Goal: Task Accomplishment & Management: Manage account settings

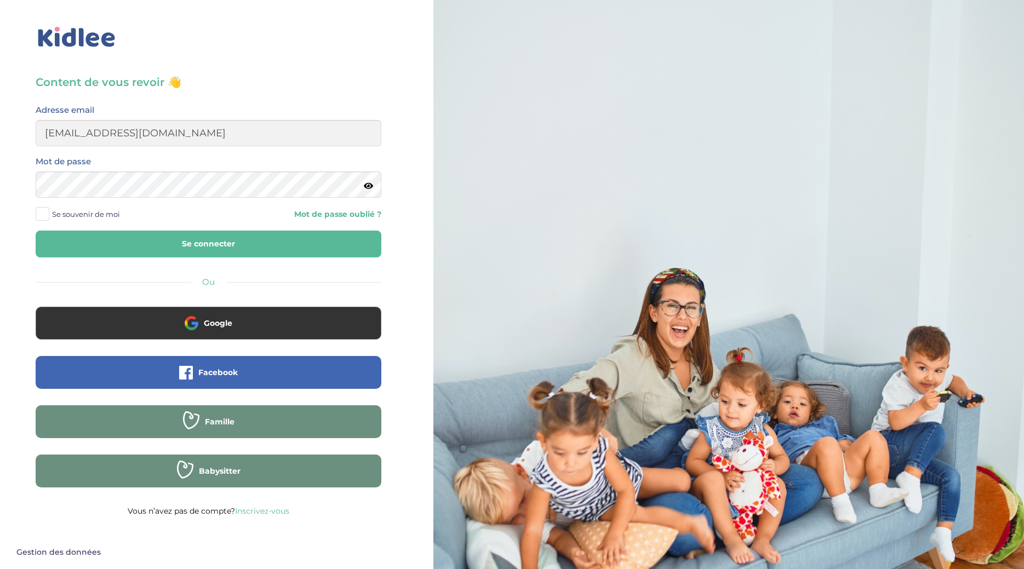
click at [190, 241] on button "Se connecter" at bounding box center [209, 244] width 346 height 27
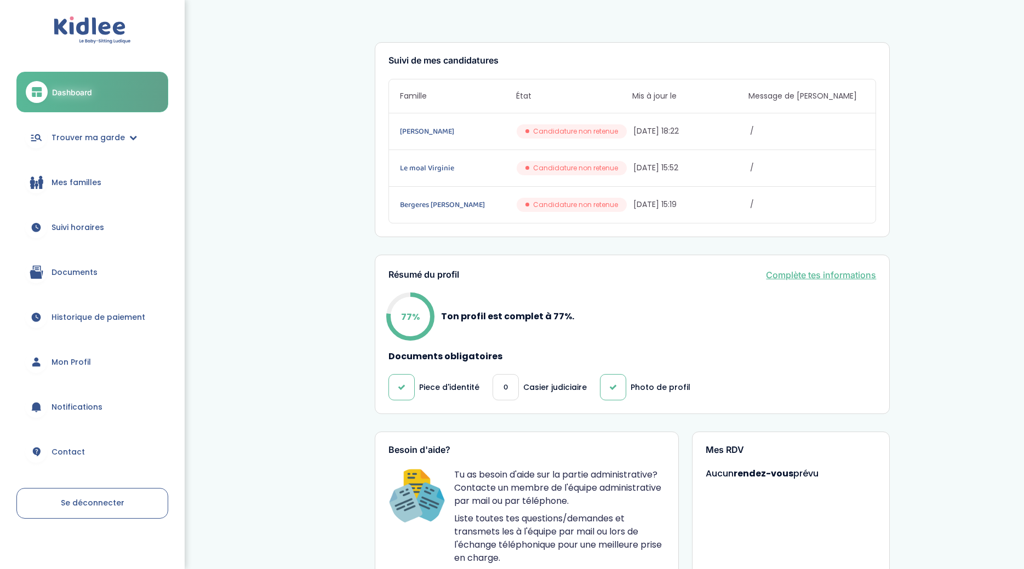
click at [97, 363] on link "Mon Profil" at bounding box center [92, 361] width 152 height 39
click at [57, 369] on link "Mon Profil" at bounding box center [92, 361] width 152 height 39
click at [56, 363] on span "Mon Profil" at bounding box center [70, 363] width 39 height 12
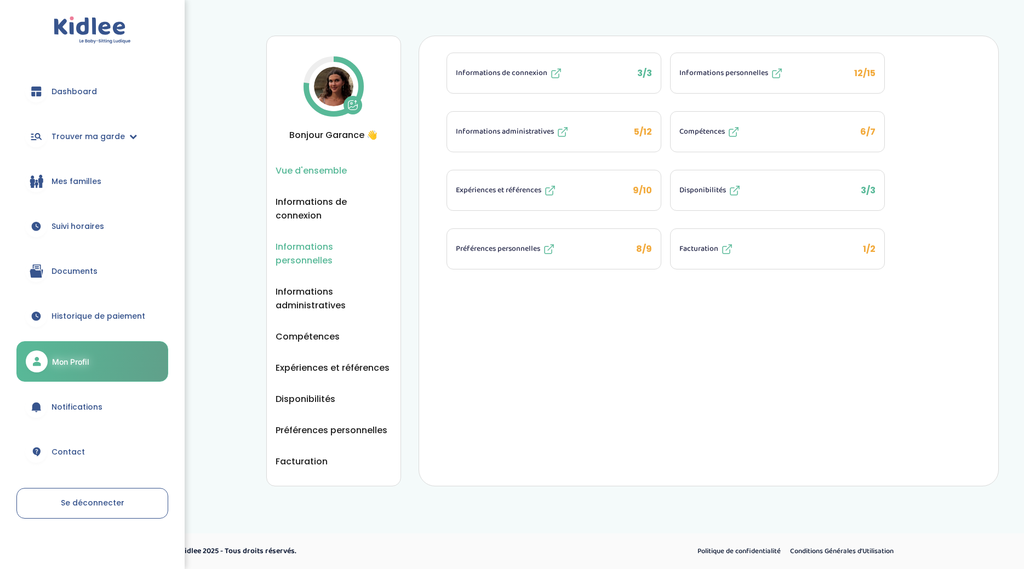
click at [313, 249] on span "Informations personnelles" at bounding box center [334, 253] width 116 height 27
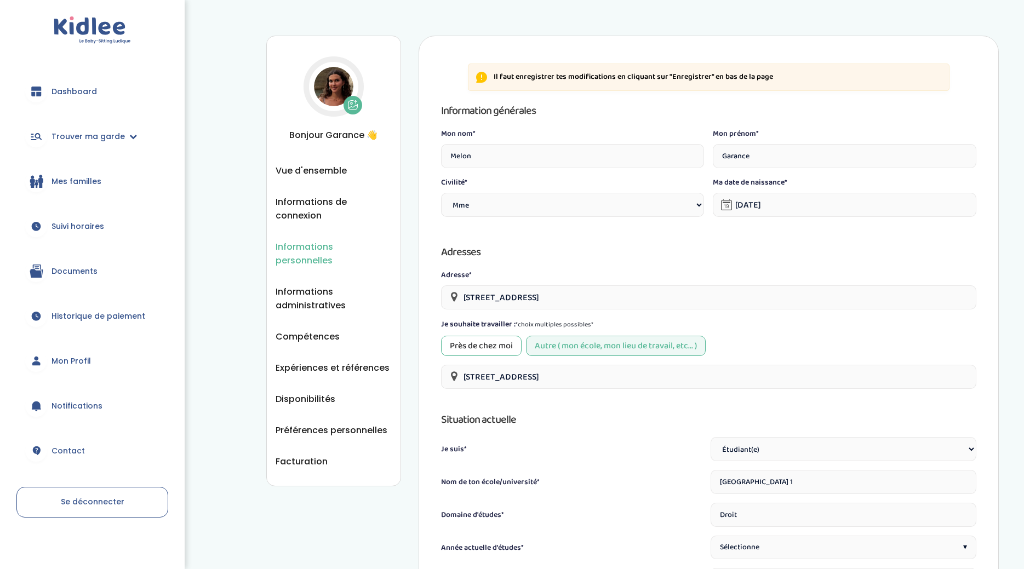
select select "1"
click at [567, 285] on input "[STREET_ADDRESS]" at bounding box center [708, 297] width 535 height 24
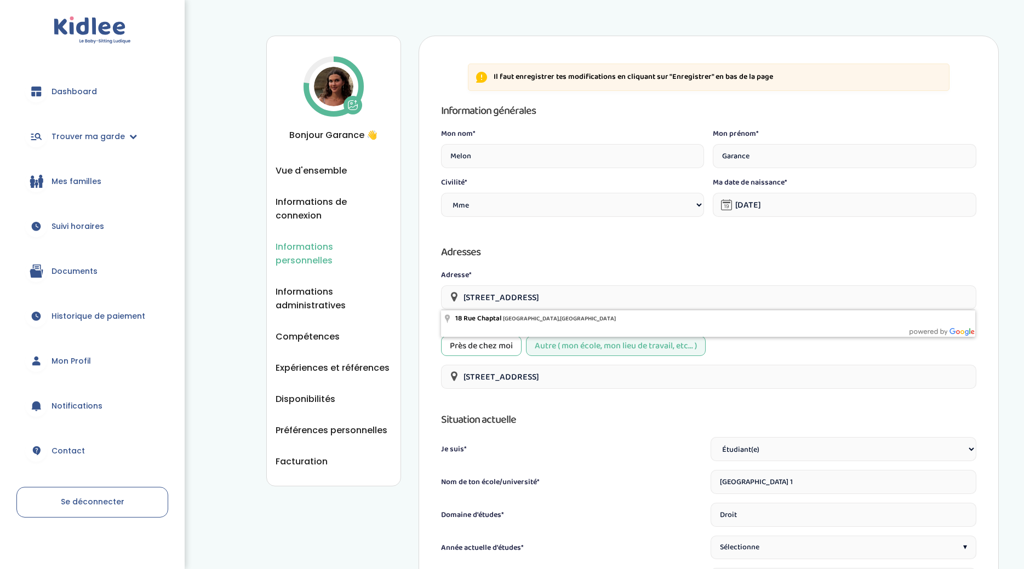
drag, startPoint x: 591, startPoint y: 295, endPoint x: 443, endPoint y: 301, distance: 148.0
click at [443, 301] on input "18 Rue Chaptal, Paris, France" at bounding box center [708, 297] width 535 height 24
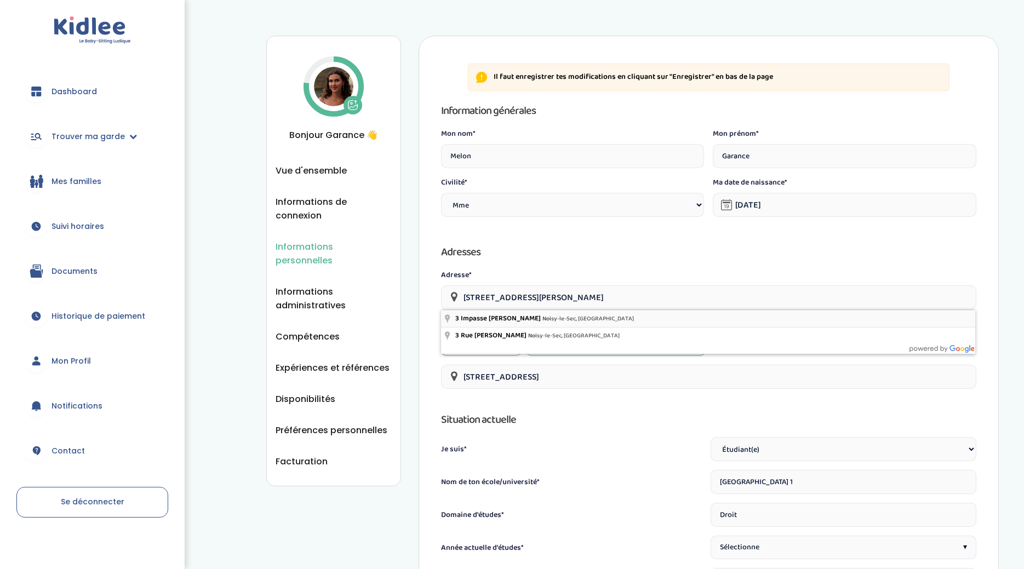
type input "3 Impasse Hélène, Noisy-le-Sec, France"
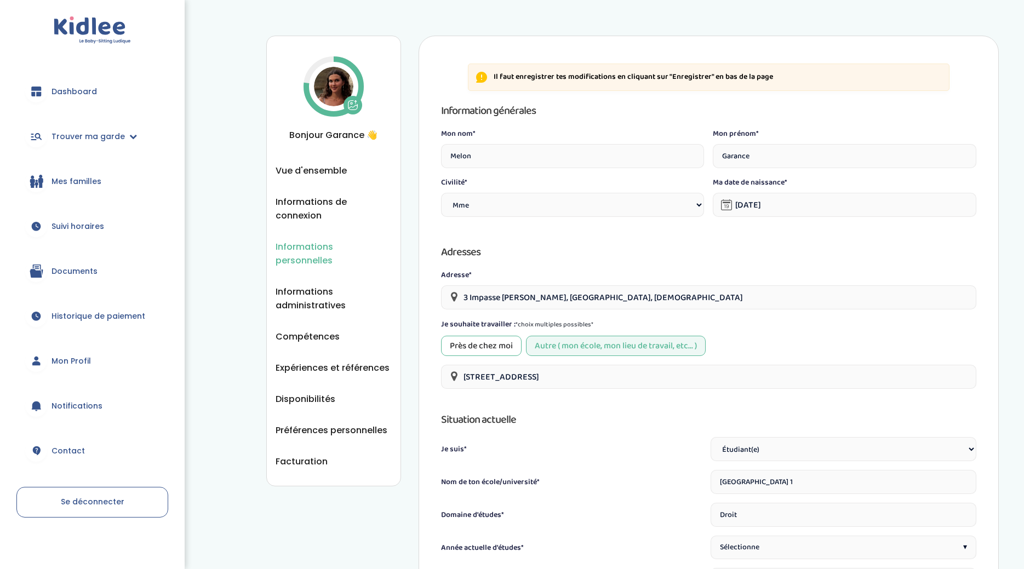
scroll to position [498, 0]
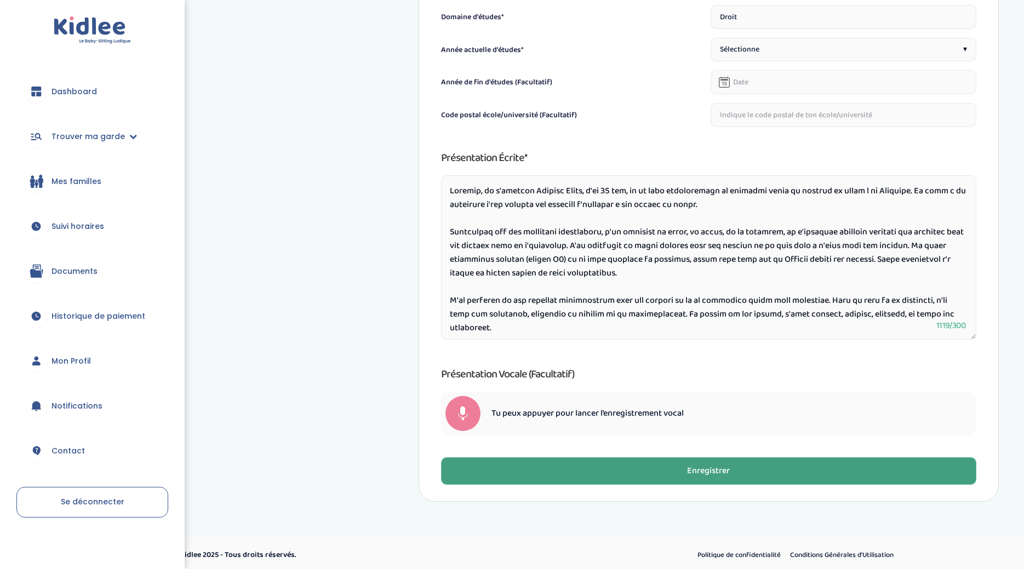
click at [836, 460] on button "Enregistrer" at bounding box center [708, 470] width 535 height 27
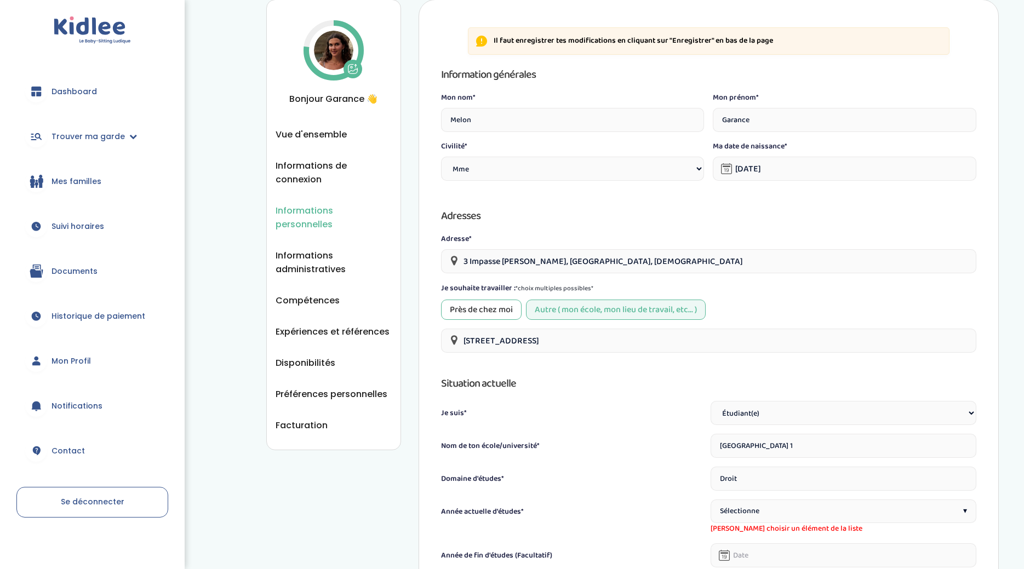
scroll to position [36, 0]
click at [328, 357] on span "Disponibilités" at bounding box center [306, 364] width 60 height 14
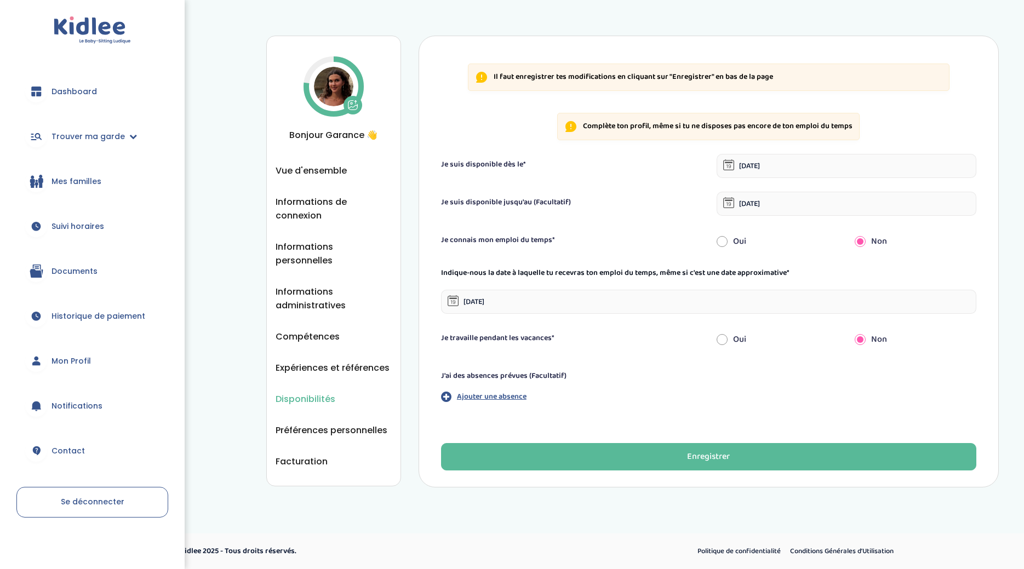
click at [731, 238] on div "Oui" at bounding box center [777, 242] width 138 height 24
click at [721, 243] on input "radio" at bounding box center [721, 242] width 11 height 24
radio input "true"
radio input "false"
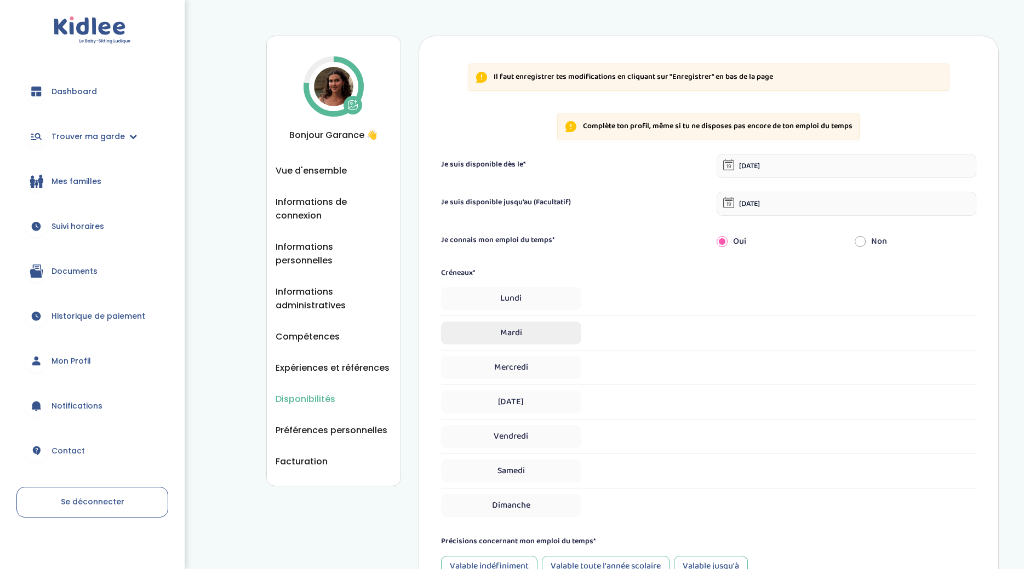
click at [538, 337] on span "Mardi" at bounding box center [511, 333] width 140 height 23
select select "1"
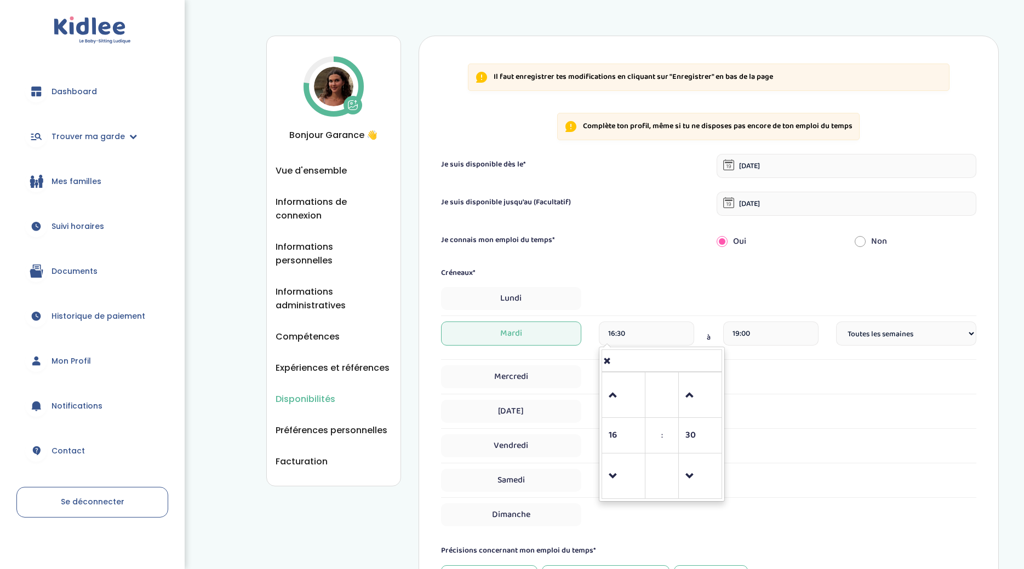
click at [629, 332] on input "16:30" at bounding box center [646, 334] width 95 height 24
drag, startPoint x: 629, startPoint y: 332, endPoint x: 609, endPoint y: 334, distance: 20.9
click at [609, 334] on input "16:30" at bounding box center [646, 334] width 95 height 24
click at [625, 401] on span at bounding box center [624, 396] width 30 height 30
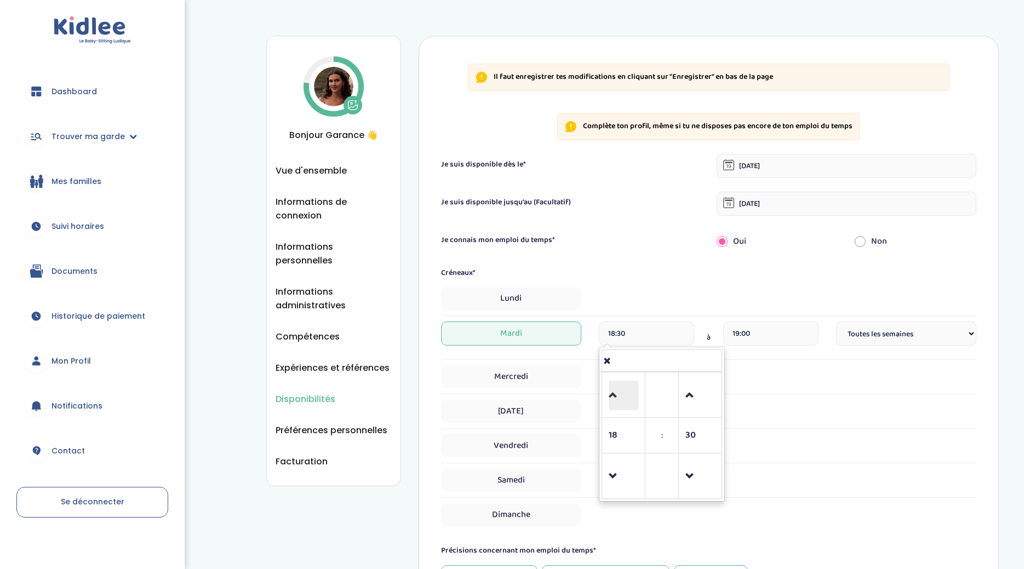
click at [625, 401] on span at bounding box center [624, 396] width 30 height 30
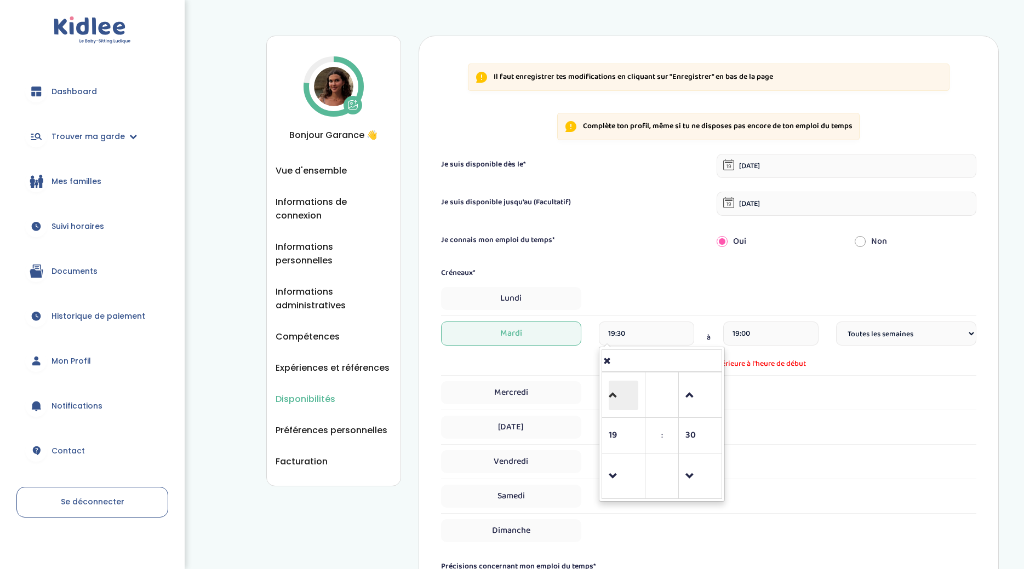
click at [625, 401] on span at bounding box center [624, 396] width 30 height 30
click at [612, 475] on span at bounding box center [624, 477] width 30 height 30
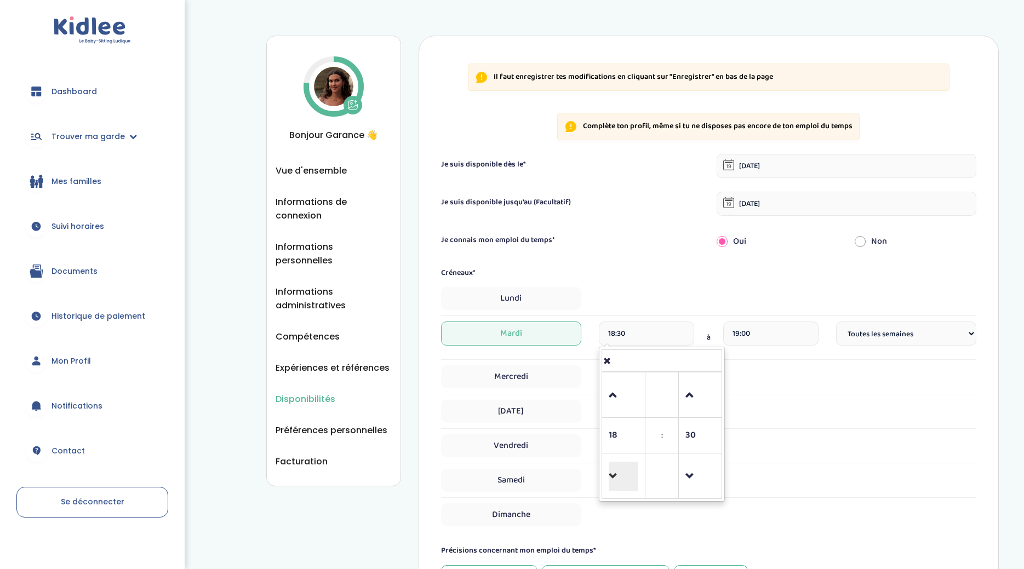
click at [612, 475] on span at bounding box center [624, 477] width 30 height 30
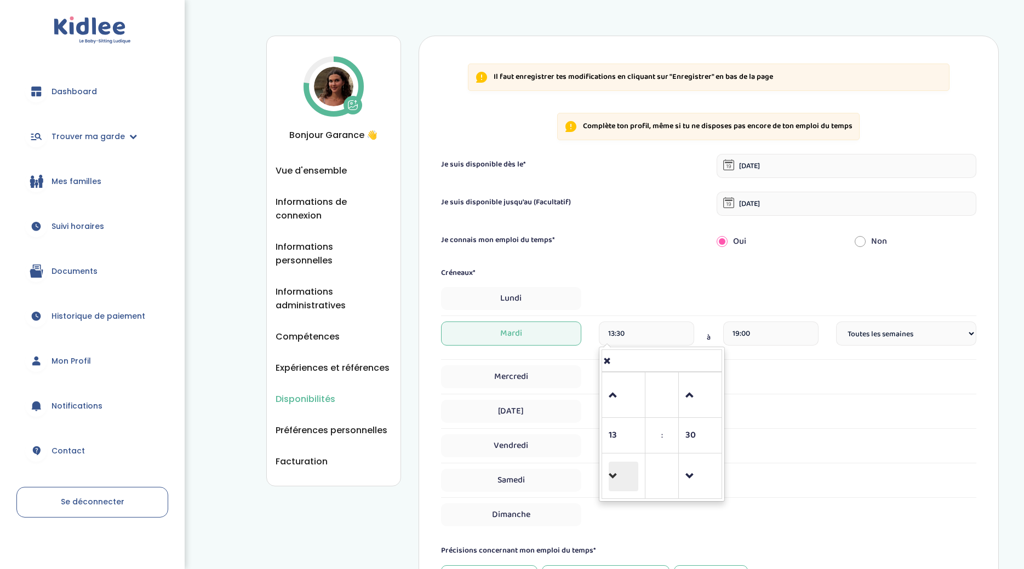
click at [612, 475] on span at bounding box center [624, 477] width 30 height 30
click at [694, 394] on span at bounding box center [700, 396] width 30 height 30
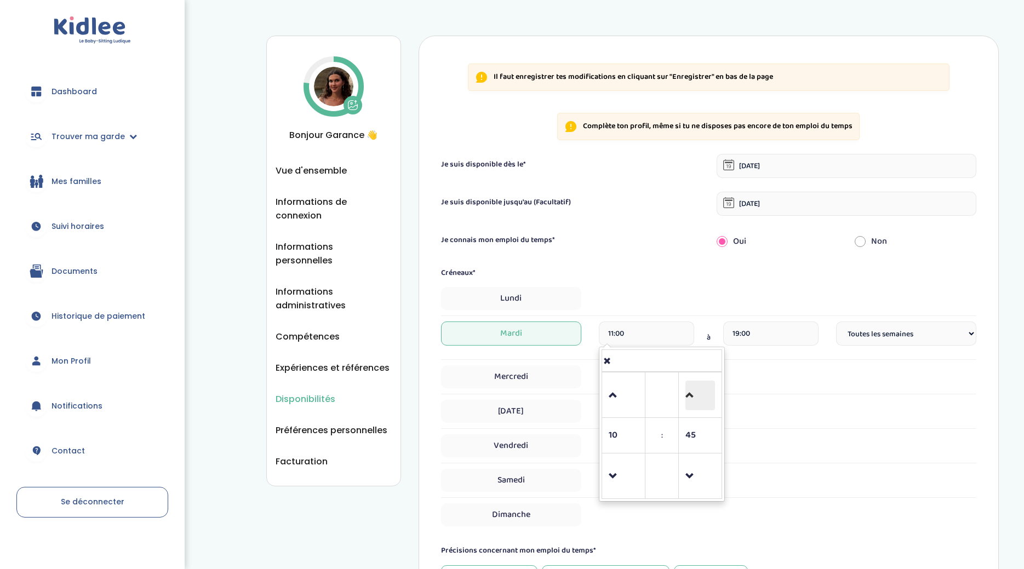
click at [694, 394] on span at bounding box center [700, 396] width 30 height 30
type input "11:30"
click at [540, 334] on span "Mardi" at bounding box center [511, 334] width 140 height 24
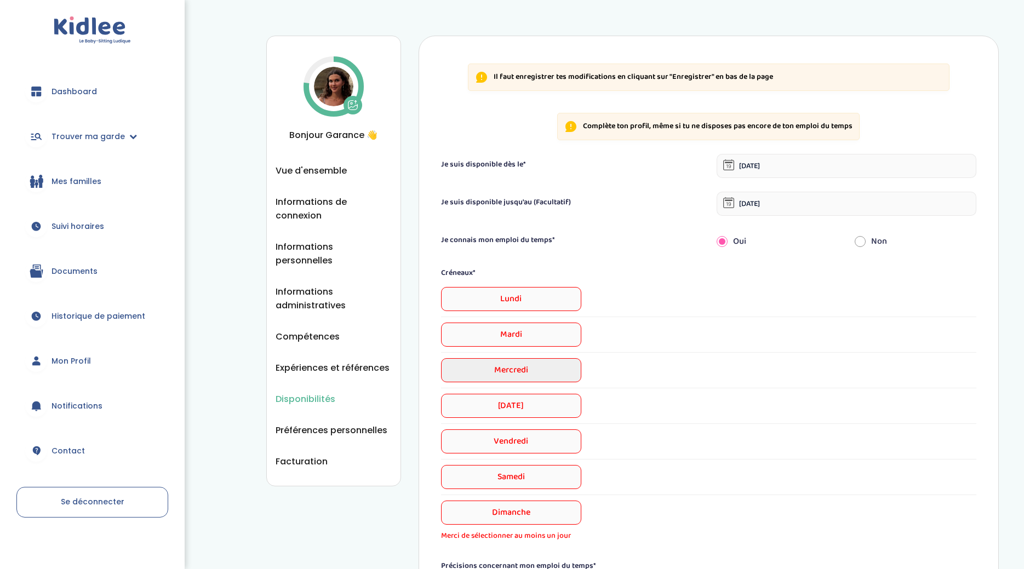
click at [545, 365] on span "Mercredi" at bounding box center [511, 370] width 140 height 24
select select "1"
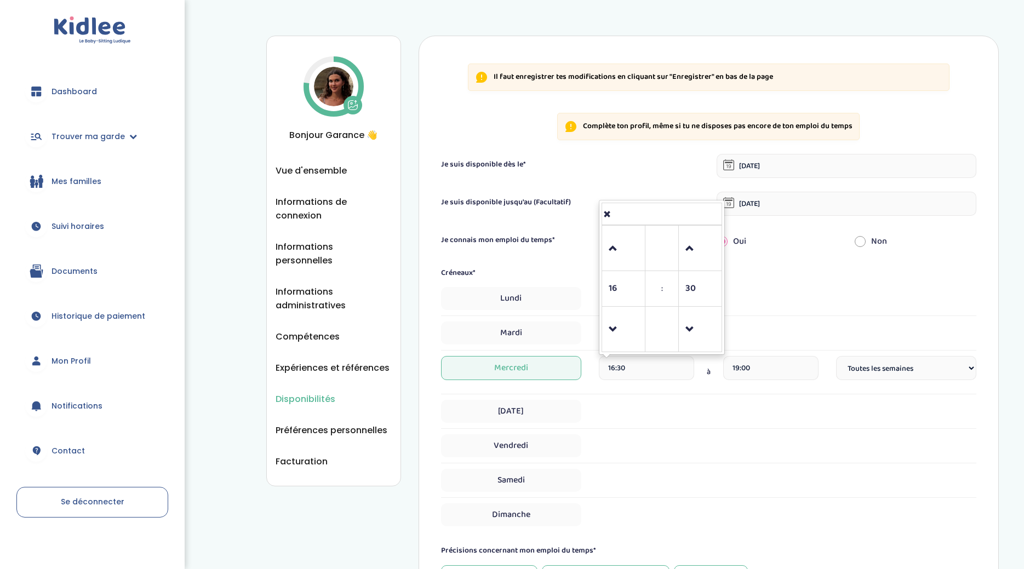
drag, startPoint x: 638, startPoint y: 368, endPoint x: 607, endPoint y: 370, distance: 30.2
click at [607, 370] on input "16:30" at bounding box center [646, 368] width 95 height 24
click at [622, 263] on span at bounding box center [624, 249] width 30 height 30
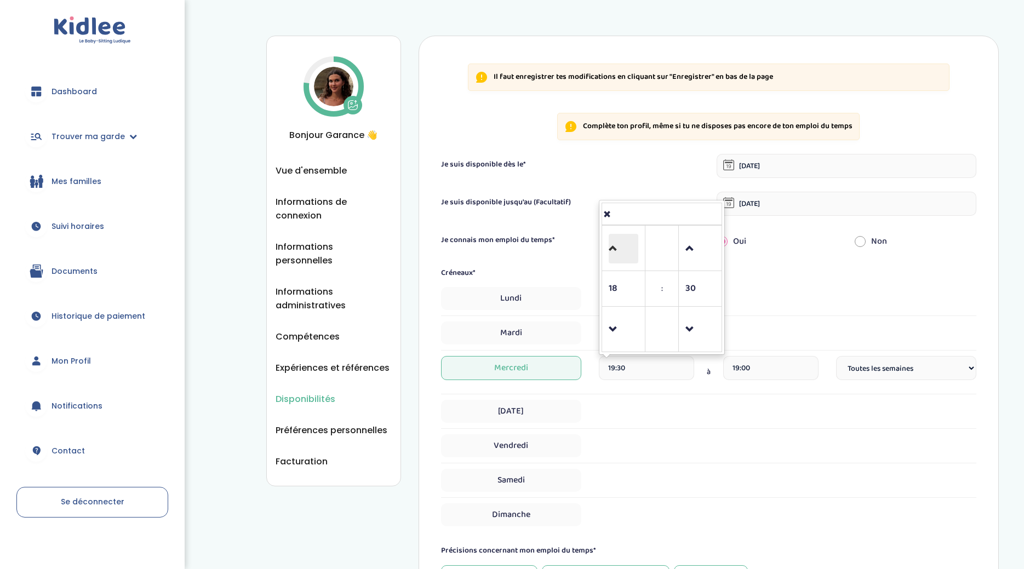
click at [622, 263] on span at bounding box center [624, 249] width 30 height 30
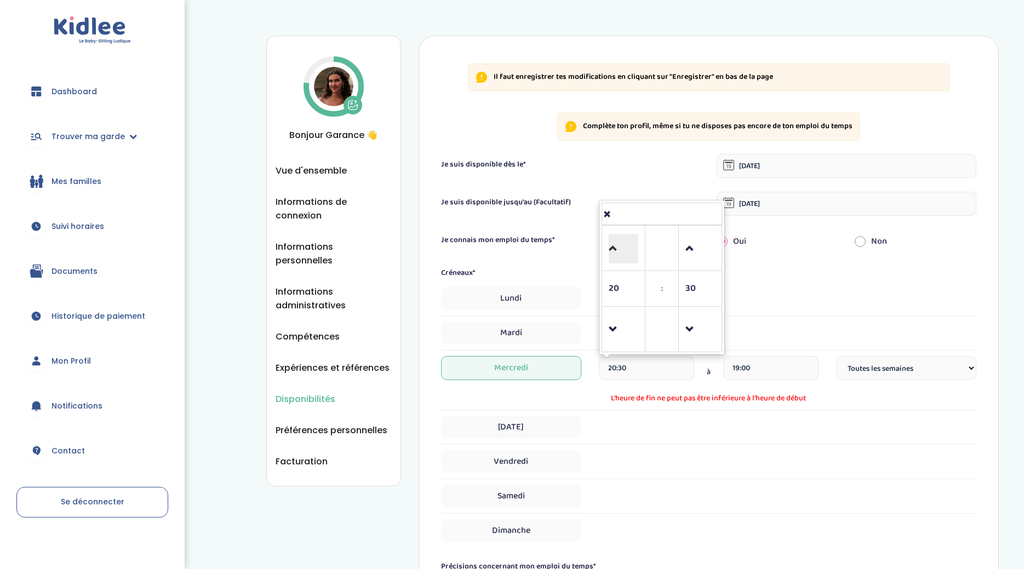
click at [622, 263] on span at bounding box center [624, 249] width 30 height 30
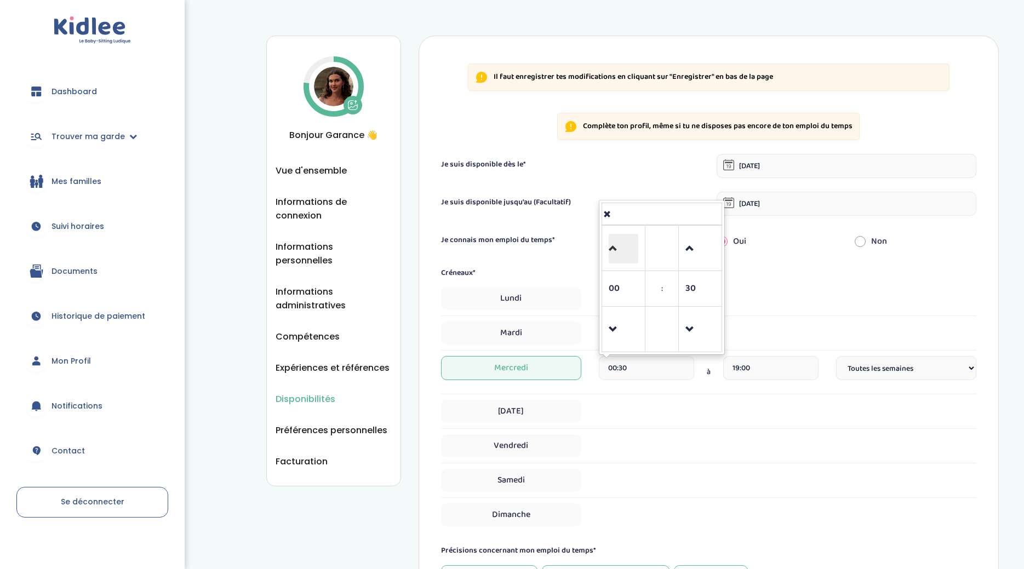
click at [622, 263] on span at bounding box center [624, 249] width 30 height 30
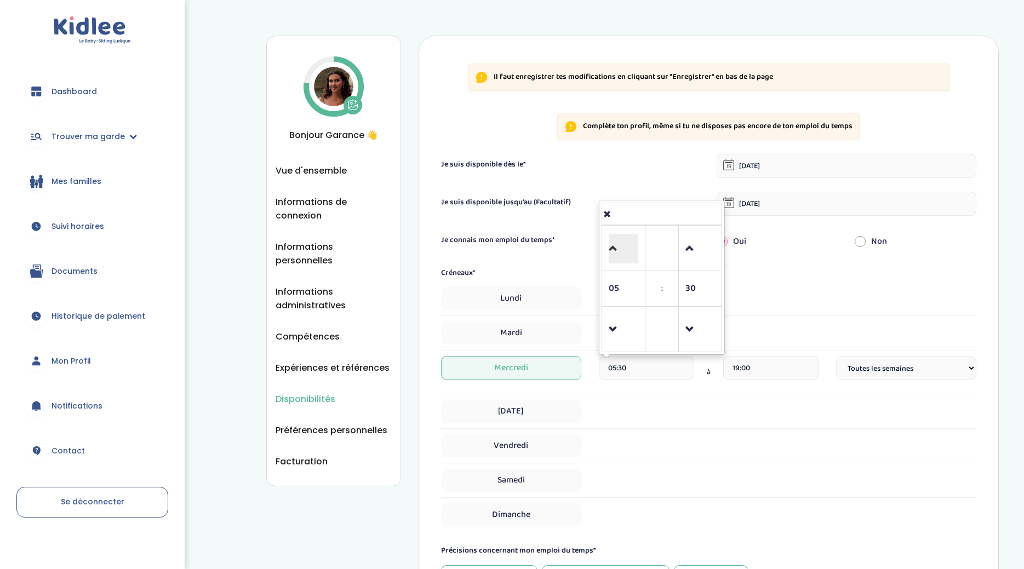
click at [622, 263] on span at bounding box center [624, 249] width 30 height 30
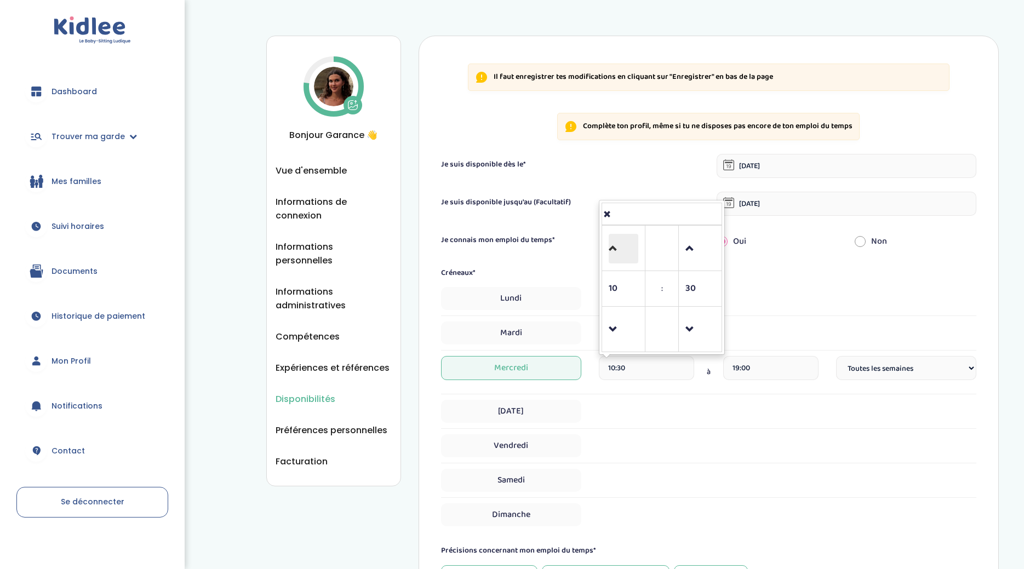
click at [622, 263] on span at bounding box center [624, 249] width 30 height 30
type input "11:30"
click at [754, 366] on input "19:00" at bounding box center [770, 368] width 95 height 24
click at [744, 249] on span at bounding box center [748, 249] width 30 height 30
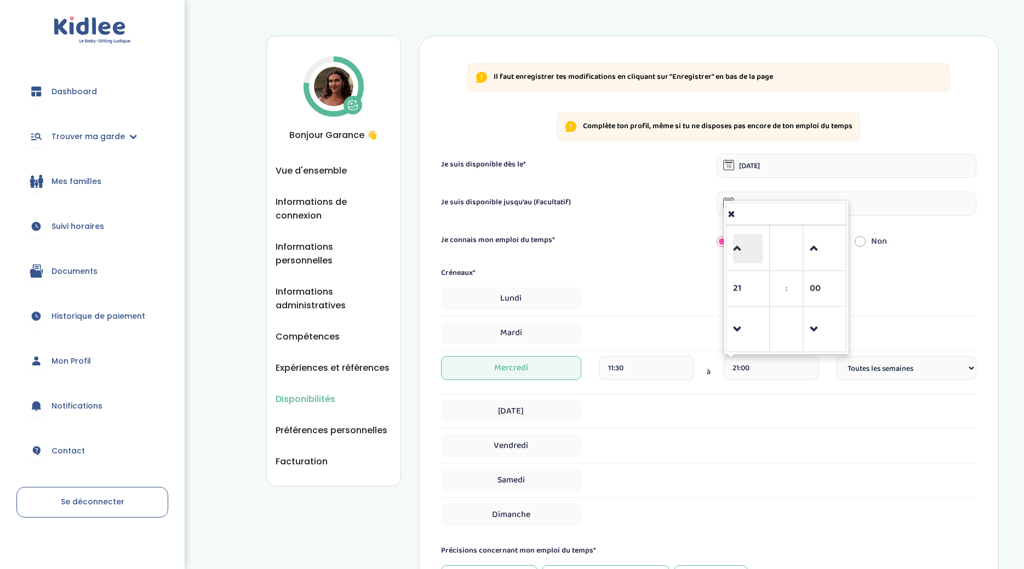
click at [744, 249] on span at bounding box center [748, 249] width 30 height 30
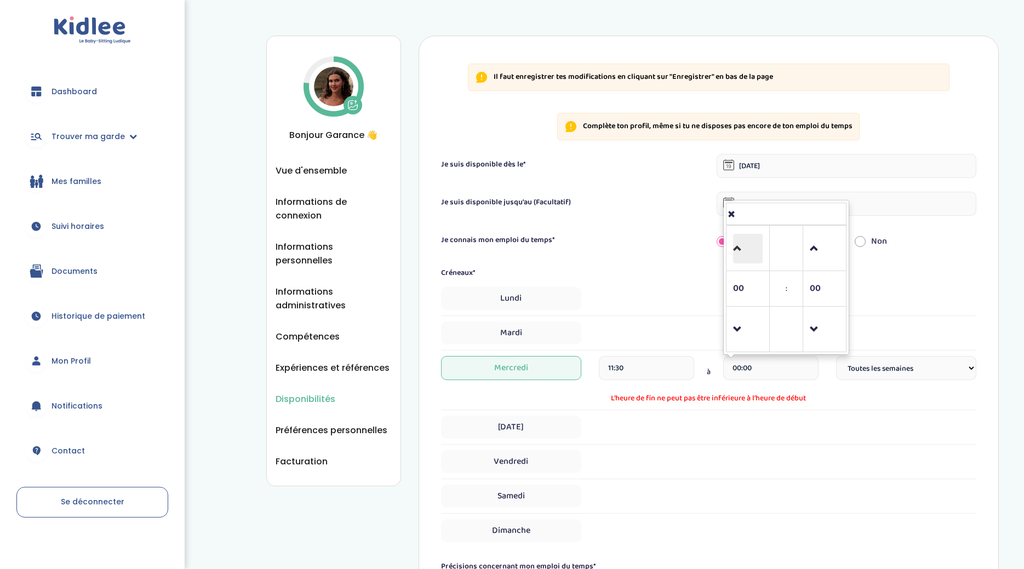
click at [744, 249] on span at bounding box center [748, 249] width 30 height 30
click at [747, 251] on span at bounding box center [748, 249] width 30 height 30
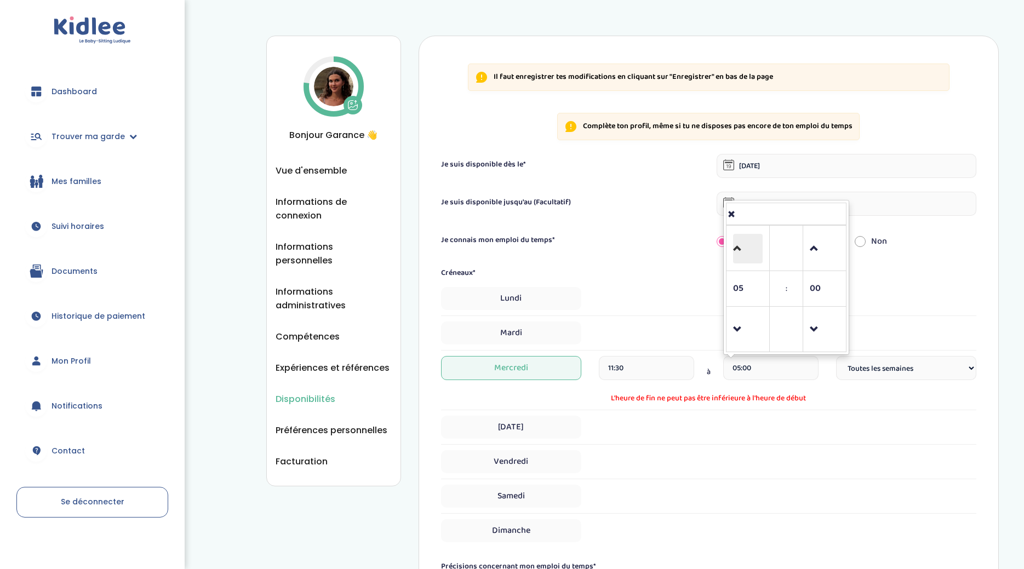
click at [747, 251] on span at bounding box center [748, 249] width 30 height 30
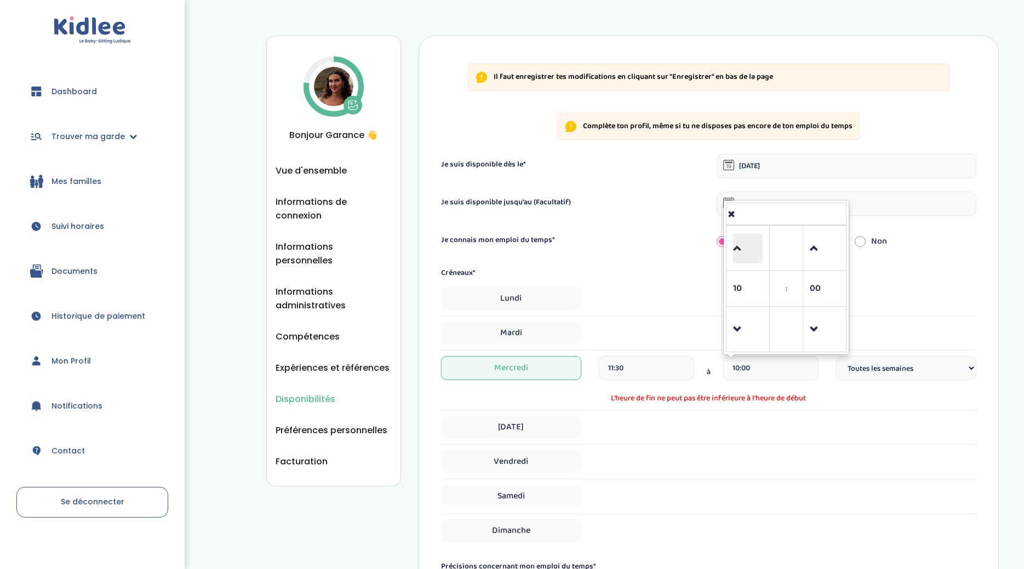
click at [747, 251] on span at bounding box center [748, 249] width 30 height 30
click at [746, 251] on span at bounding box center [748, 249] width 30 height 30
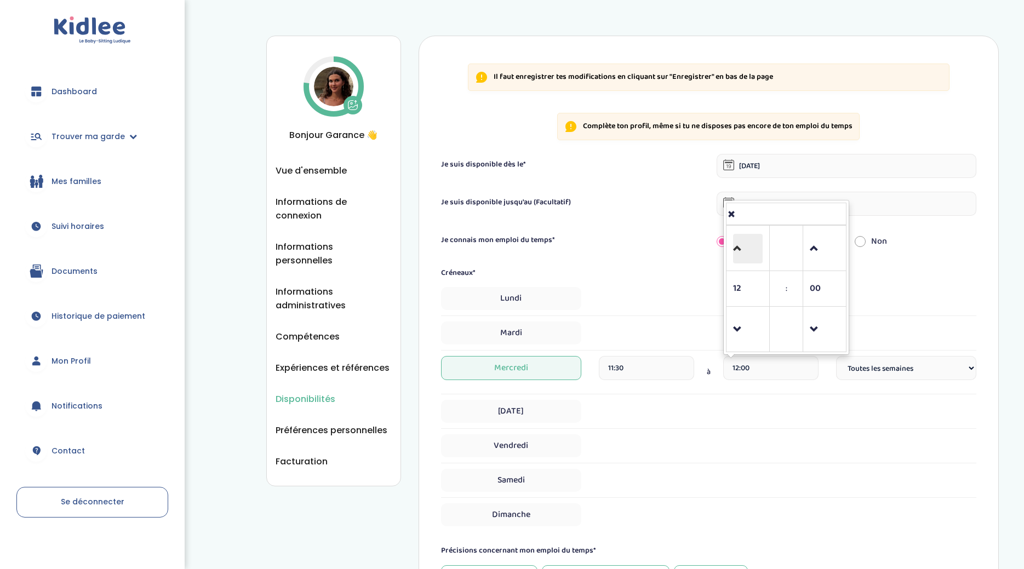
click at [742, 245] on span at bounding box center [748, 249] width 30 height 30
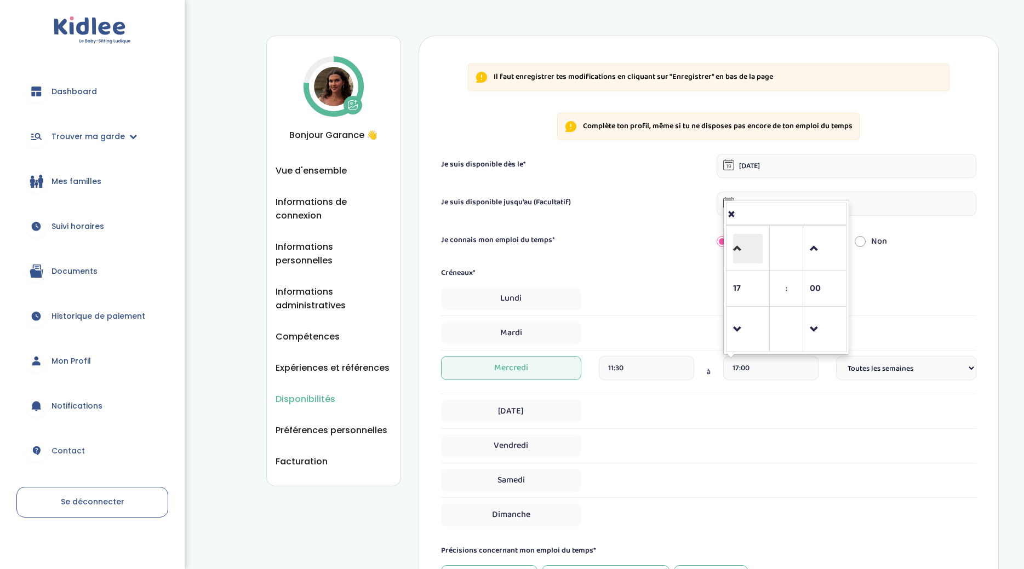
click at [742, 245] on span at bounding box center [748, 249] width 30 height 30
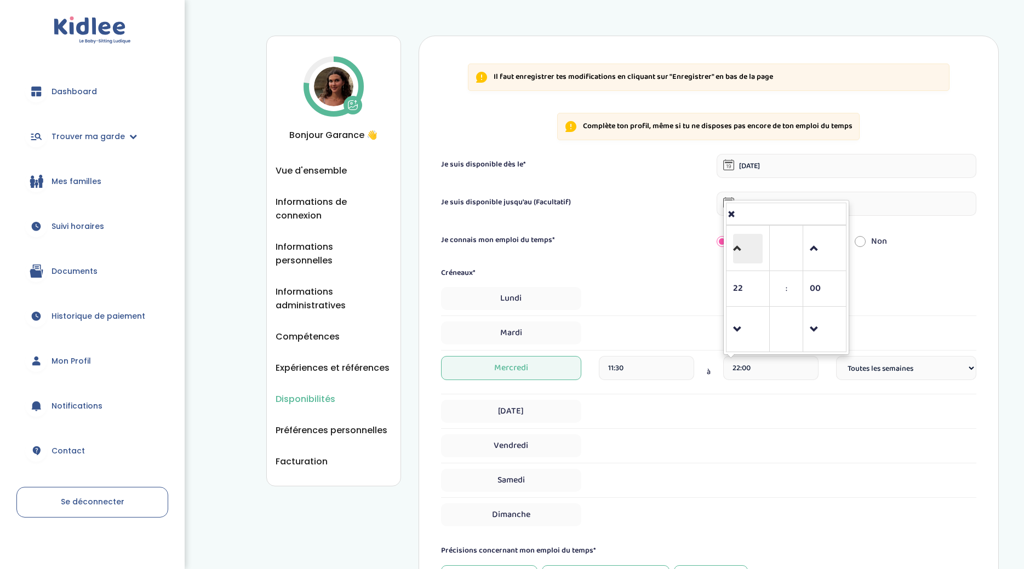
click at [742, 245] on span at bounding box center [748, 249] width 30 height 30
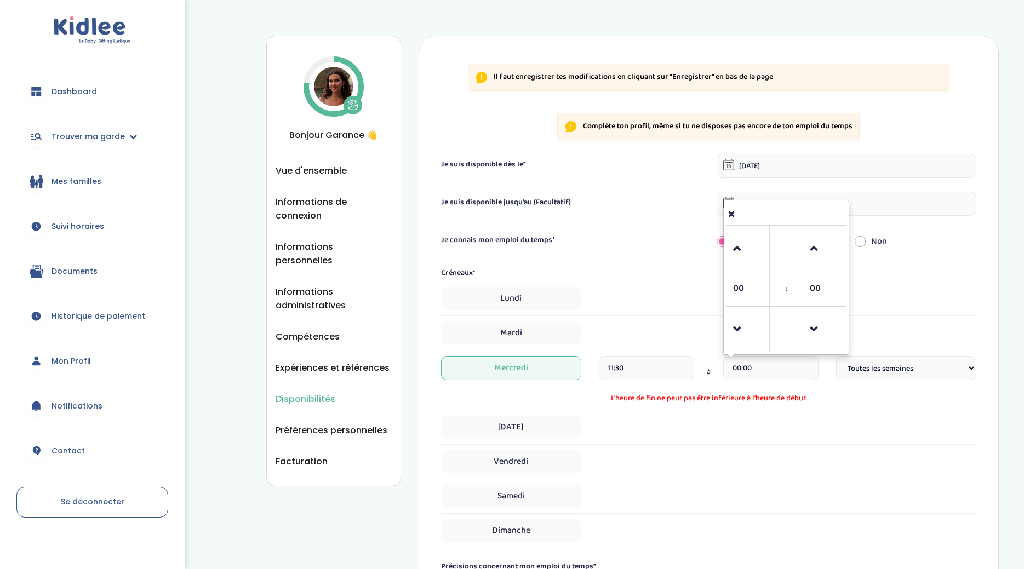
click at [743, 351] on td at bounding box center [747, 329] width 43 height 45
click at [740, 341] on span at bounding box center [748, 330] width 30 height 30
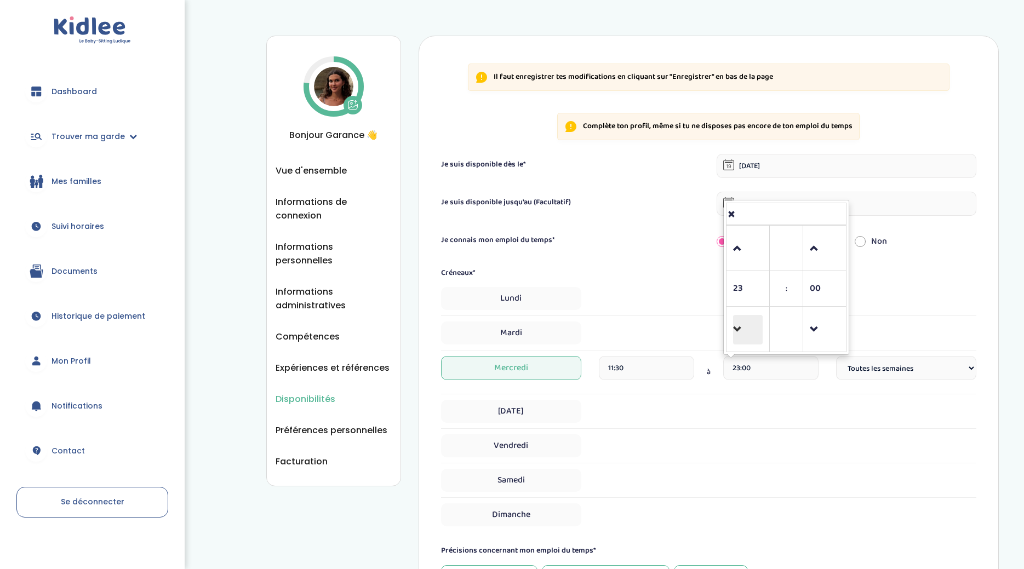
click at [740, 341] on span at bounding box center [748, 330] width 30 height 30
type input "20:00"
click at [762, 407] on div "Jeudi" at bounding box center [708, 411] width 535 height 23
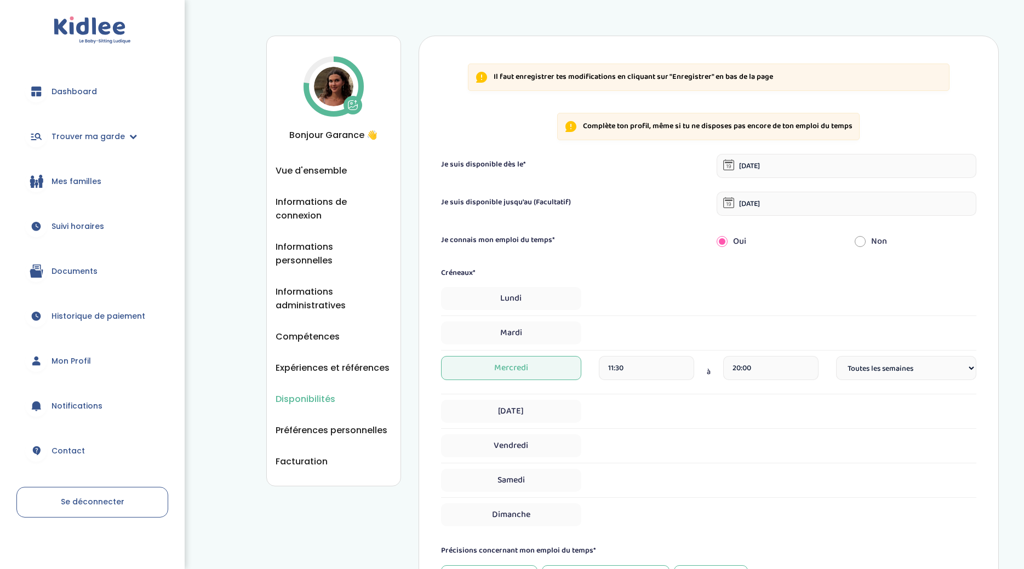
click at [639, 421] on div "Jeudi" at bounding box center [708, 411] width 535 height 23
click at [530, 402] on span "Jeudi" at bounding box center [511, 411] width 140 height 23
select select "1"
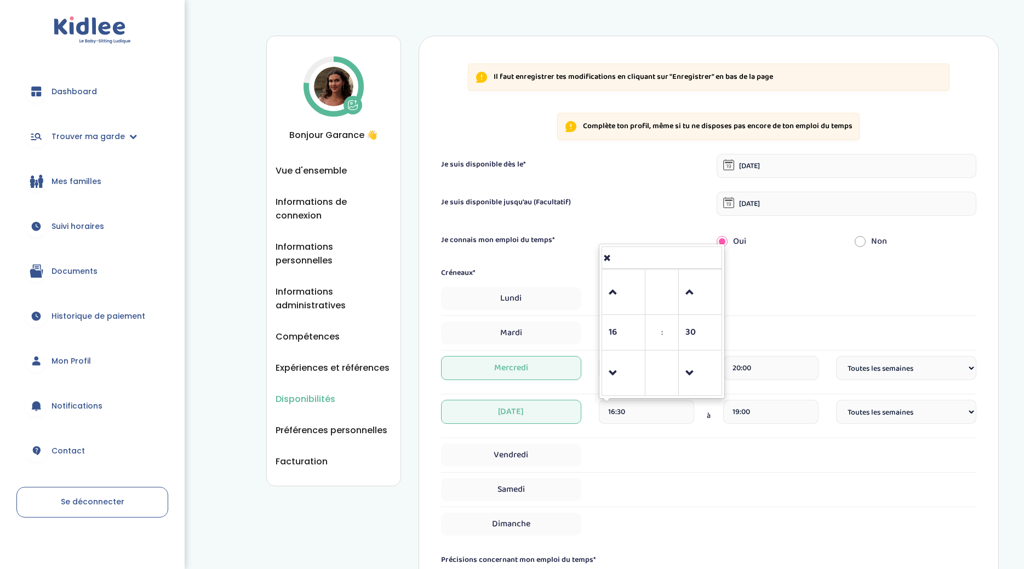
drag, startPoint x: 673, startPoint y: 415, endPoint x: 584, endPoint y: 411, distance: 88.3
click at [584, 411] on div "Jeudi 16:30 16 : 30 00 01 02 03 04 05 06 07 08 09 10 11 12 13 14 15 16 17 18 19…" at bounding box center [708, 416] width 535 height 32
click at [609, 291] on span at bounding box center [624, 293] width 30 height 30
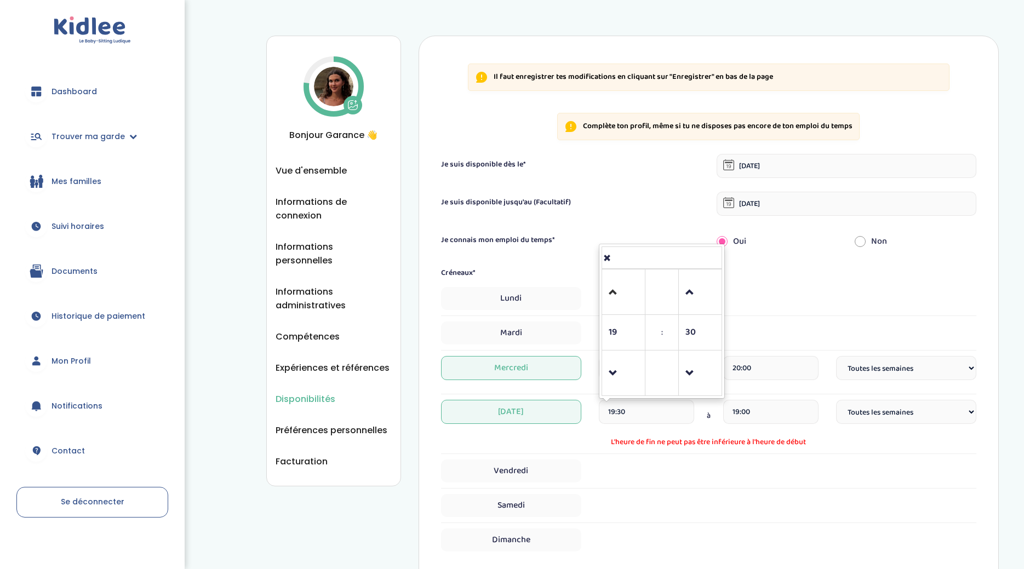
click at [607, 291] on link at bounding box center [623, 291] width 32 height 39
click at [611, 292] on span at bounding box center [624, 293] width 30 height 30
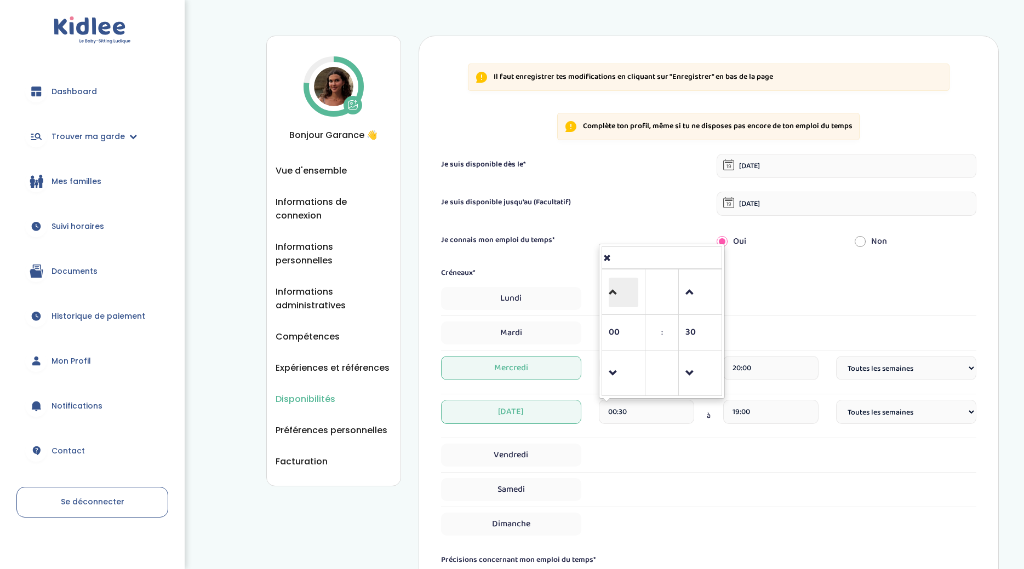
click at [611, 292] on span at bounding box center [624, 293] width 30 height 30
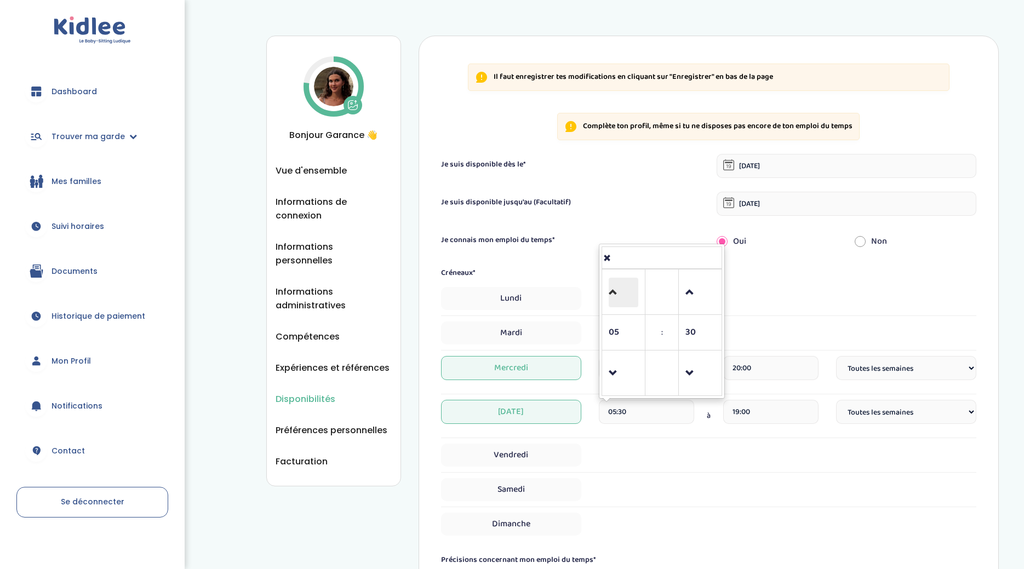
click at [611, 292] on span at bounding box center [624, 293] width 30 height 30
click at [610, 293] on span at bounding box center [624, 293] width 30 height 30
click at [608, 294] on link at bounding box center [623, 291] width 32 height 39
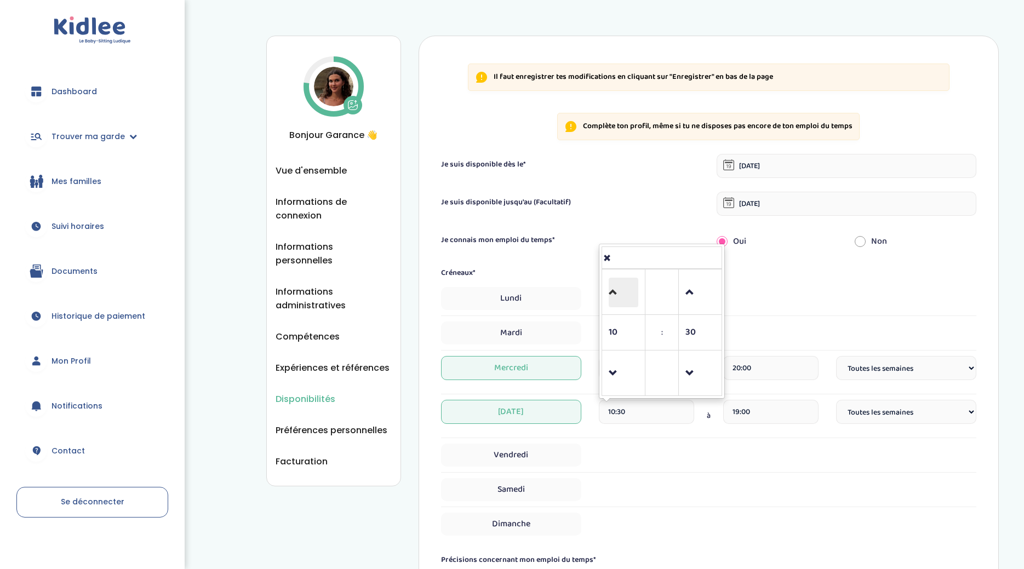
click at [612, 292] on span at bounding box center [624, 293] width 30 height 30
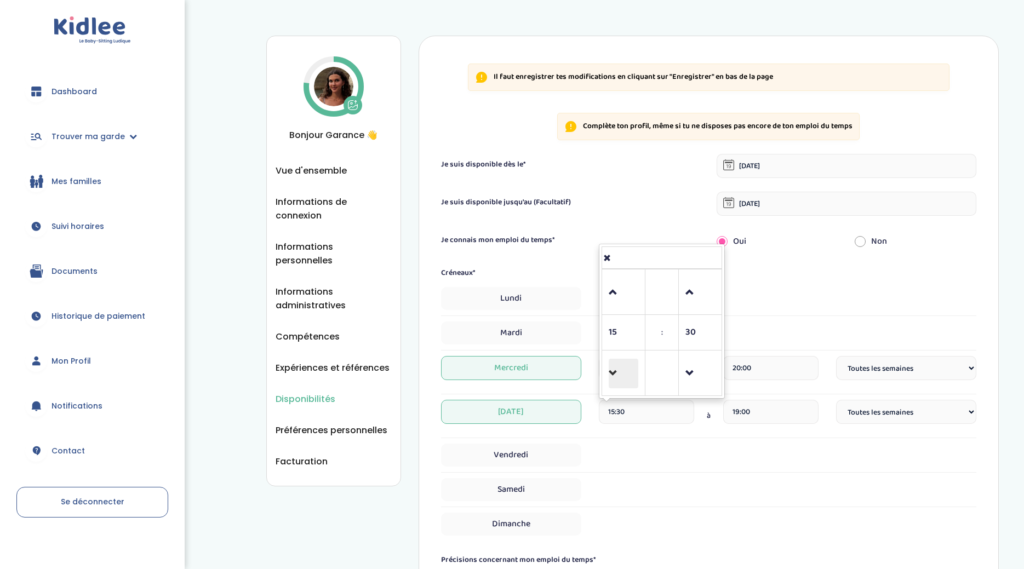
click at [621, 377] on span at bounding box center [624, 374] width 30 height 30
click at [616, 289] on span at bounding box center [624, 293] width 30 height 30
type input "14:30"
click at [760, 414] on input "19:00" at bounding box center [770, 412] width 95 height 24
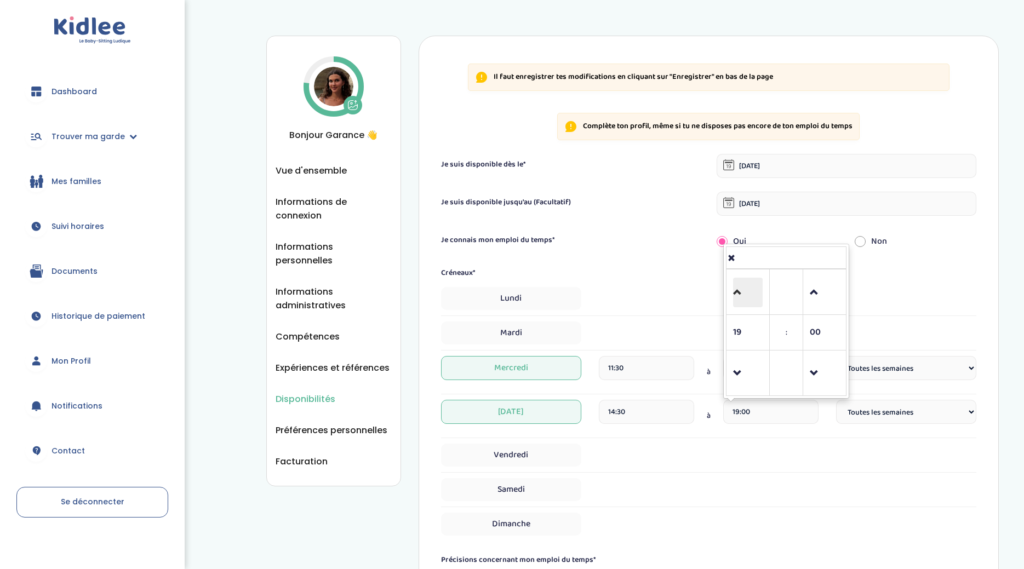
click at [744, 296] on span at bounding box center [748, 293] width 30 height 30
type input "20:00"
click at [816, 451] on div "Vendredi" at bounding box center [708, 455] width 535 height 23
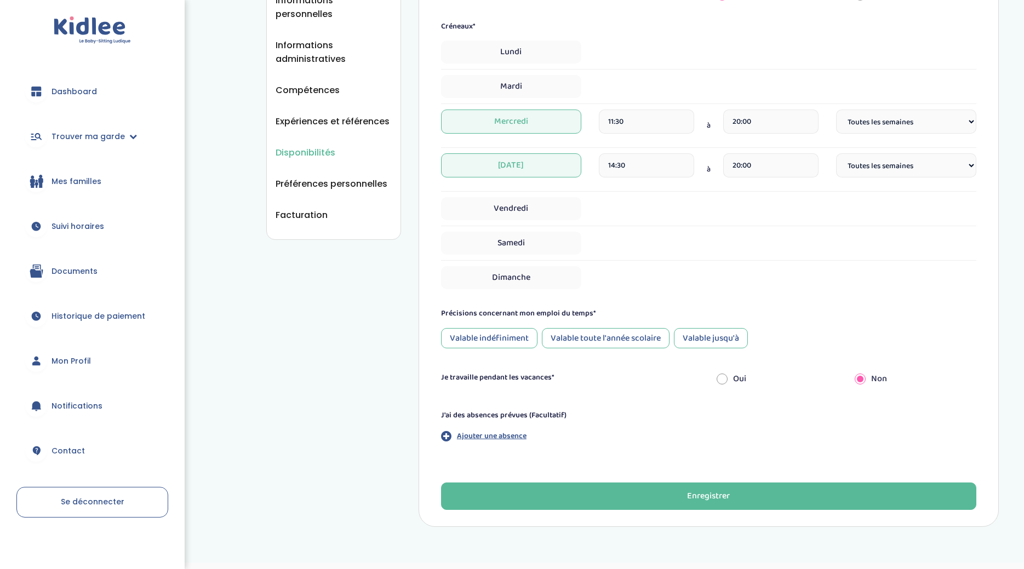
scroll to position [248, 0]
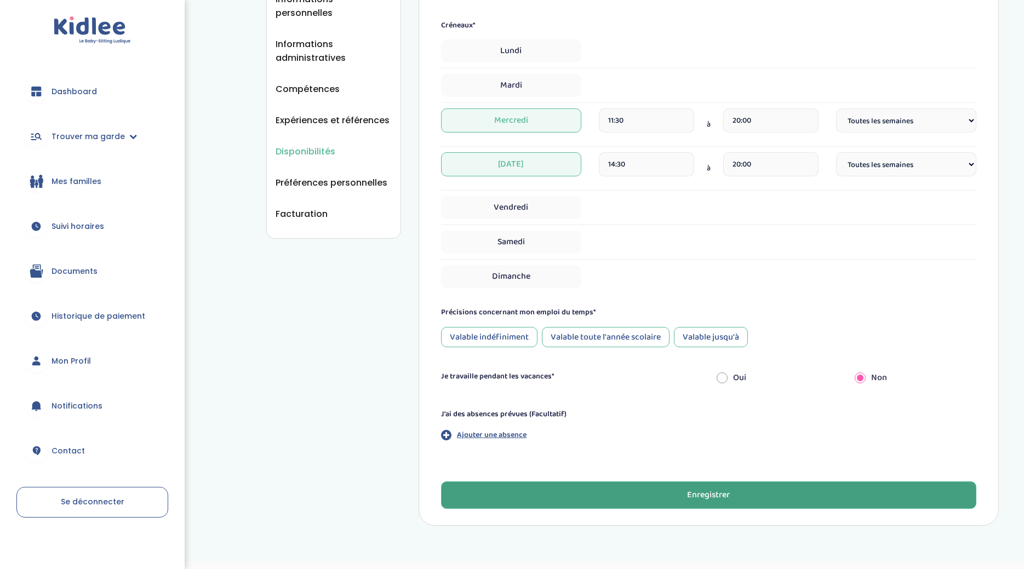
click at [744, 492] on button "Enregistrer" at bounding box center [708, 494] width 535 height 27
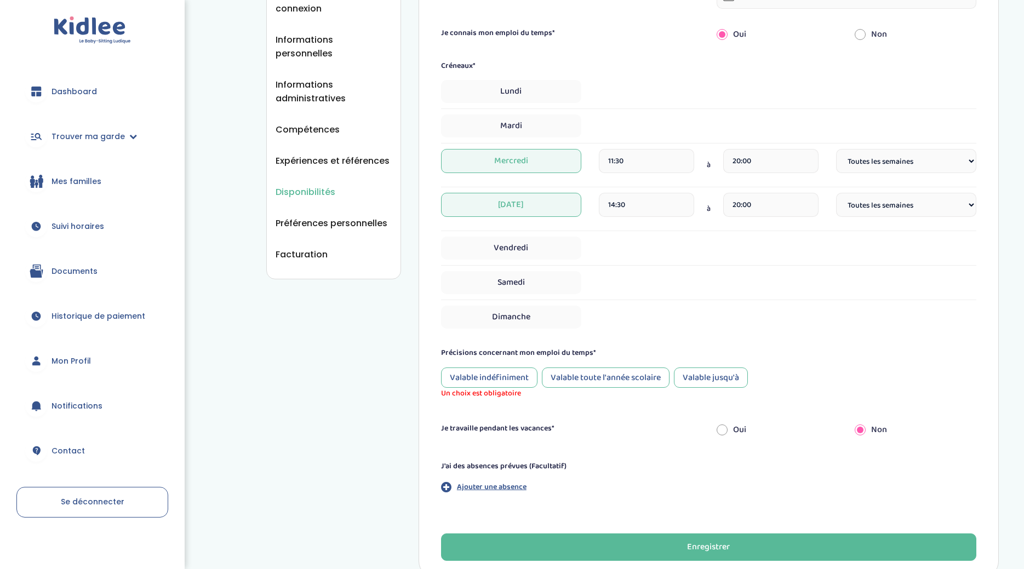
scroll to position [208, 0]
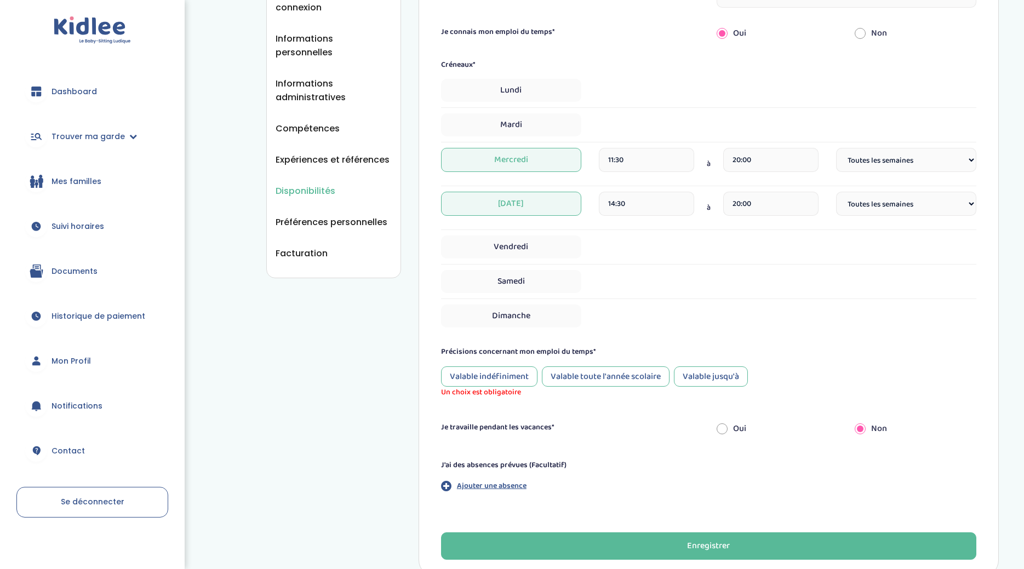
click at [698, 377] on div "Valable jusqu'à" at bounding box center [711, 376] width 74 height 20
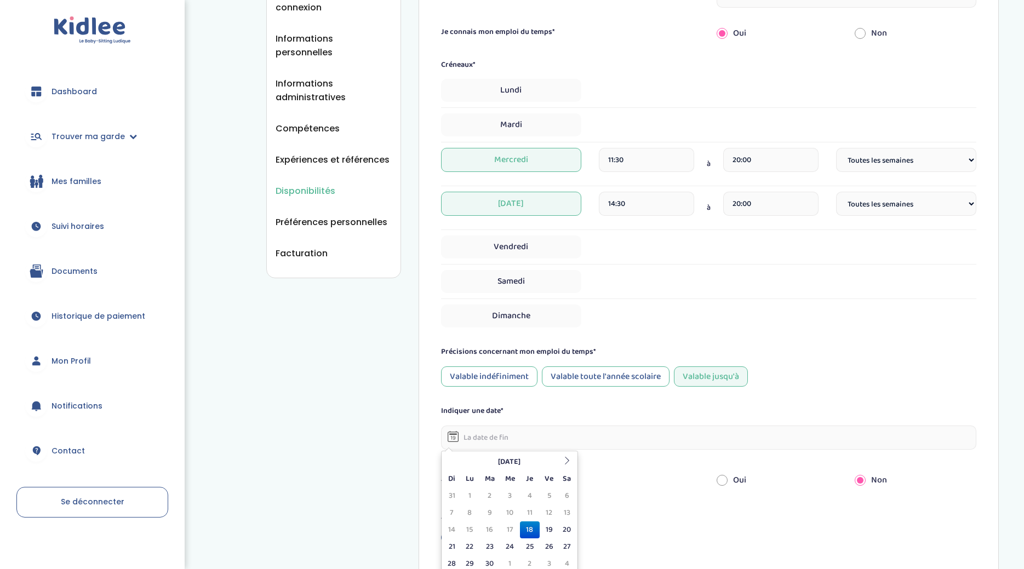
click at [603, 434] on input "text" at bounding box center [708, 438] width 535 height 24
click at [570, 466] on th at bounding box center [567, 462] width 16 height 17
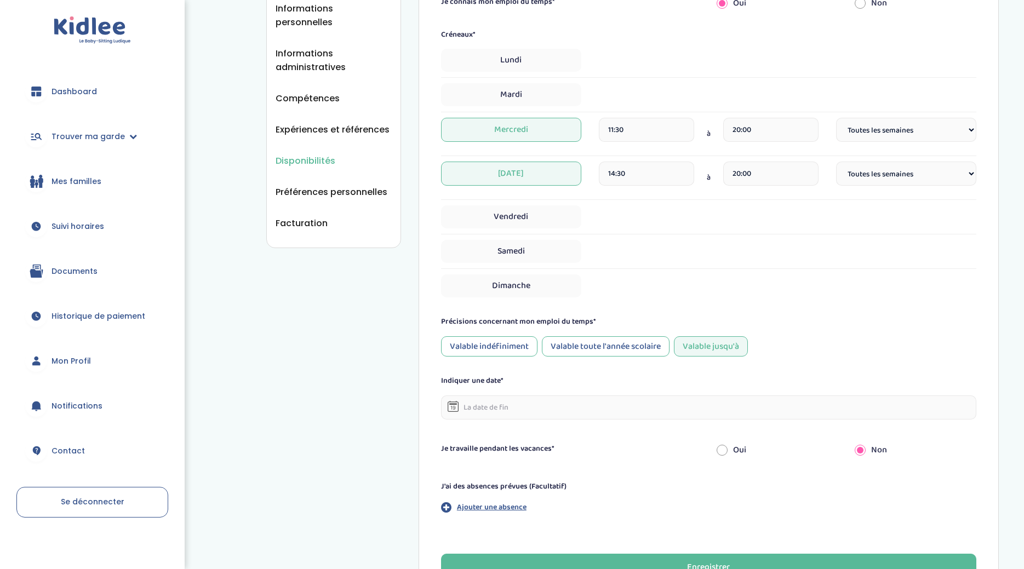
scroll to position [255, 0]
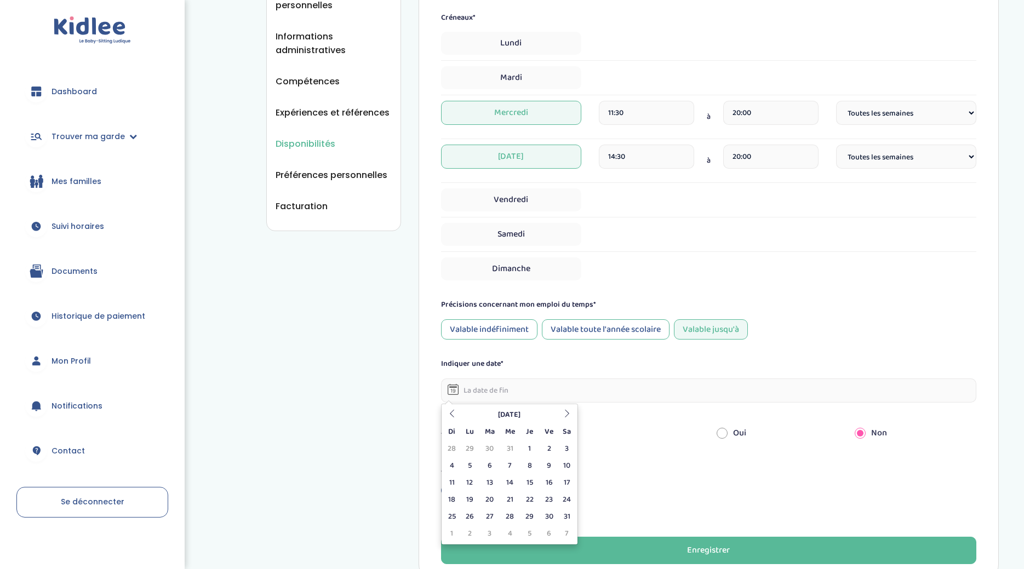
click at [718, 391] on input "text" at bounding box center [708, 391] width 535 height 24
click at [449, 416] on icon at bounding box center [452, 414] width 8 height 8
click at [569, 479] on td "20" at bounding box center [567, 482] width 16 height 17
type input "20-12-2025"
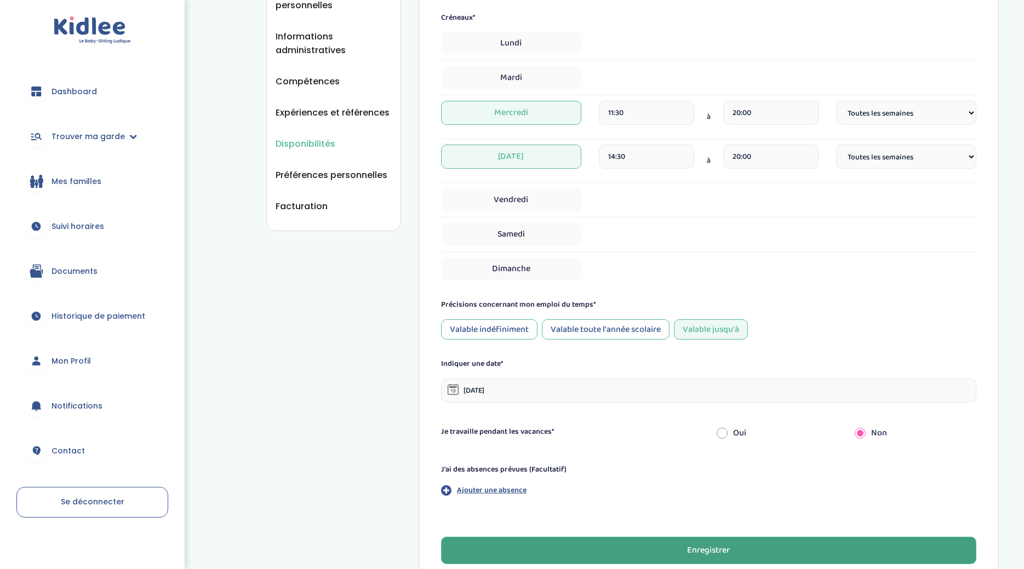
click at [615, 548] on button "Enregistrer" at bounding box center [708, 550] width 535 height 27
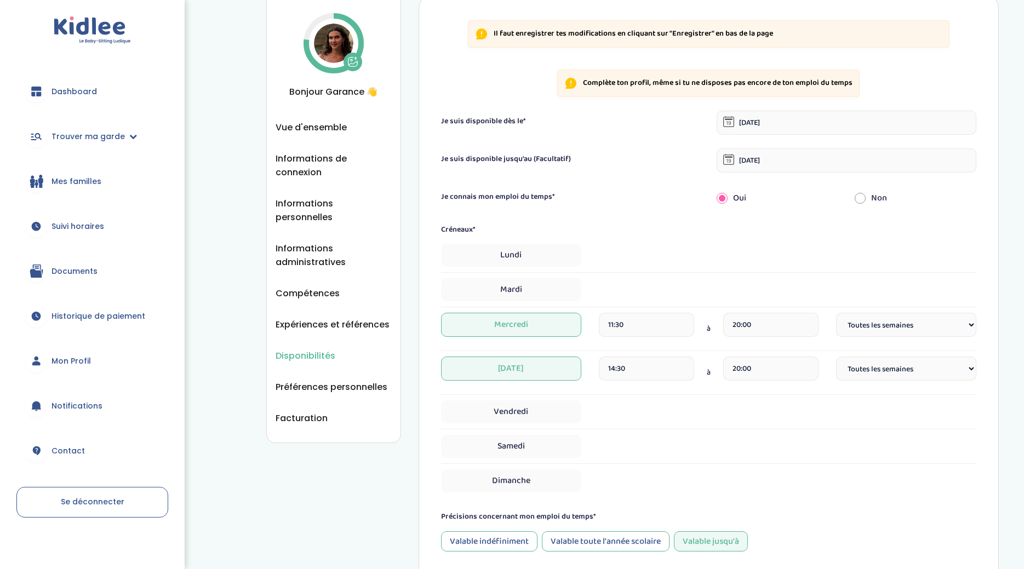
scroll to position [0, 0]
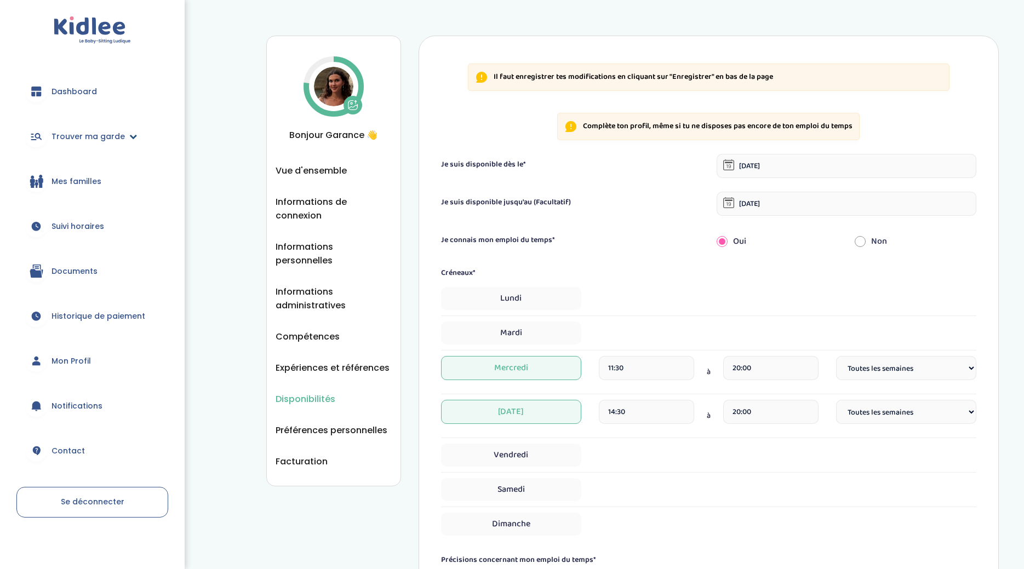
click at [75, 142] on link "Trouver ma garde" at bounding box center [92, 136] width 152 height 39
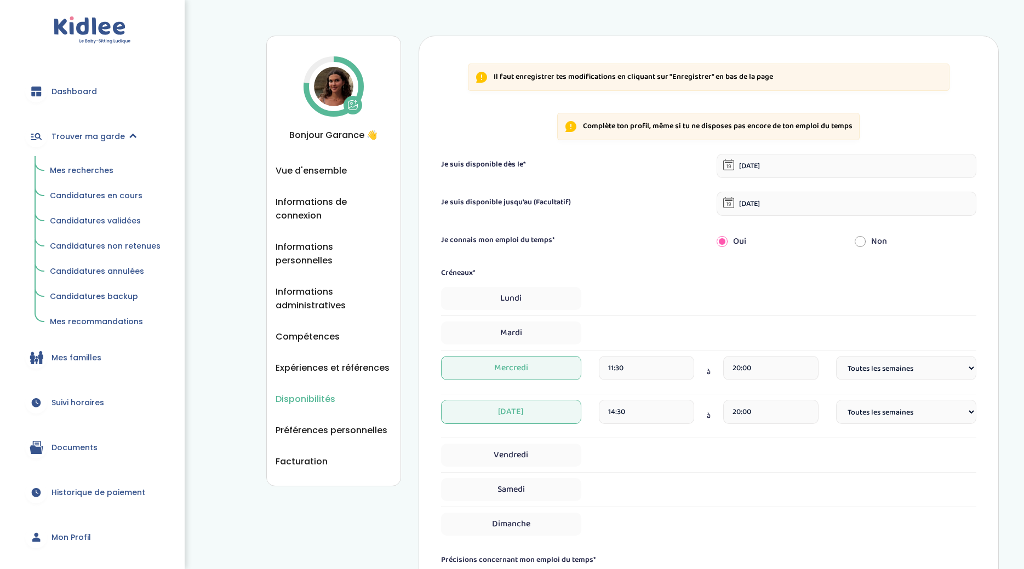
click at [76, 167] on span "Mes recherches" at bounding box center [82, 170] width 64 height 11
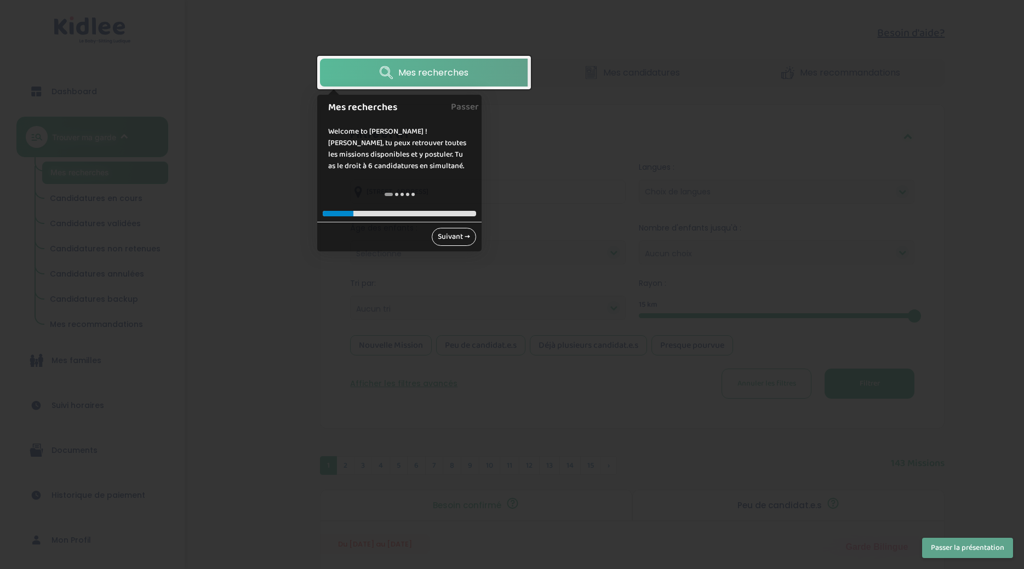
click at [446, 244] on link "Suivant →" at bounding box center [454, 237] width 44 height 18
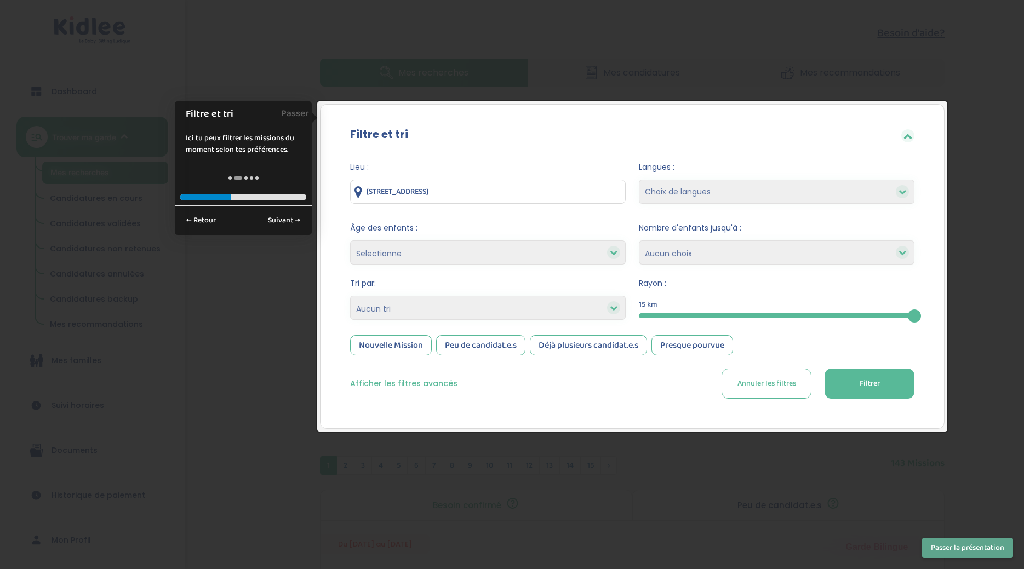
click at [427, 184] on input "18 Rue Chaptal, Paris, France" at bounding box center [488, 192] width 276 height 24
drag, startPoint x: 486, startPoint y: 192, endPoint x: 290, endPoint y: 185, distance: 196.8
click at [350, 185] on input "18 Rue Chaptal, Paris, France" at bounding box center [488, 192] width 276 height 24
type input "[STREET_ADDRESS][PERSON_NAME] le sec"
click at [350, 296] on select "Heures par semaine (croissant) Heures par semaine (décroissant) Date de démarra…" at bounding box center [488, 308] width 276 height 24
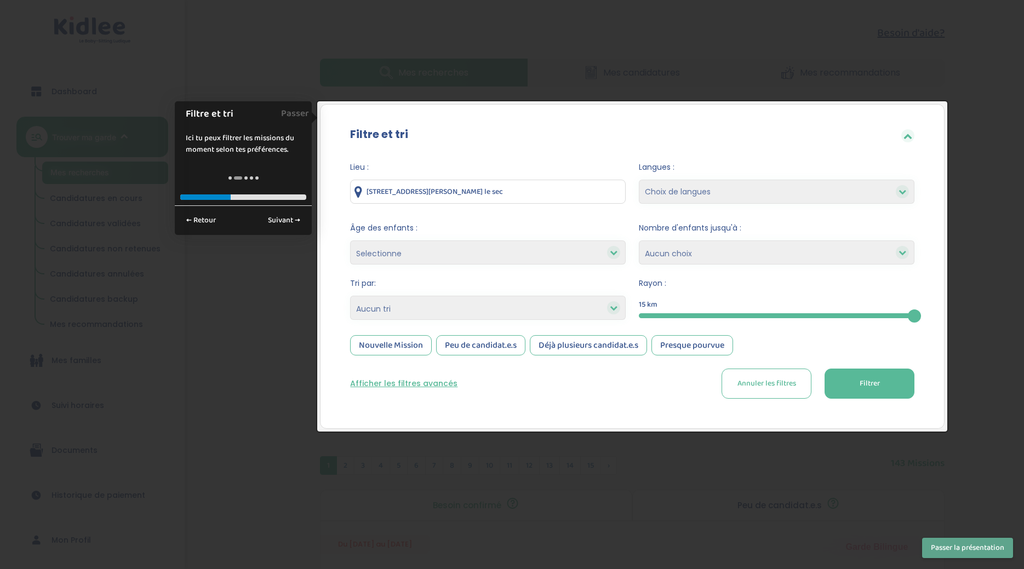
click at [599, 305] on select "Heures par semaine (croissant) Heures par semaine (décroissant) Date de démarra…" at bounding box center [488, 308] width 276 height 24
click at [639, 180] on select "Choix de langues Allemand Anglais Espagnol [GEOGRAPHIC_DATA] Russe [DEMOGRAPHIC…" at bounding box center [777, 192] width 276 height 24
select select "2"
click option "Anglais" at bounding box center [0, 0] width 0 height 0
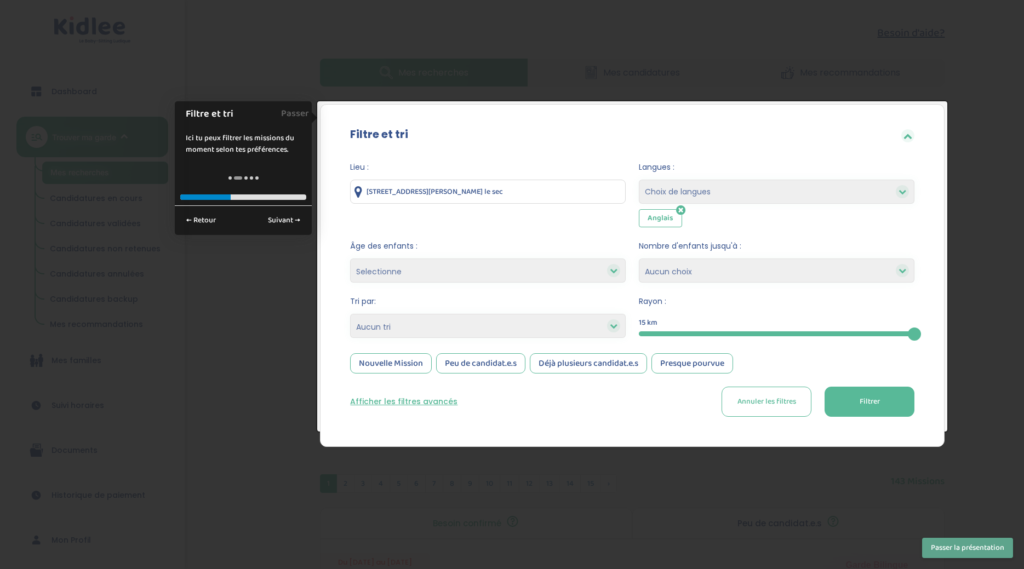
click at [639, 180] on select "Choix de langues Allemand Anglais Espagnol [GEOGRAPHIC_DATA] Russe [DEMOGRAPHIC…" at bounding box center [777, 192] width 276 height 24
select select "5"
click option "Espagnol" at bounding box center [0, 0] width 0 height 0
select select
click at [824, 403] on button "Filtrer" at bounding box center [869, 402] width 90 height 30
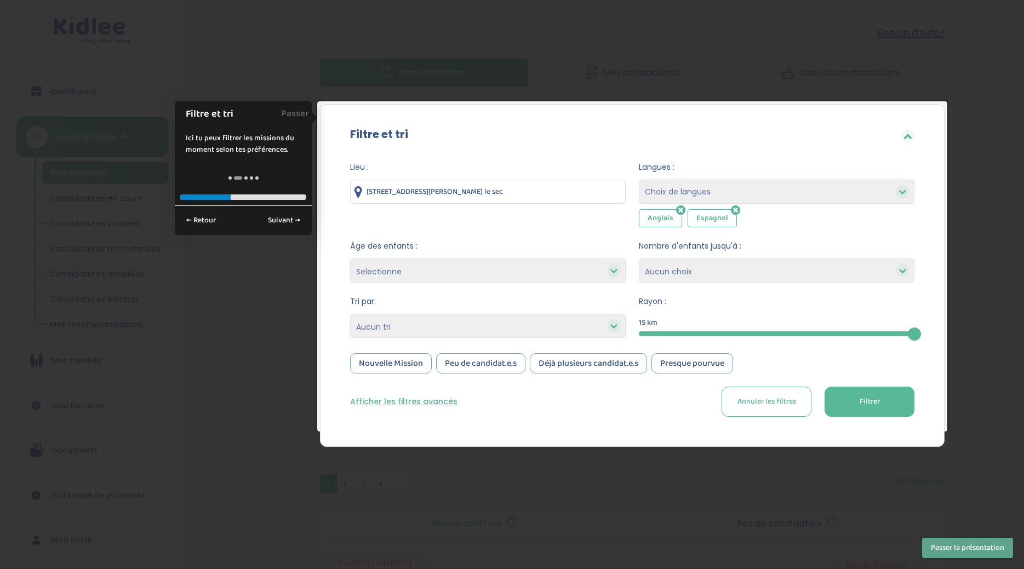
click at [824, 397] on button "Filtrer" at bounding box center [869, 402] width 90 height 30
click at [733, 209] on icon at bounding box center [735, 210] width 9 height 11
click at [859, 405] on span "Filtrer" at bounding box center [869, 402] width 20 height 12
click at [840, 84] on div at bounding box center [512, 284] width 1024 height 569
click at [283, 219] on link "Suivant →" at bounding box center [284, 220] width 44 height 18
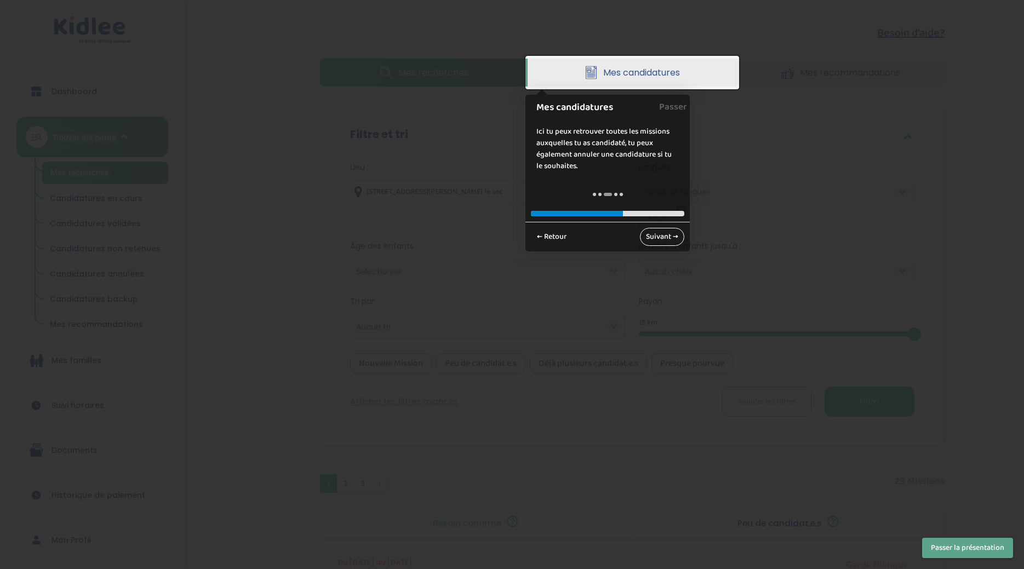
click at [657, 239] on link "Suivant →" at bounding box center [662, 237] width 44 height 18
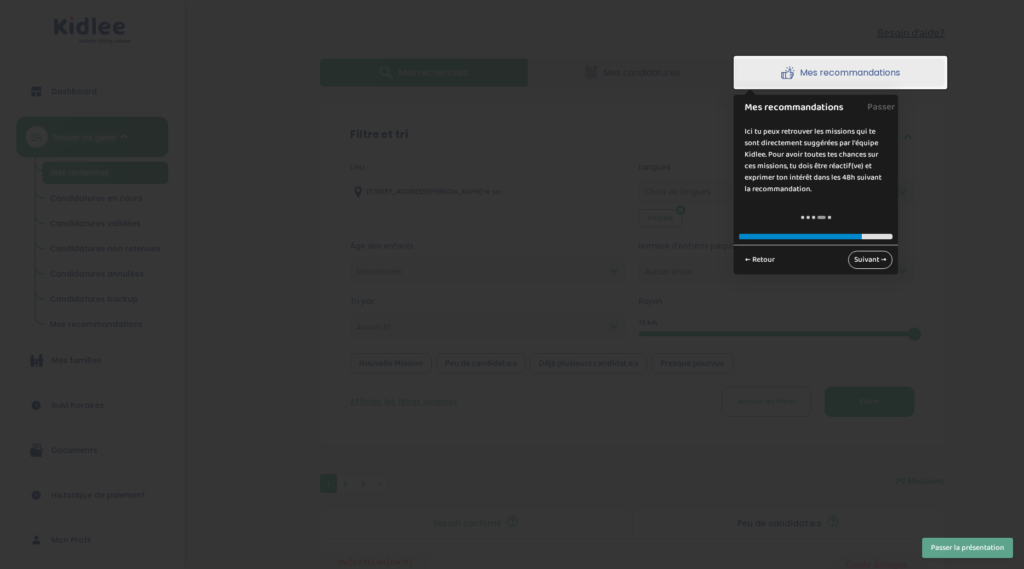
click at [868, 256] on link "Suivant →" at bounding box center [870, 260] width 44 height 18
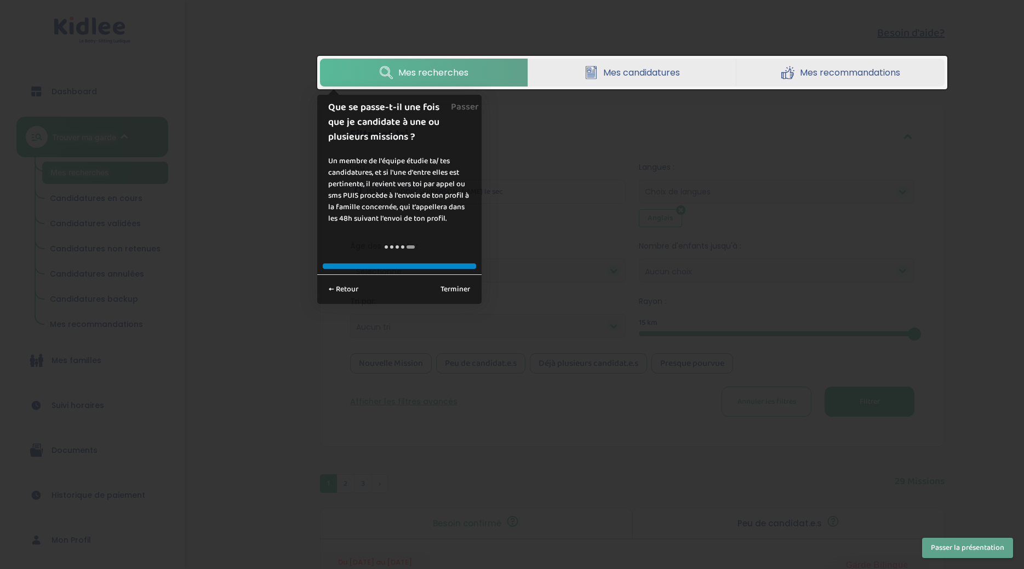
click at [611, 81] on link "Mes candidatures" at bounding box center [632, 73] width 208 height 28
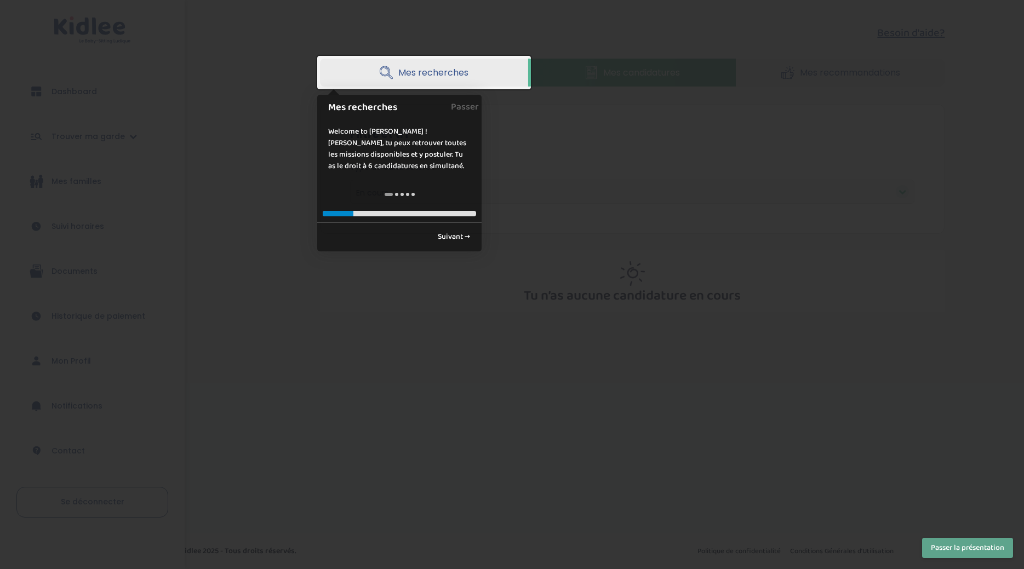
click at [416, 65] on link "Mes recherches" at bounding box center [424, 73] width 208 height 28
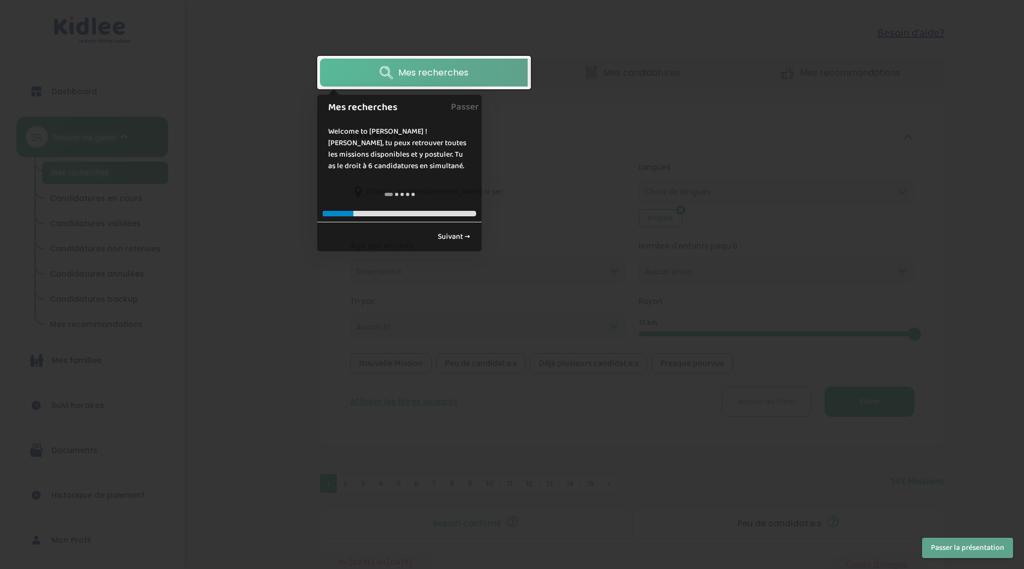
click at [276, 174] on div at bounding box center [512, 284] width 1024 height 569
click at [465, 110] on link "Passer" at bounding box center [465, 107] width 28 height 25
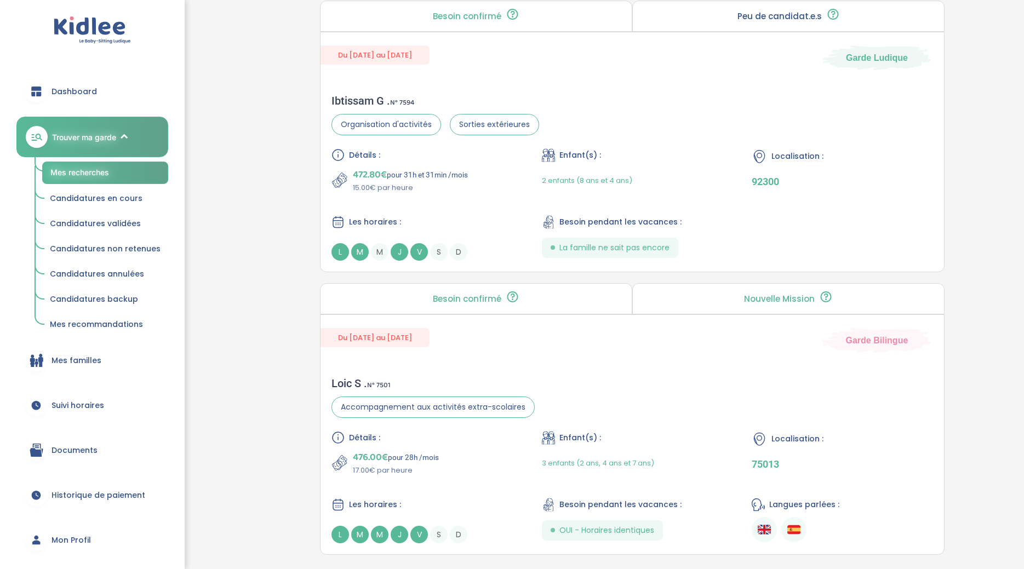
scroll to position [2883, 0]
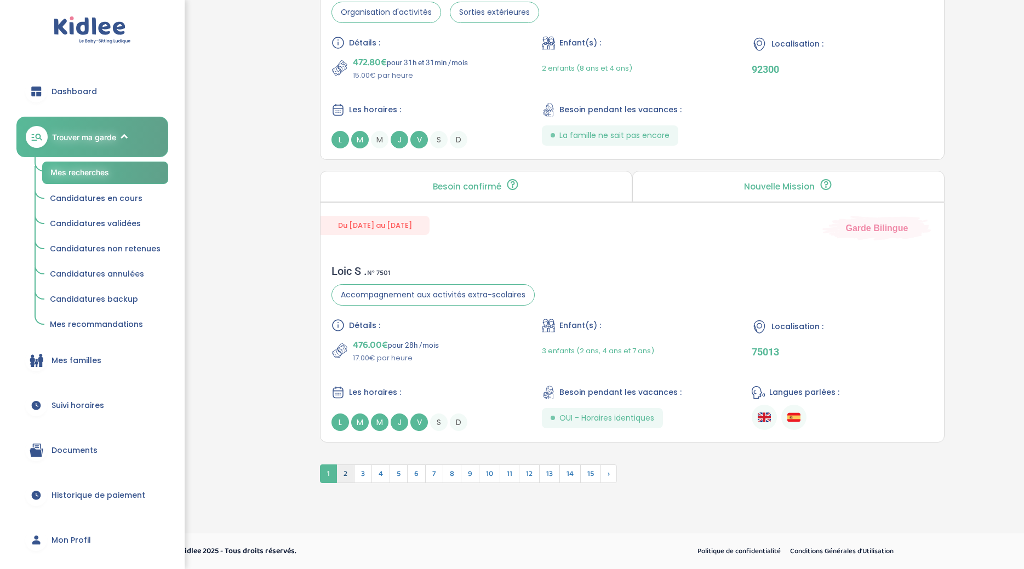
click at [354, 473] on span "2" at bounding box center [345, 474] width 18 height 19
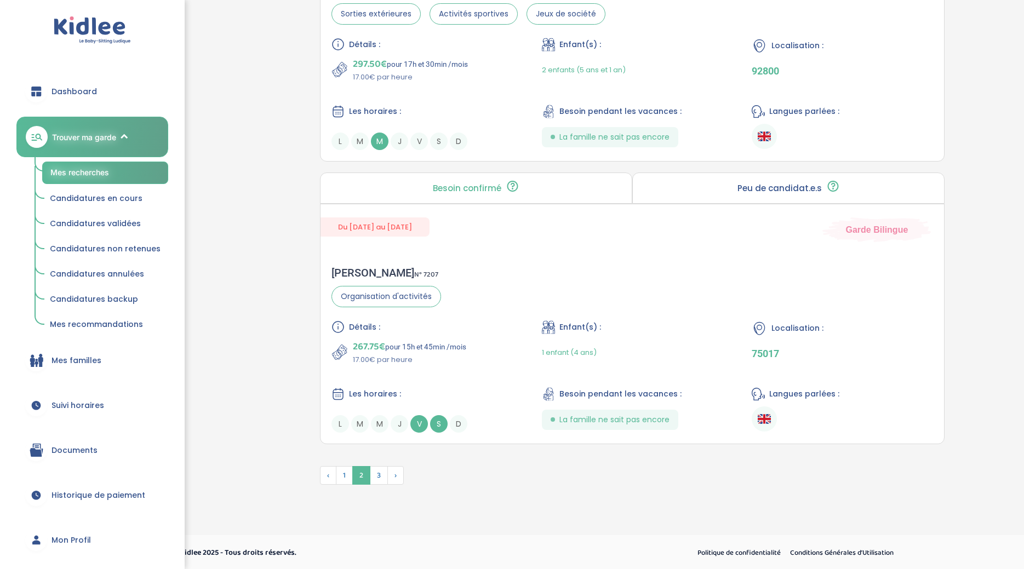
scroll to position [2329, 0]
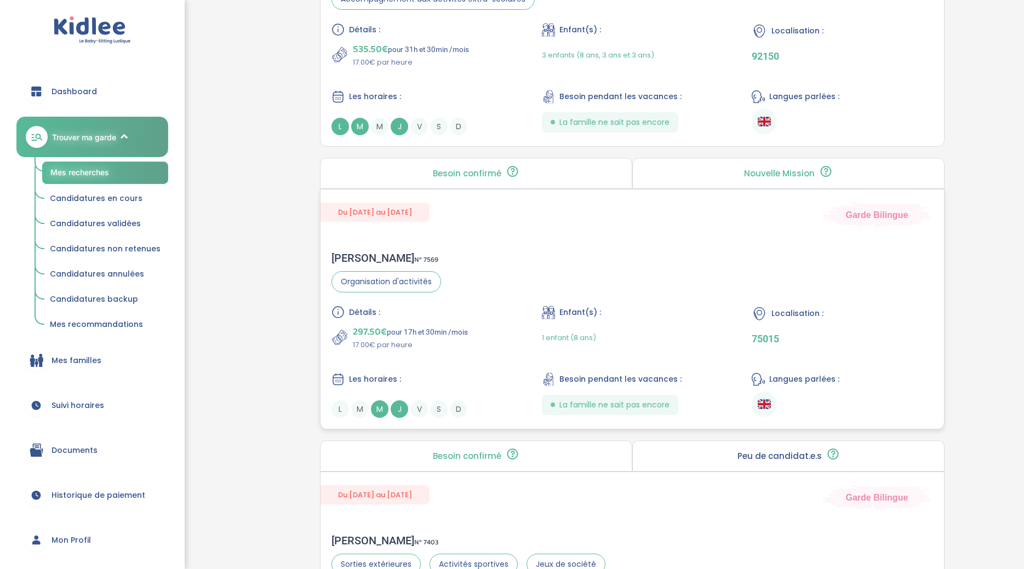
click at [475, 238] on div "Du 16-09-2025 au 02-07-2026 Garde Bilingue Mercedes A . N° 7569 Organisation d'…" at bounding box center [632, 309] width 624 height 240
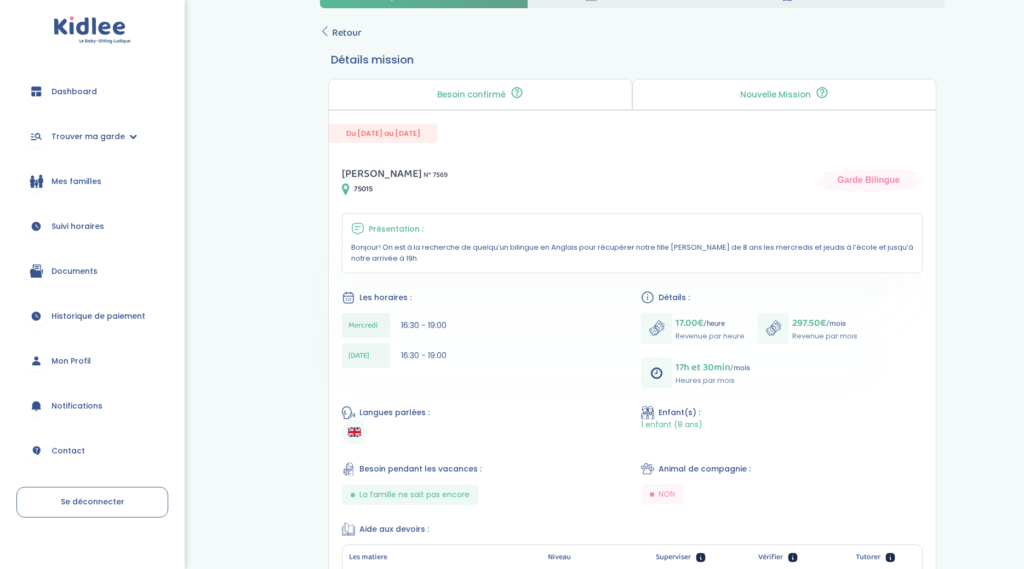
scroll to position [44, 0]
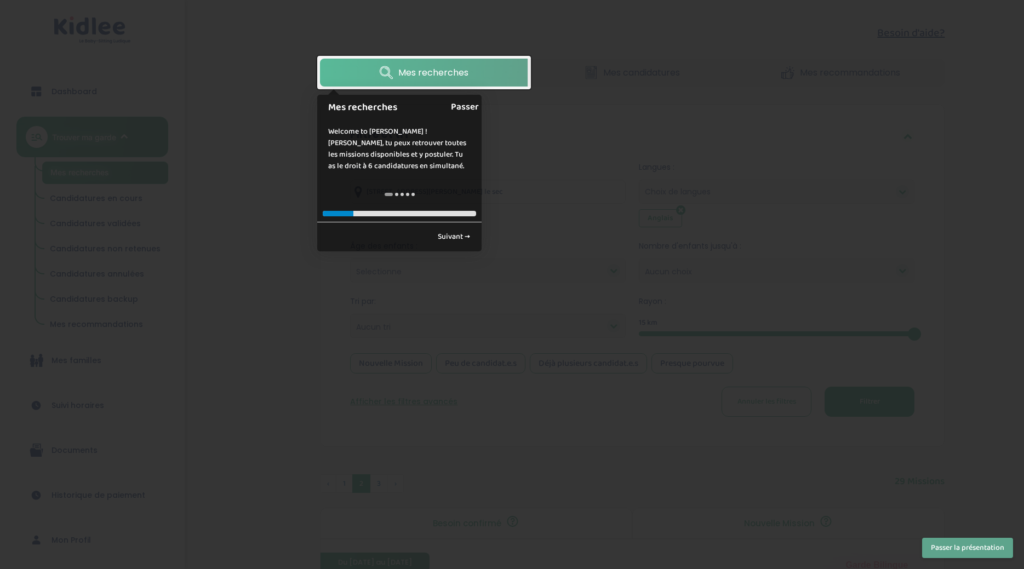
click at [466, 99] on link "Passer" at bounding box center [465, 107] width 28 height 25
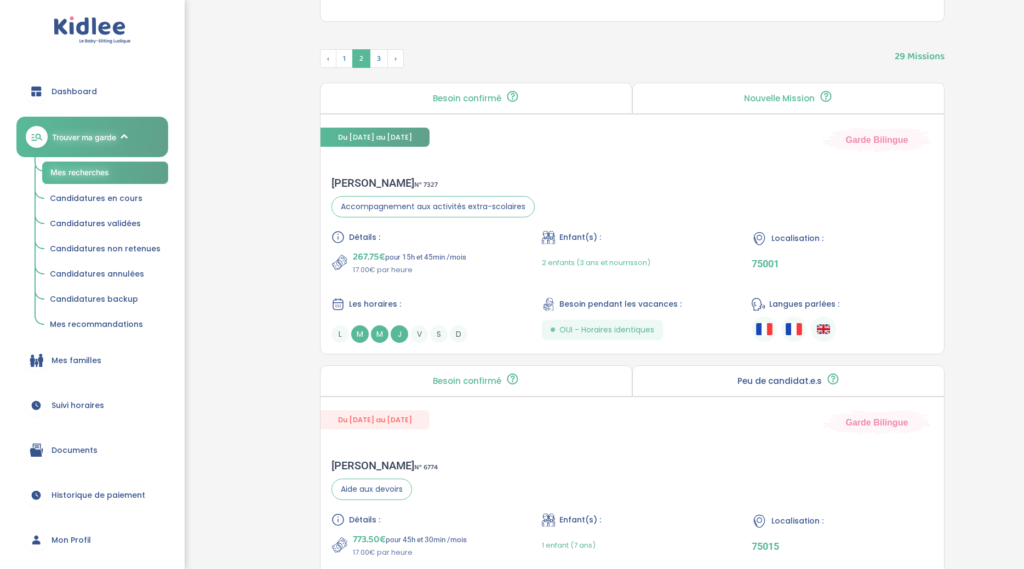
scroll to position [411, 0]
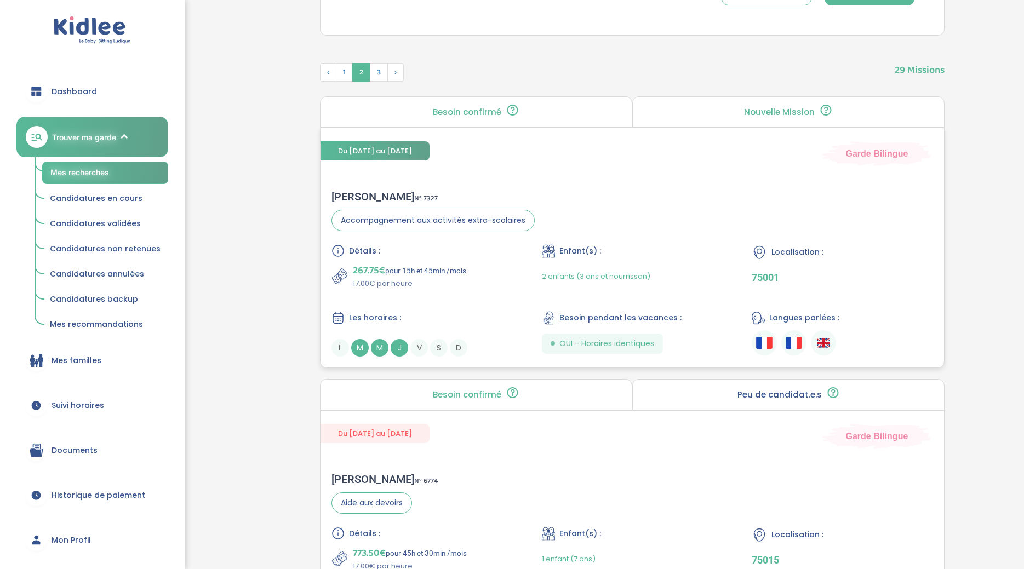
click at [431, 188] on div "[PERSON_NAME] N° 7327 Accompagnement aux activités extra-scolaires Détails : 26…" at bounding box center [631, 273] width 623 height 188
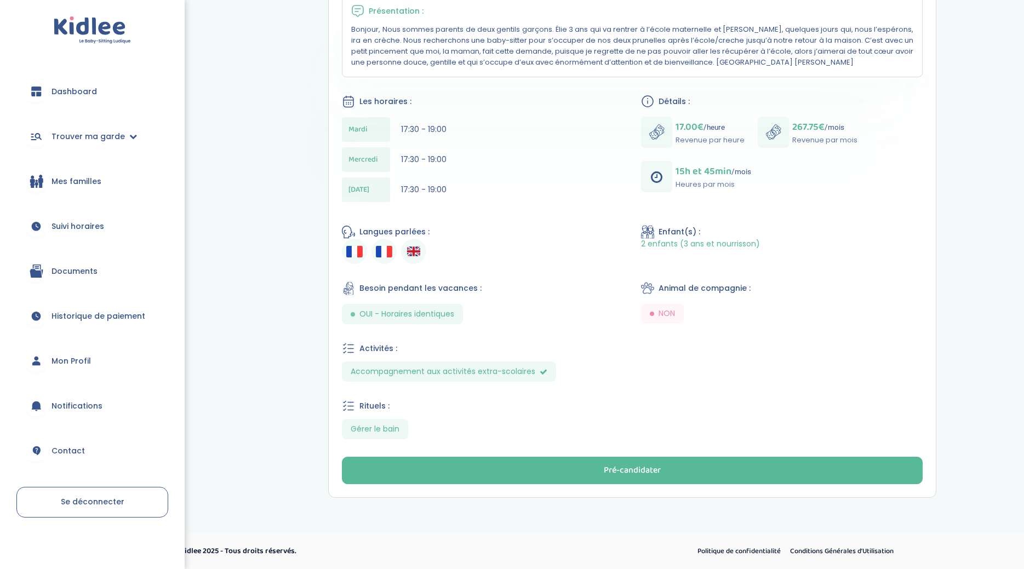
scroll to position [225, 0]
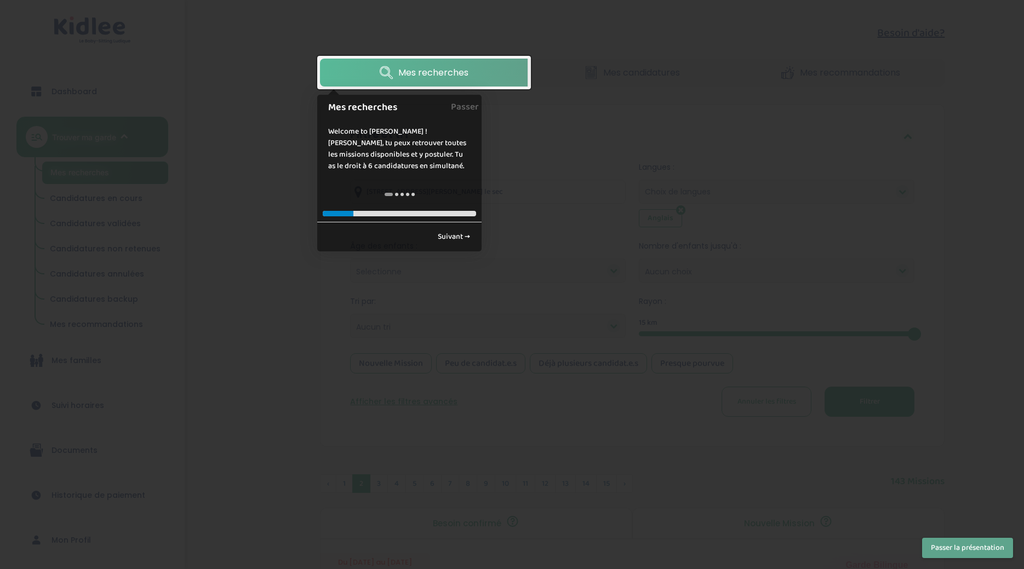
click at [451, 95] on div "Mes recherches Passer" at bounding box center [399, 105] width 164 height 20
click at [468, 105] on link "Passer" at bounding box center [465, 107] width 28 height 25
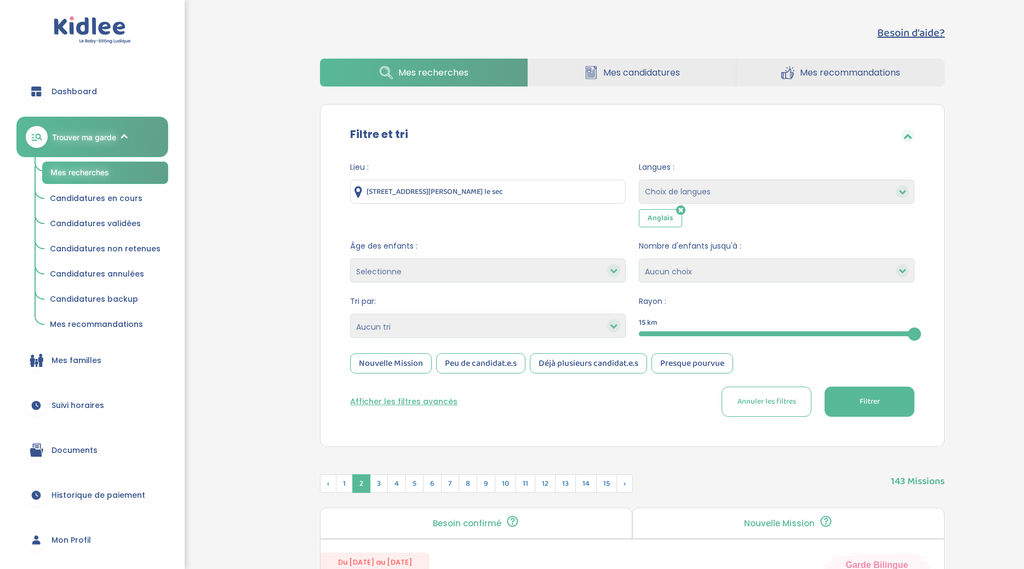
click at [680, 211] on icon at bounding box center [680, 210] width 9 height 11
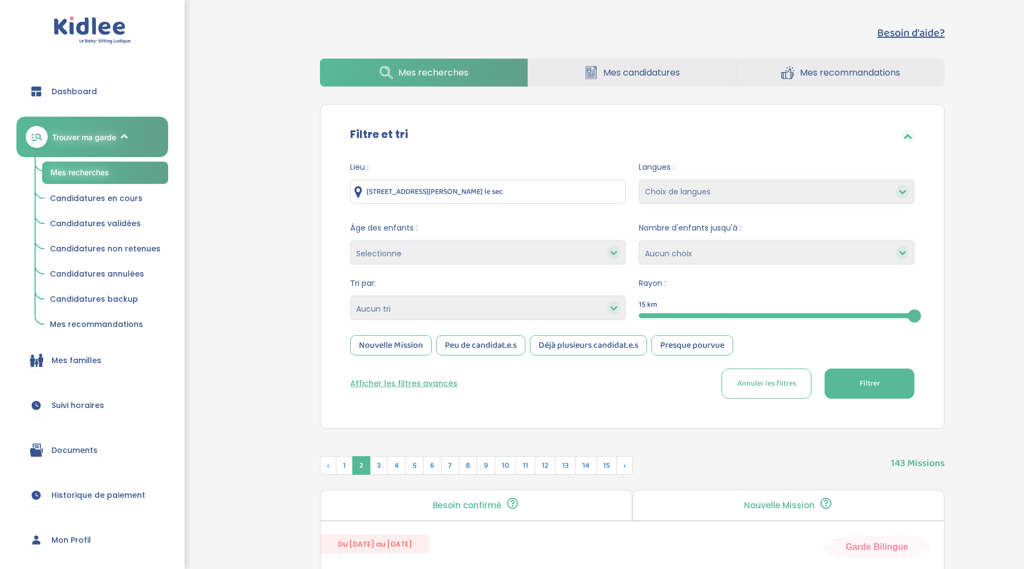
click at [639, 180] on select "Choix de langues Allemand Anglais Espagnol Italien Russe Français Coréen" at bounding box center [777, 192] width 276 height 24
select select "5"
click option "Espagnol" at bounding box center [0, 0] width 0 height 0
select select
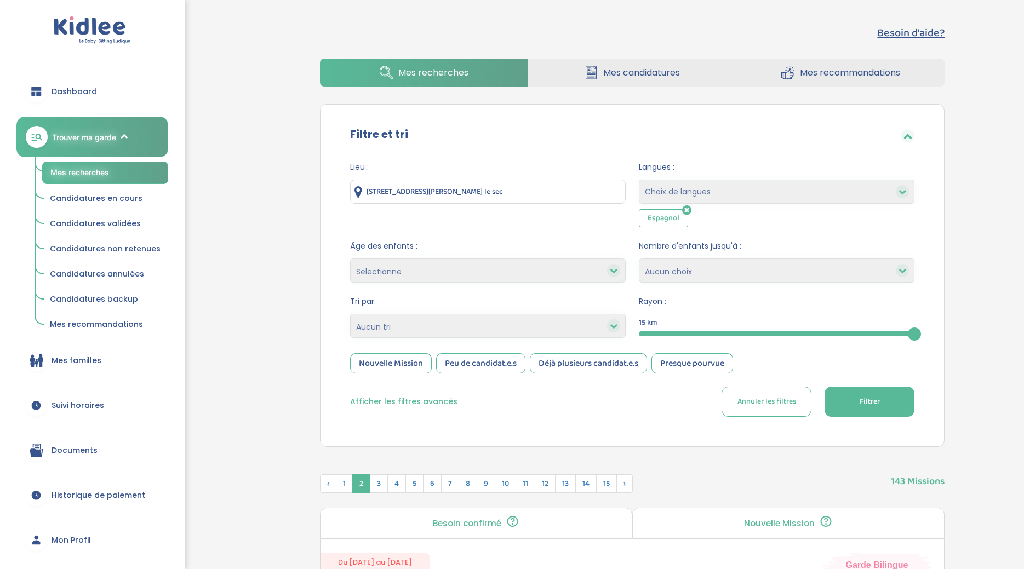
click at [811, 383] on form "Lieu : 3 impasse Hélène Noisy le sec Langues : Choix de langues Allemand Anglai…" at bounding box center [632, 289] width 564 height 255
click at [859, 403] on span "Filtrer" at bounding box center [869, 402] width 20 height 12
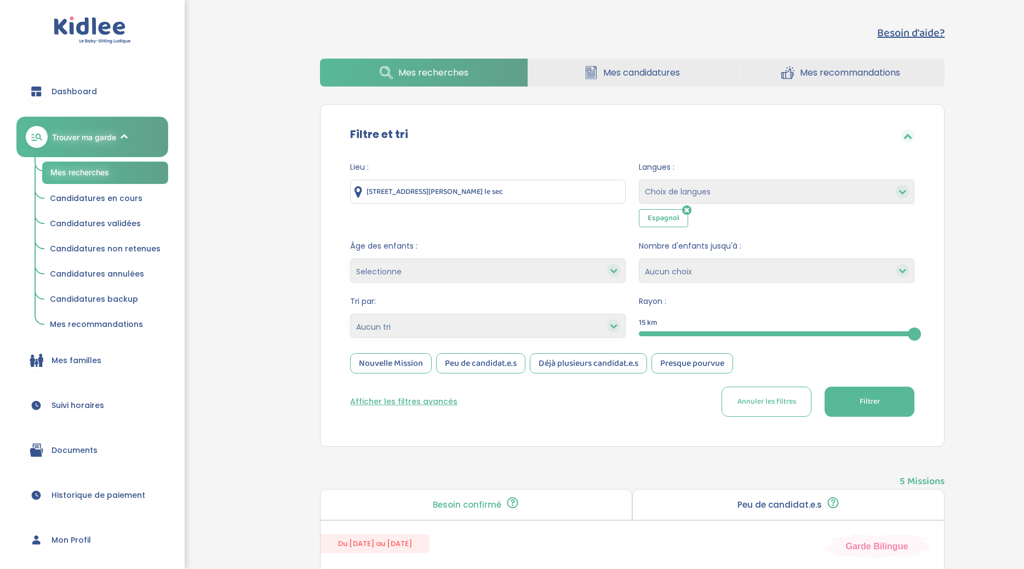
click at [683, 210] on icon at bounding box center [686, 210] width 9 height 11
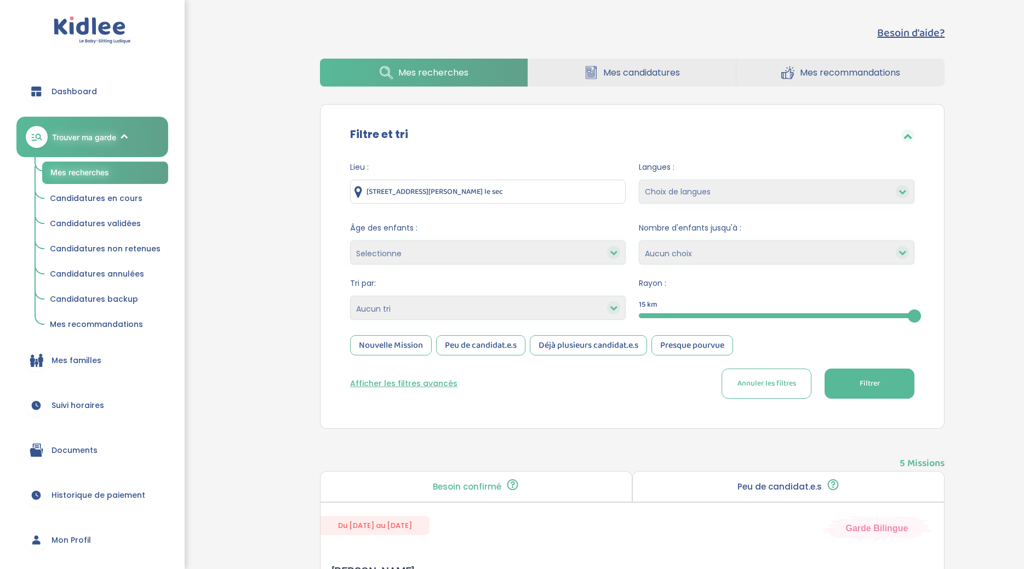
click at [859, 382] on span "Filtrer" at bounding box center [869, 384] width 20 height 12
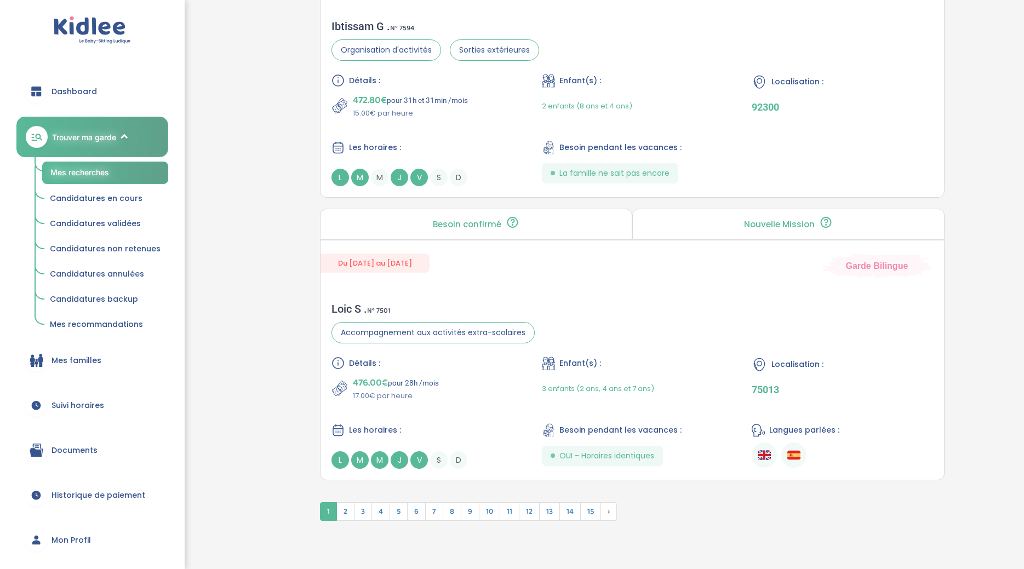
scroll to position [2821, 0]
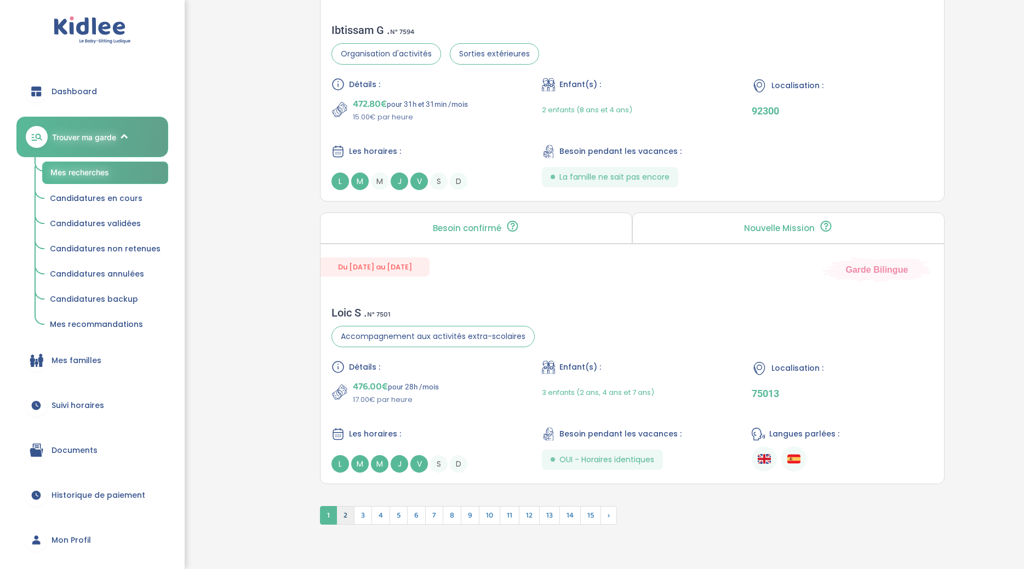
click at [346, 519] on span "2" at bounding box center [345, 515] width 18 height 19
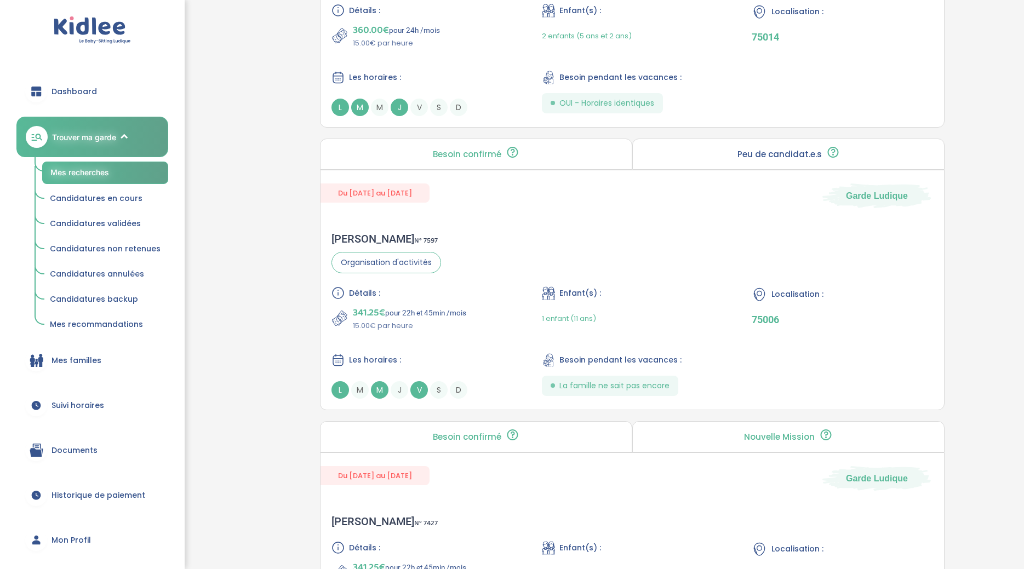
scroll to position [2809, 0]
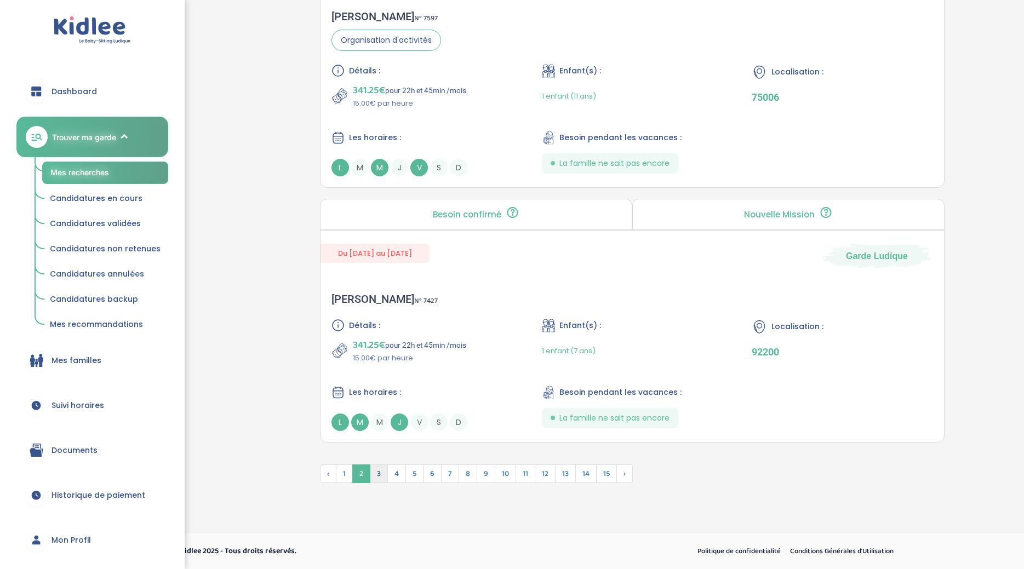
click at [382, 473] on span "3" at bounding box center [379, 474] width 18 height 19
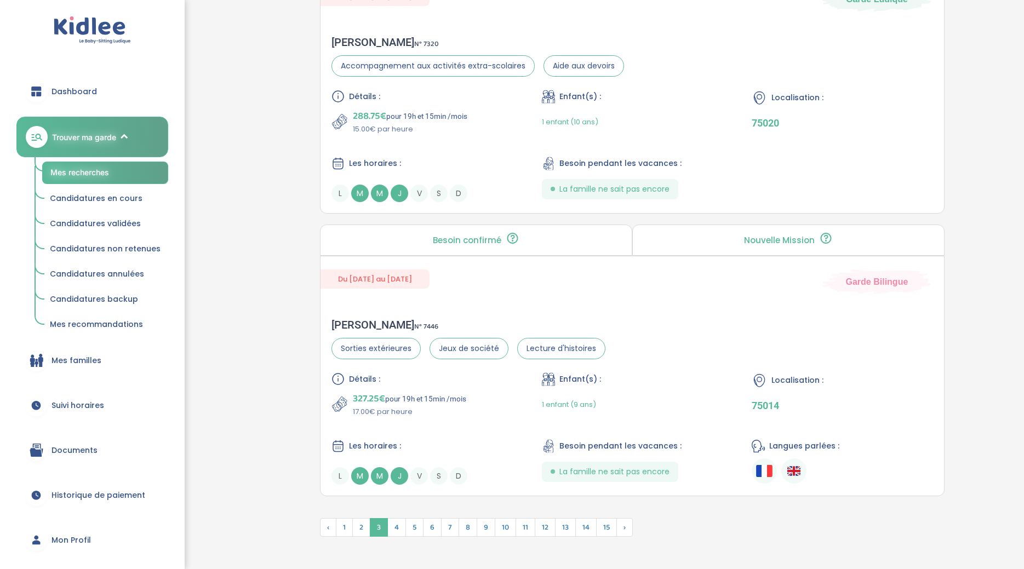
scroll to position [2833, 0]
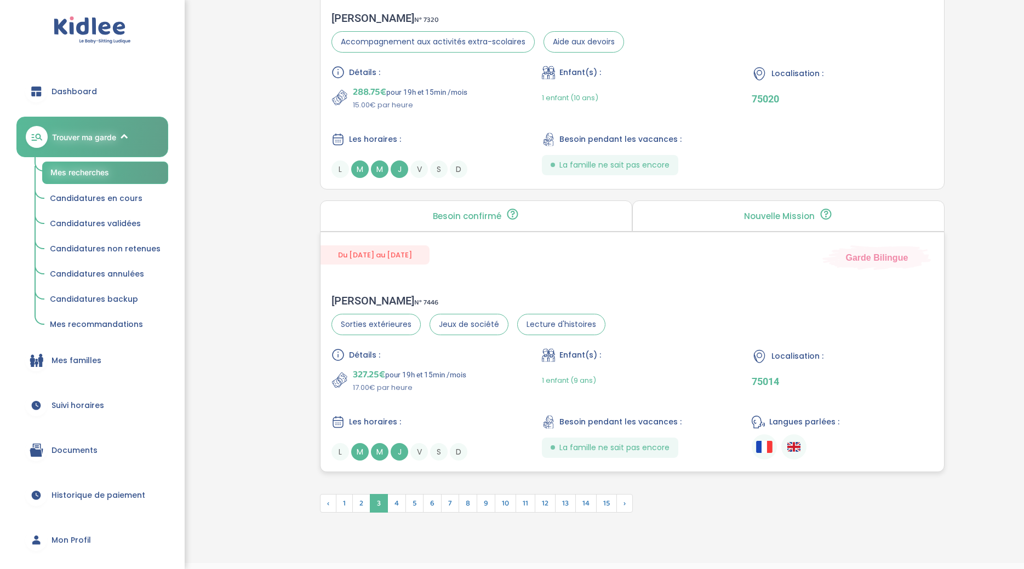
click at [417, 265] on span "Du [DATE] au [DATE]" at bounding box center [374, 254] width 109 height 19
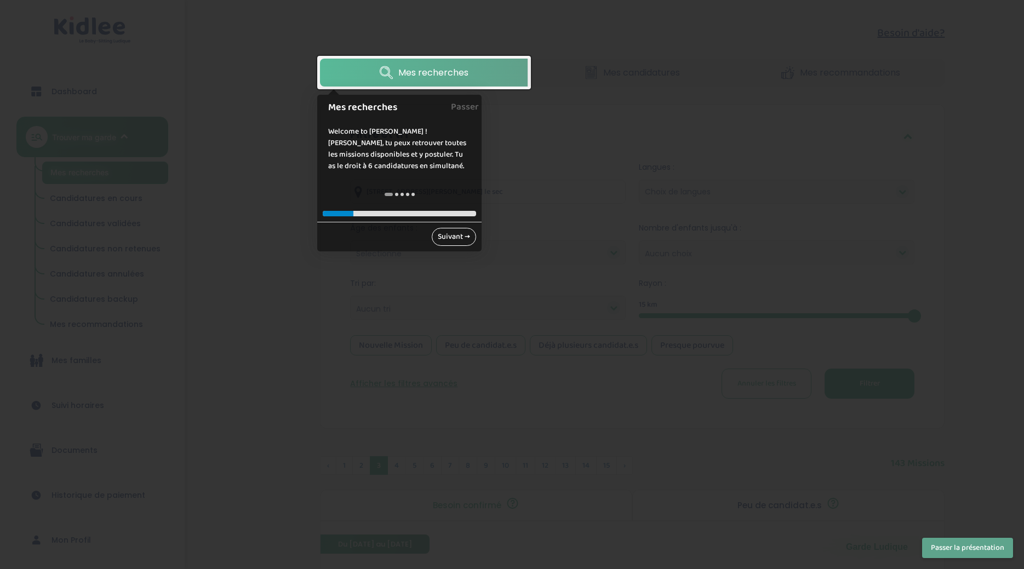
click at [463, 233] on link "Suivant →" at bounding box center [454, 237] width 44 height 18
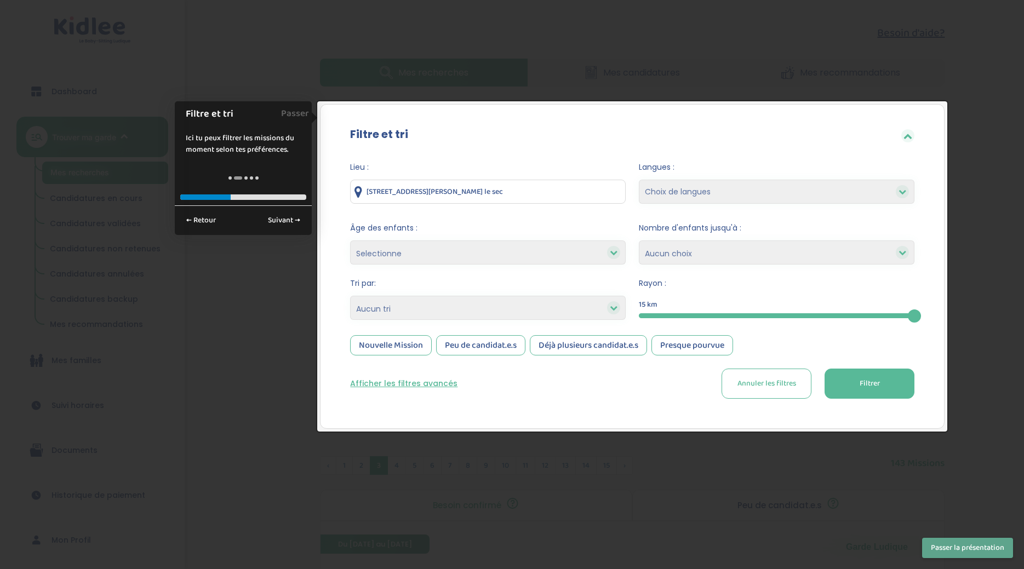
click at [852, 49] on div at bounding box center [512, 284] width 1024 height 569
drag, startPoint x: 910, startPoint y: 314, endPoint x: 695, endPoint y: 330, distance: 215.9
click at [695, 330] on form "Lieu : 3 impasse [PERSON_NAME] le sec Langues : Choix de langues Allemand Angla…" at bounding box center [632, 280] width 564 height 237
click at [824, 398] on button "Filtrer" at bounding box center [869, 384] width 90 height 30
click at [797, 55] on div at bounding box center [512, 284] width 1024 height 569
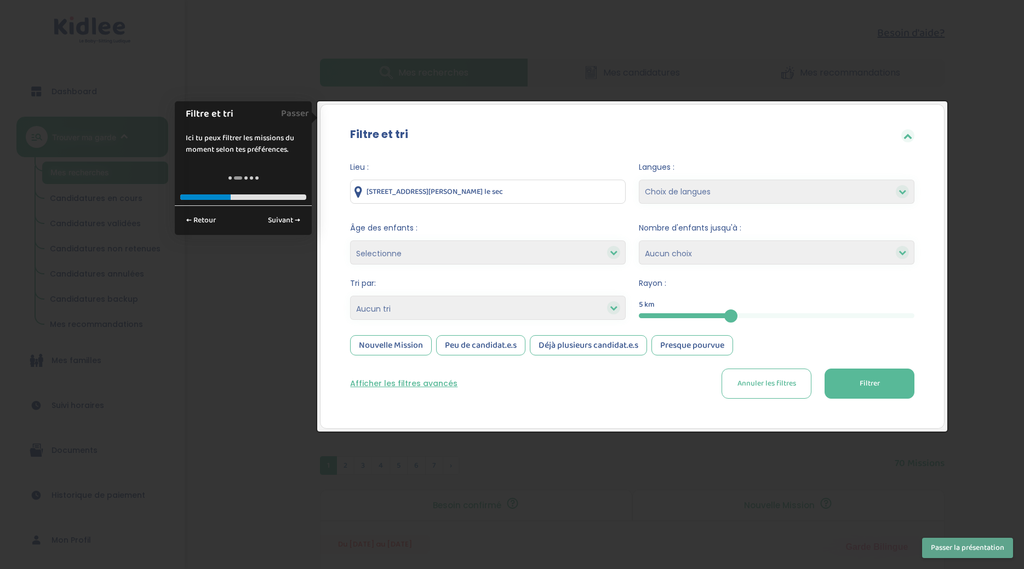
click at [909, 131] on div at bounding box center [907, 135] width 13 height 13
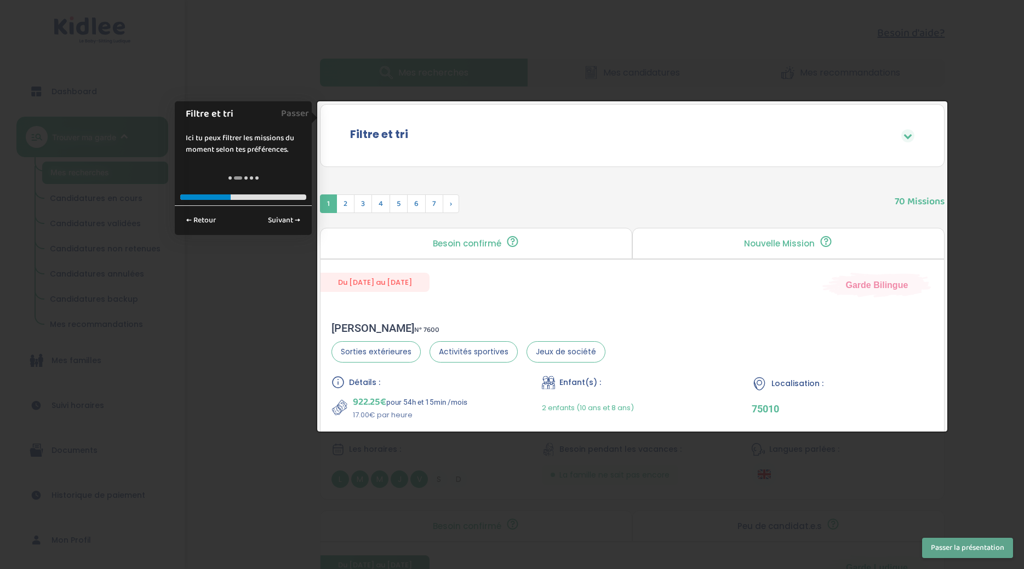
click at [800, 72] on div at bounding box center [512, 284] width 1024 height 569
click at [289, 108] on link "Passer" at bounding box center [295, 113] width 28 height 25
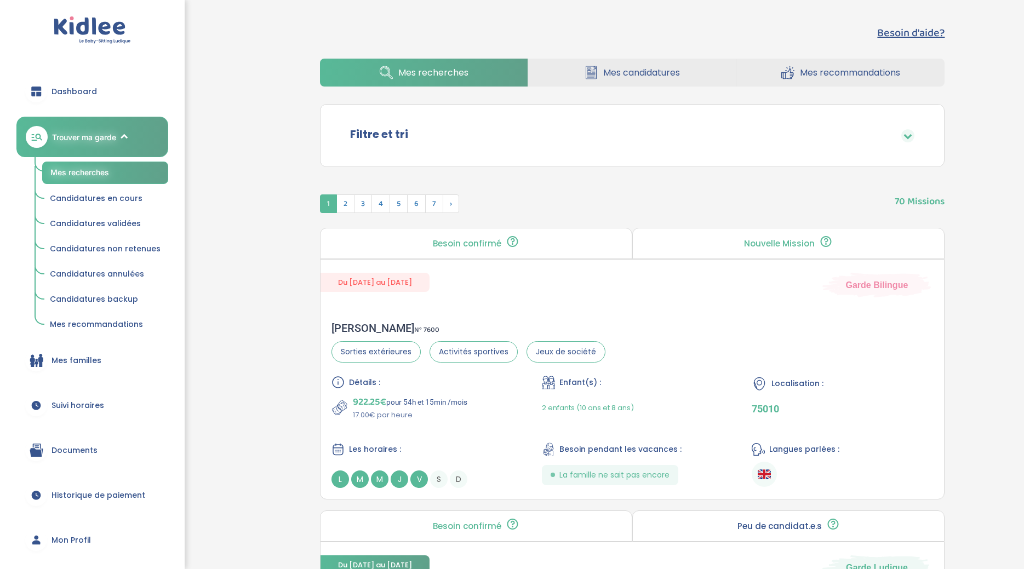
click at [905, 136] on icon at bounding box center [907, 135] width 9 height 9
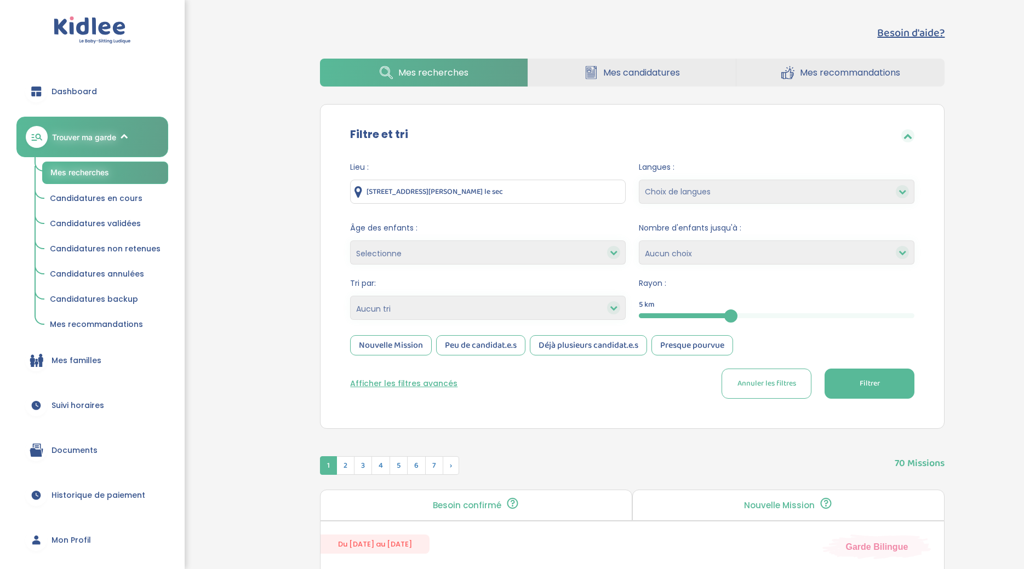
click at [905, 135] on icon at bounding box center [907, 135] width 9 height 9
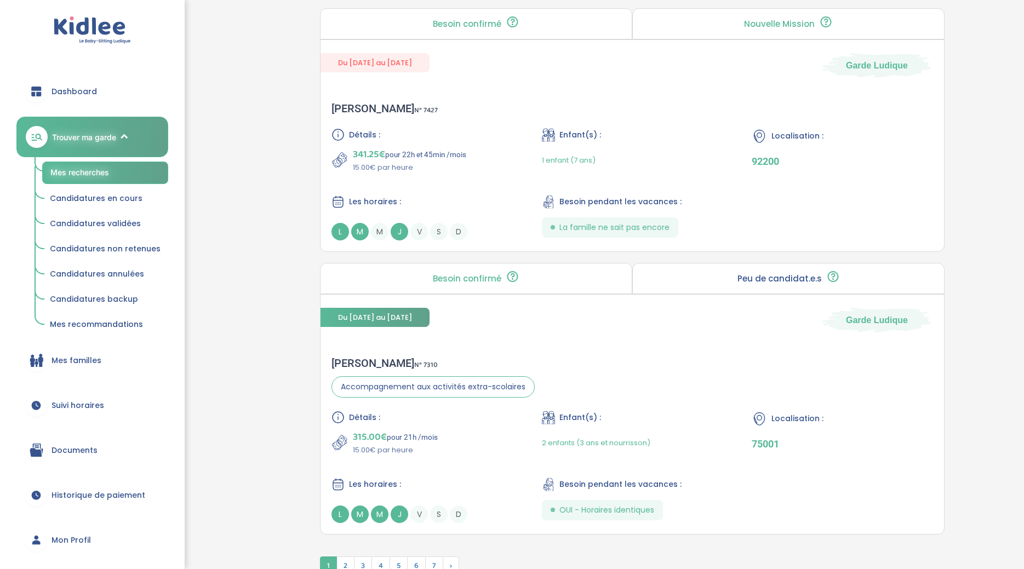
scroll to position [2541, 0]
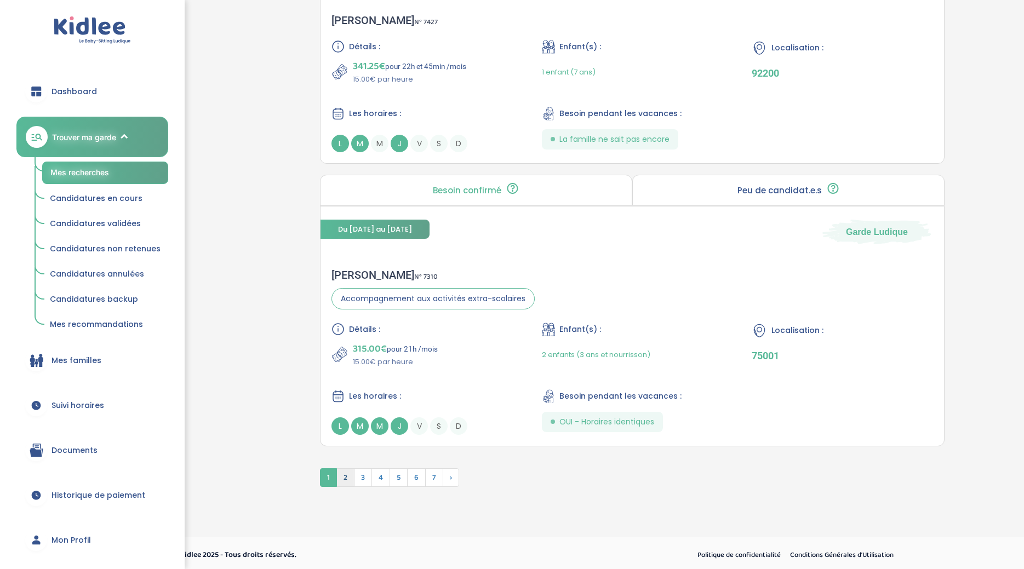
click at [345, 476] on span "2" at bounding box center [345, 477] width 18 height 19
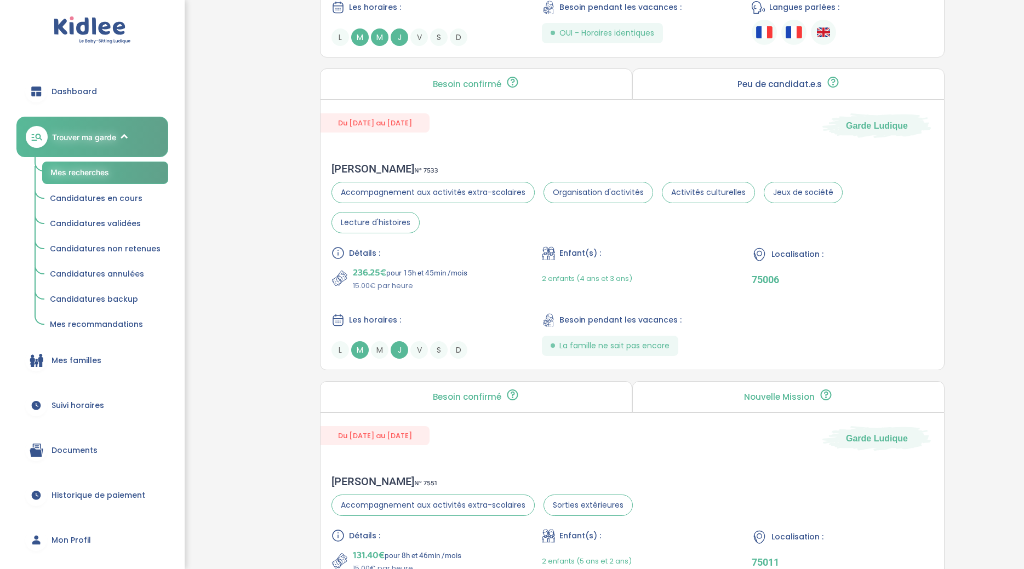
scroll to position [2411, 0]
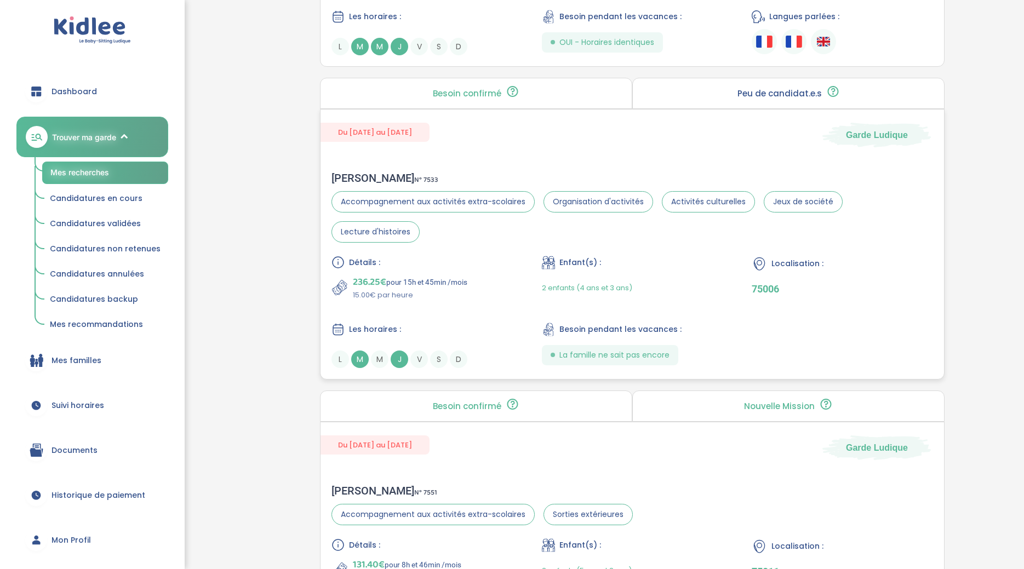
click at [405, 137] on span "Du [DATE] au [DATE]" at bounding box center [374, 132] width 109 height 19
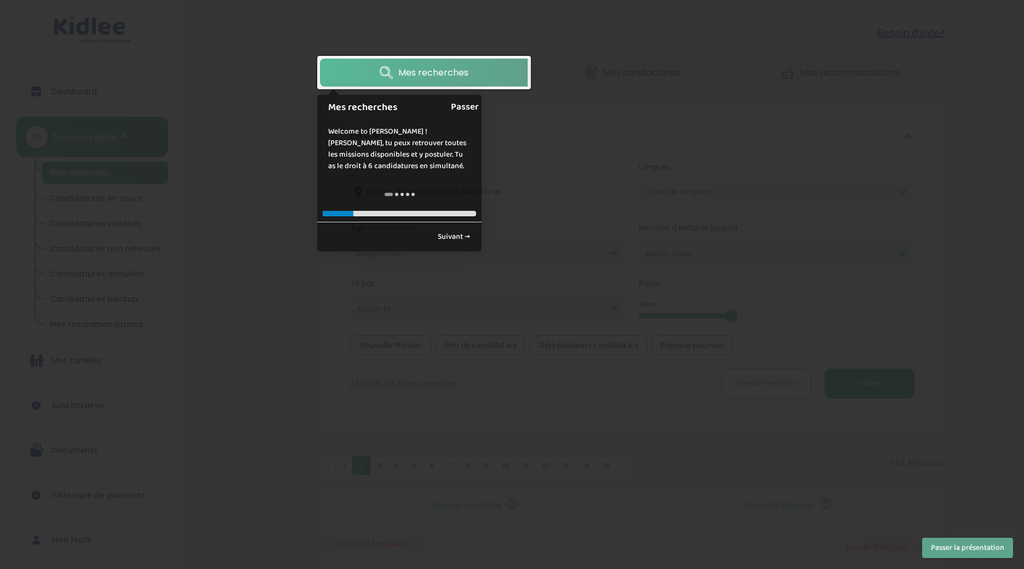
click at [474, 105] on link "Passer" at bounding box center [465, 107] width 28 height 25
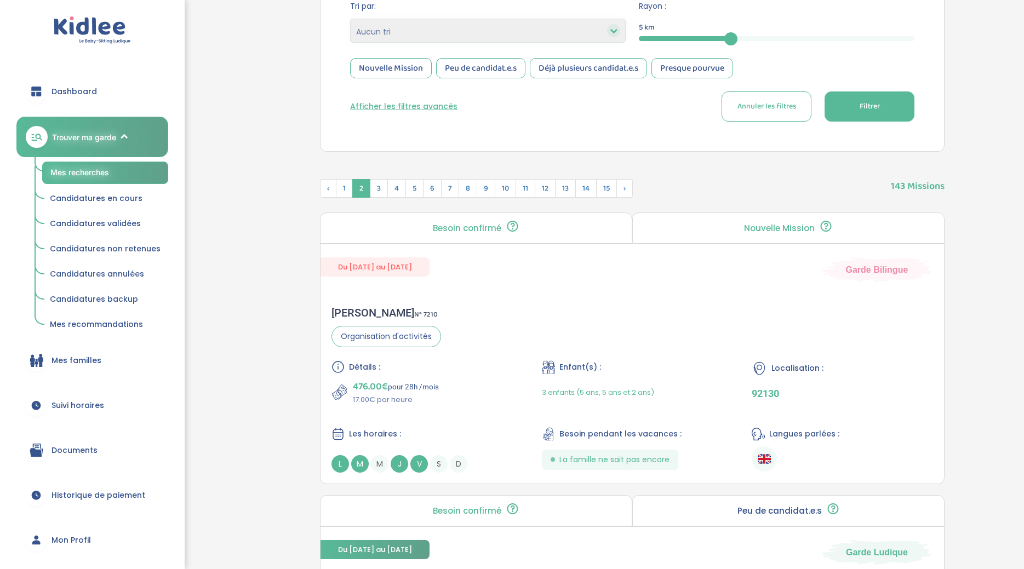
scroll to position [267, 0]
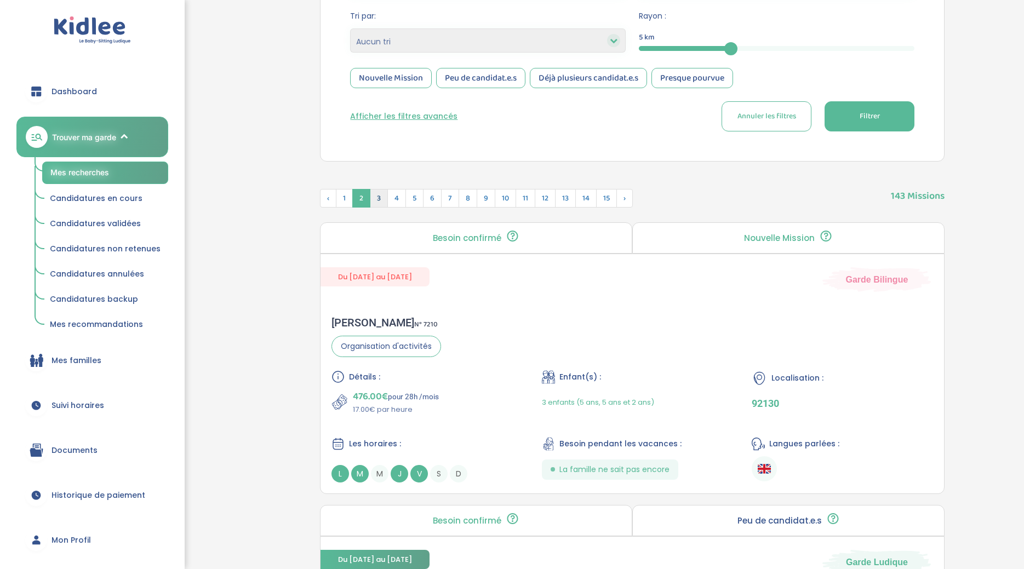
click at [382, 191] on span "3" at bounding box center [379, 198] width 18 height 19
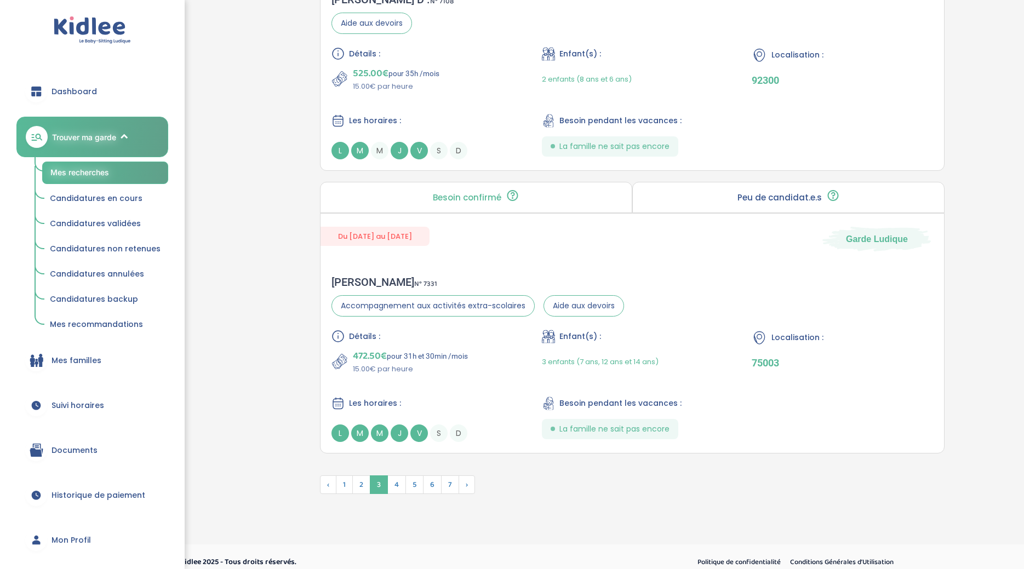
scroll to position [2809, 0]
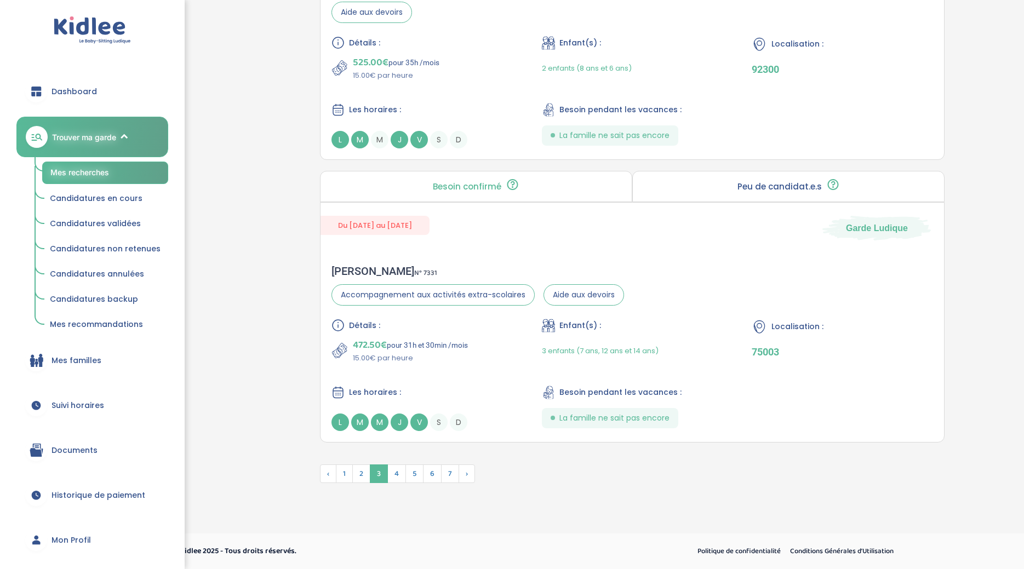
click at [401, 473] on span "4" at bounding box center [396, 474] width 19 height 19
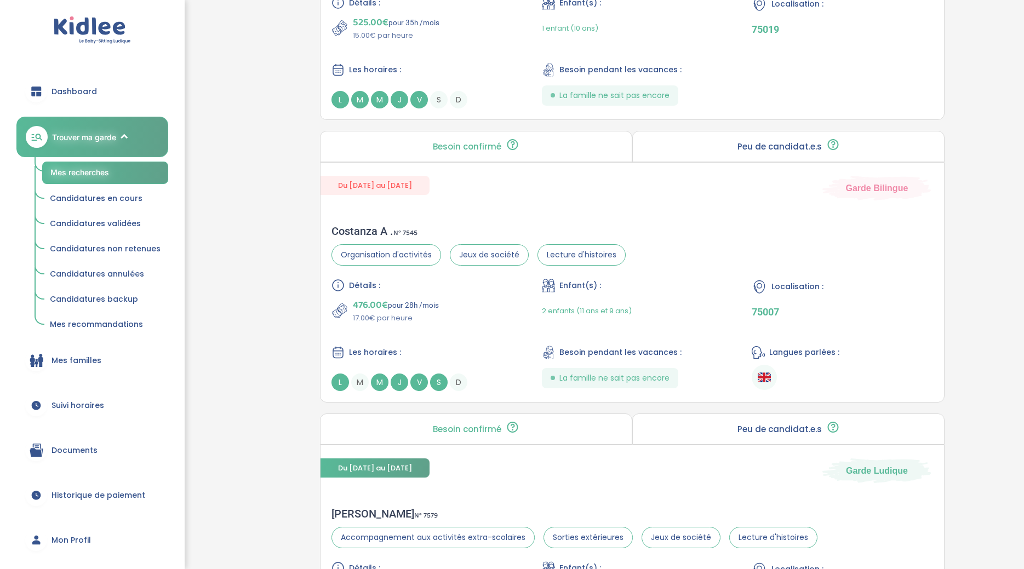
scroll to position [2865, 0]
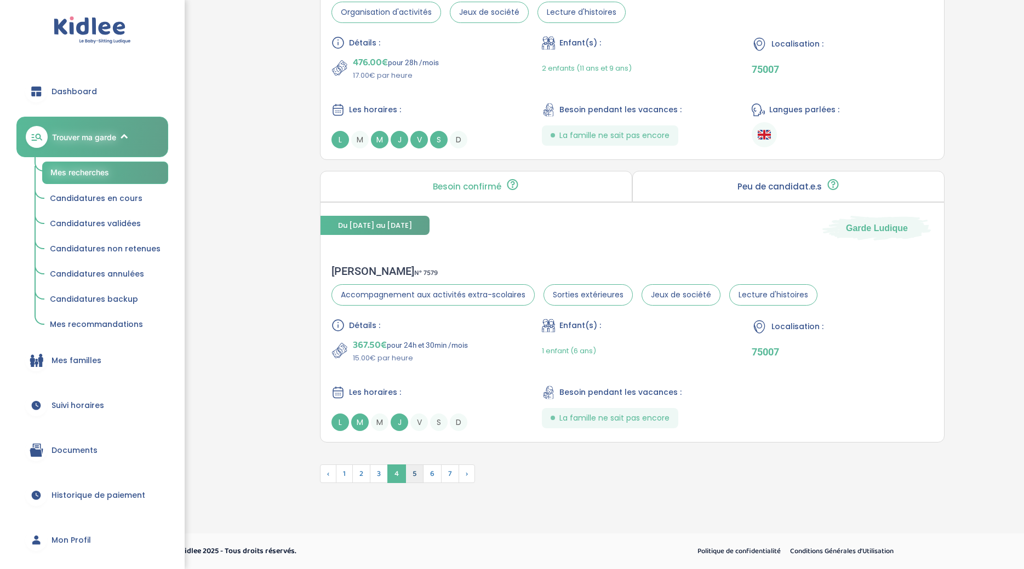
click at [418, 471] on span "5" at bounding box center [414, 474] width 18 height 19
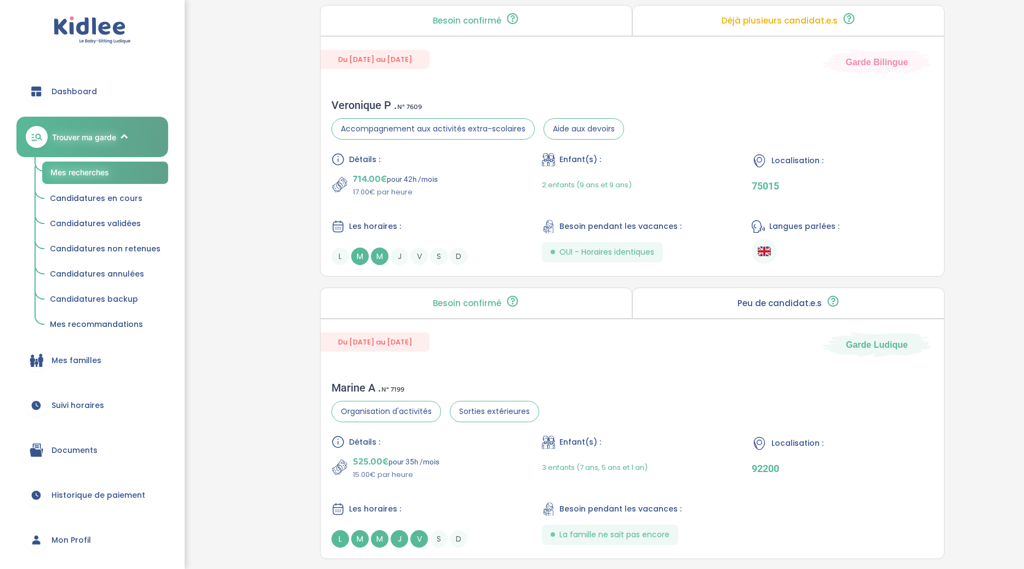
scroll to position [1047, 0]
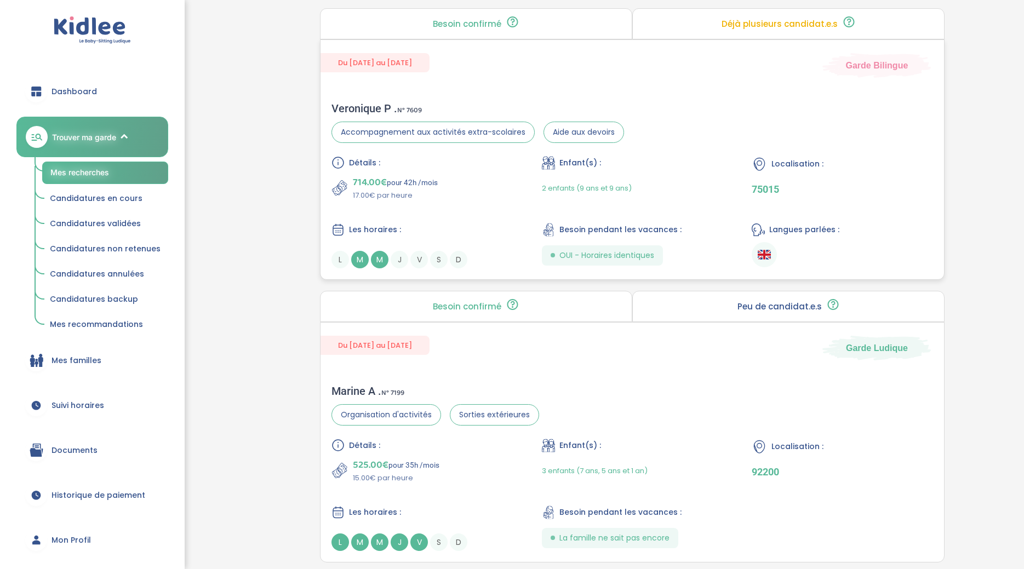
click at [395, 65] on span "Du [DATE] au [DATE]" at bounding box center [374, 62] width 109 height 19
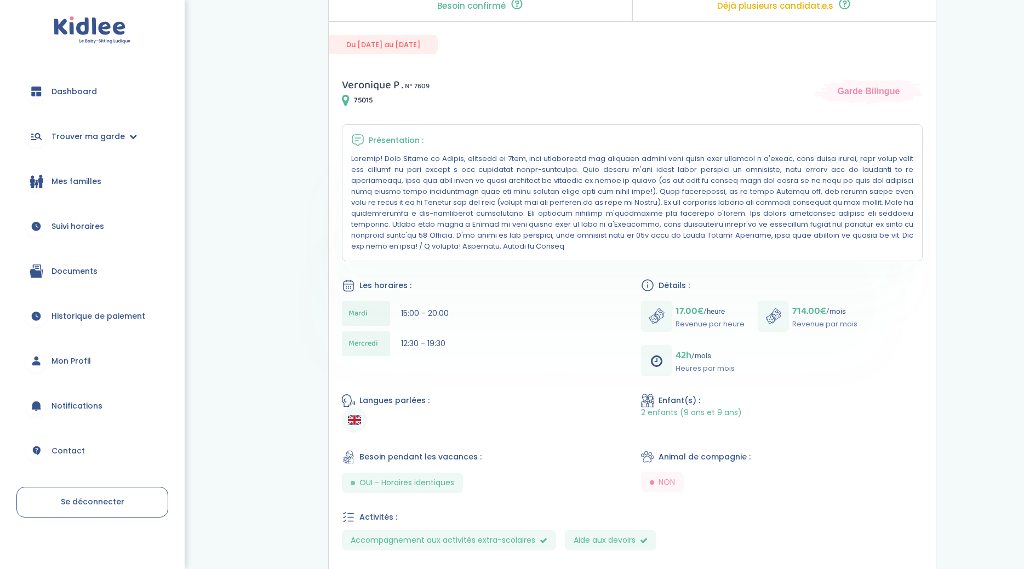
scroll to position [121, 0]
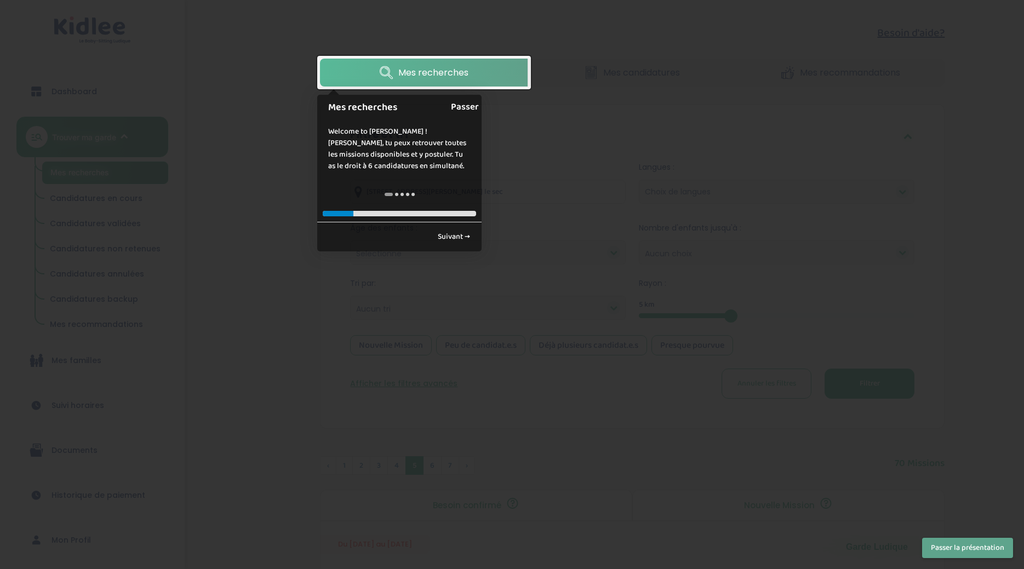
click at [470, 106] on link "Passer" at bounding box center [465, 107] width 28 height 25
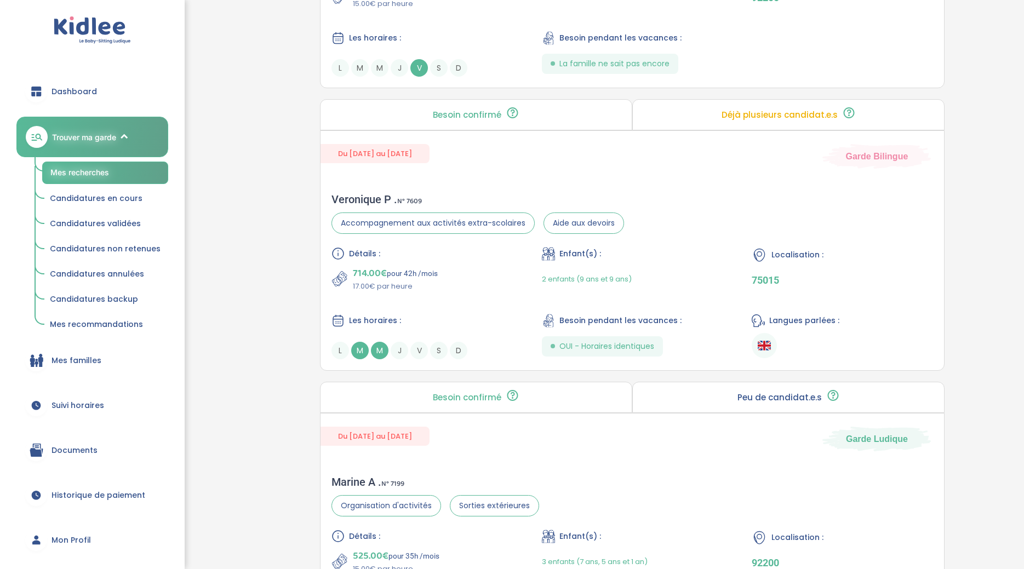
scroll to position [815, 0]
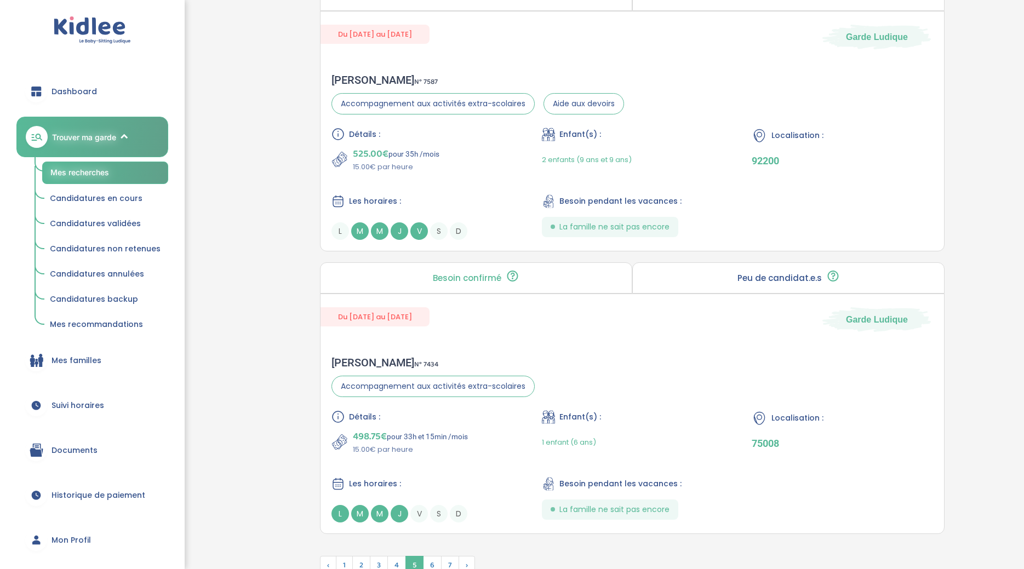
scroll to position [2865, 0]
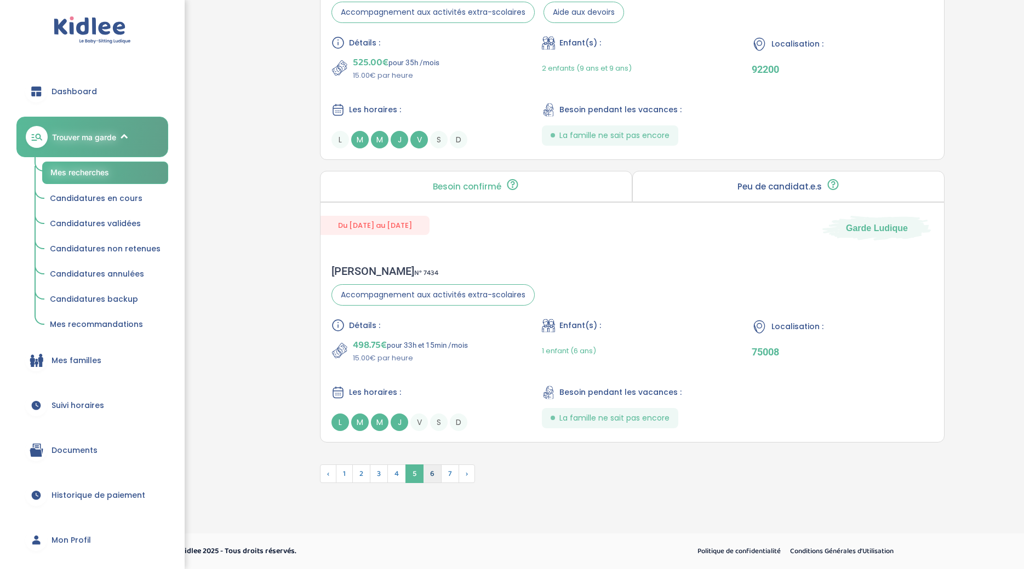
click at [434, 469] on span "6" at bounding box center [432, 474] width 19 height 19
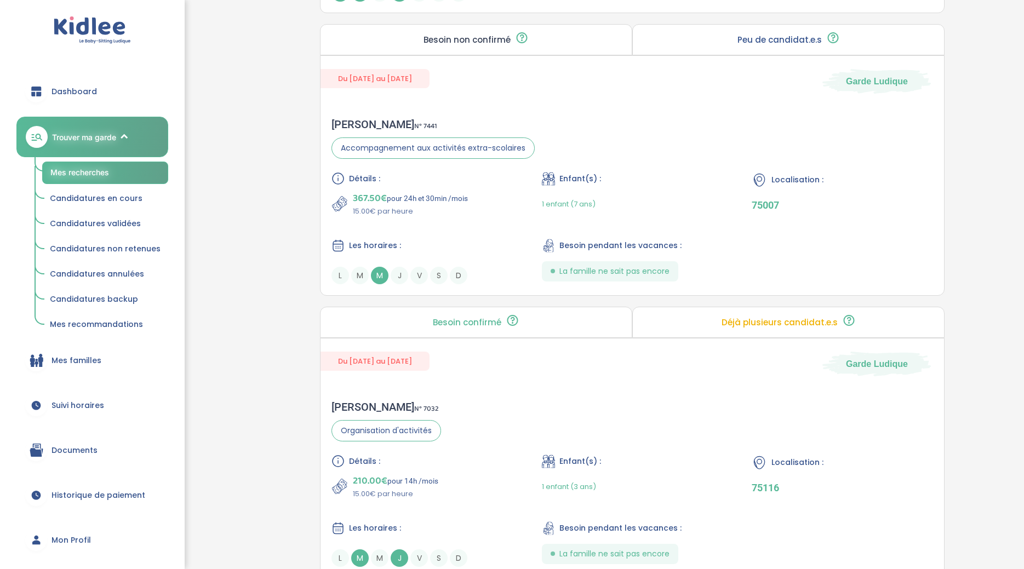
scroll to position [1279, 0]
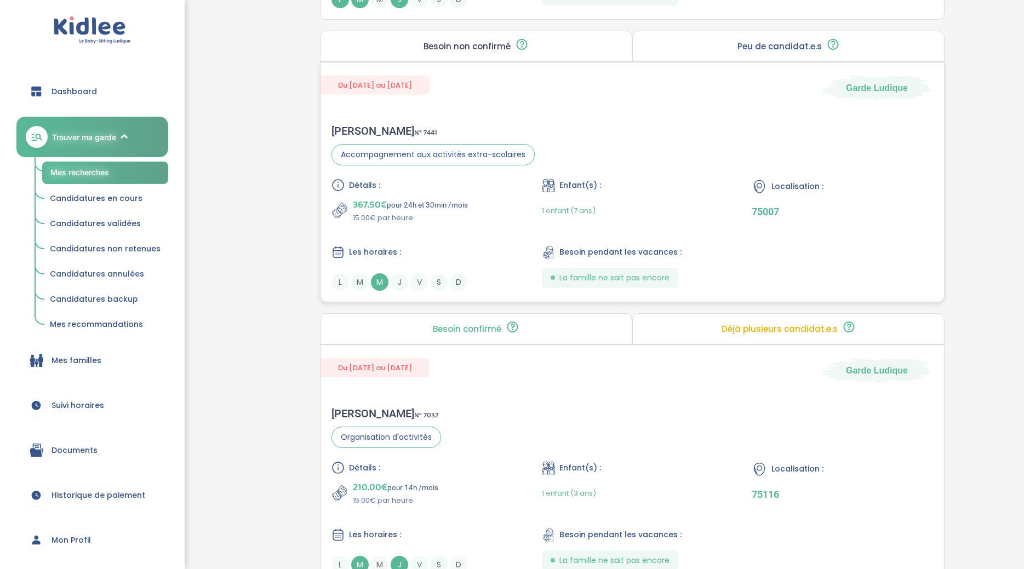
click at [391, 86] on span "Du [DATE] au [DATE]" at bounding box center [374, 85] width 109 height 19
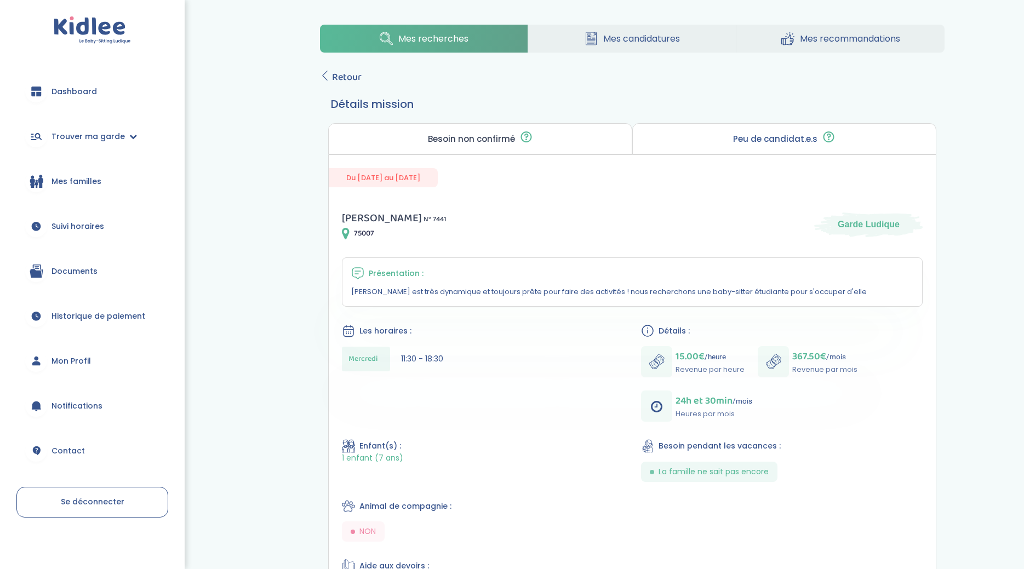
click at [674, 147] on div "Peu de candidat.e.s 🔍 D’autres personnes ont déjà postulé. Tu peux encore faire…" at bounding box center [784, 138] width 304 height 31
click at [511, 135] on p "Besoin non confirmé" at bounding box center [471, 139] width 87 height 9
click at [514, 138] on div "Besoin non confirmé La famille a publié son besoin mais n’a pas encore eu d'éch…" at bounding box center [480, 138] width 304 height 31
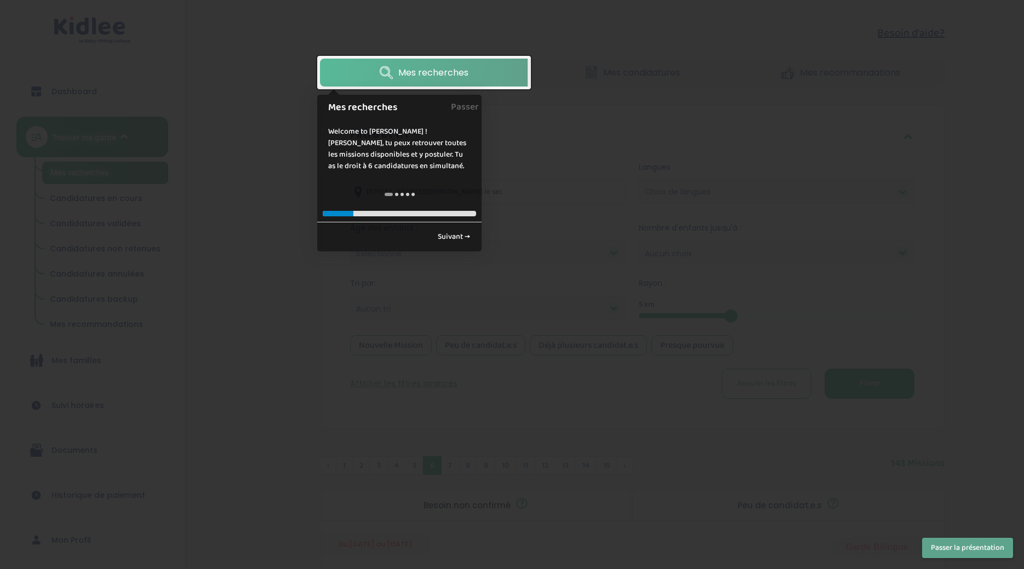
click at [608, 184] on div at bounding box center [512, 284] width 1024 height 569
click at [617, 284] on div at bounding box center [512, 284] width 1024 height 569
click at [461, 243] on link "Suivant →" at bounding box center [454, 237] width 44 height 18
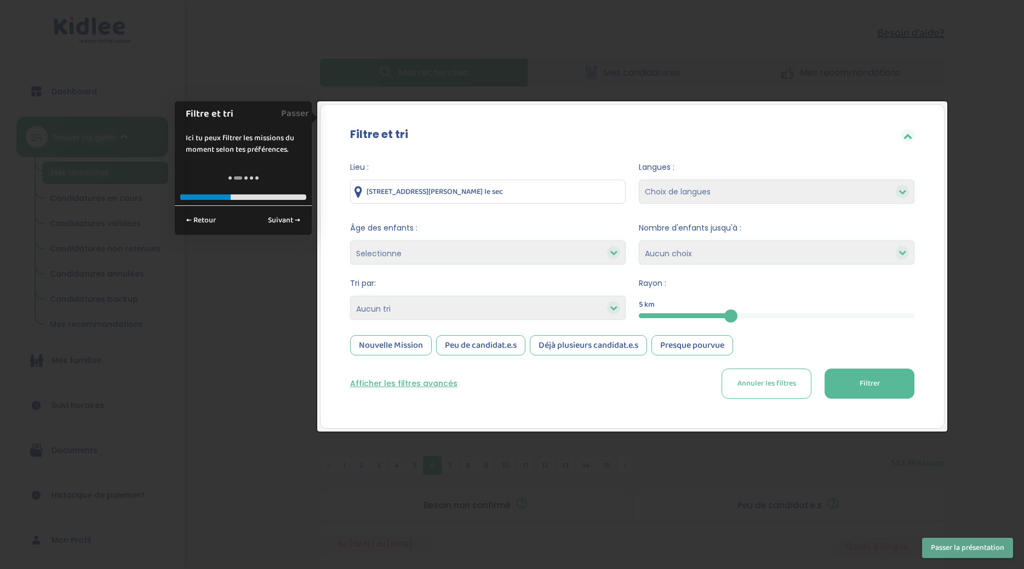
click at [627, 108] on div "Filtre et tri Lieu : 3 impasse Hélène Noisy le sec Langues : Choix de langues A…" at bounding box center [632, 266] width 624 height 325
click at [851, 373] on button "Filtrer" at bounding box center [869, 384] width 90 height 30
click at [927, 123] on div "Filtre et tri" at bounding box center [632, 136] width 597 height 36
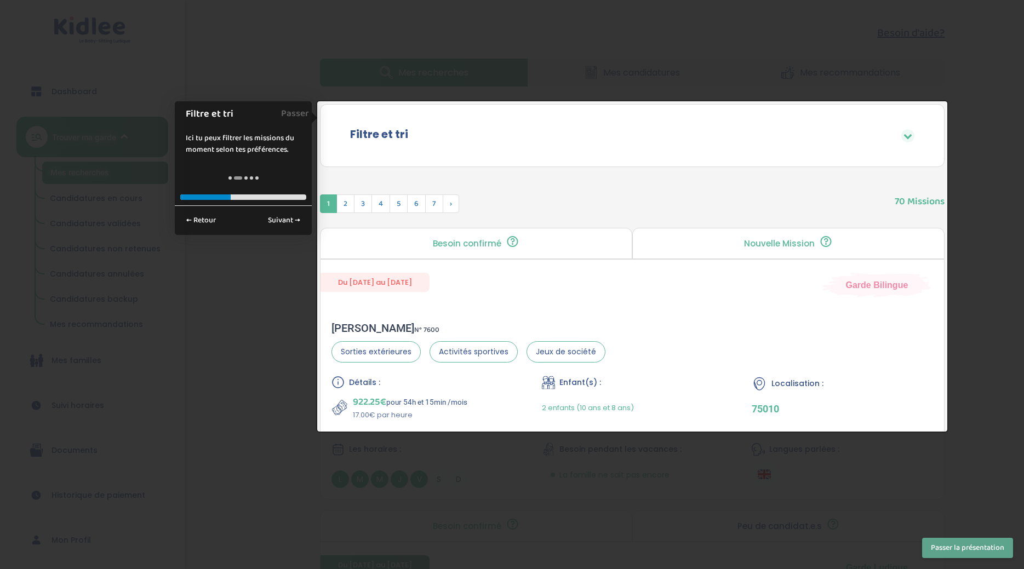
click at [911, 138] on icon at bounding box center [907, 135] width 9 height 9
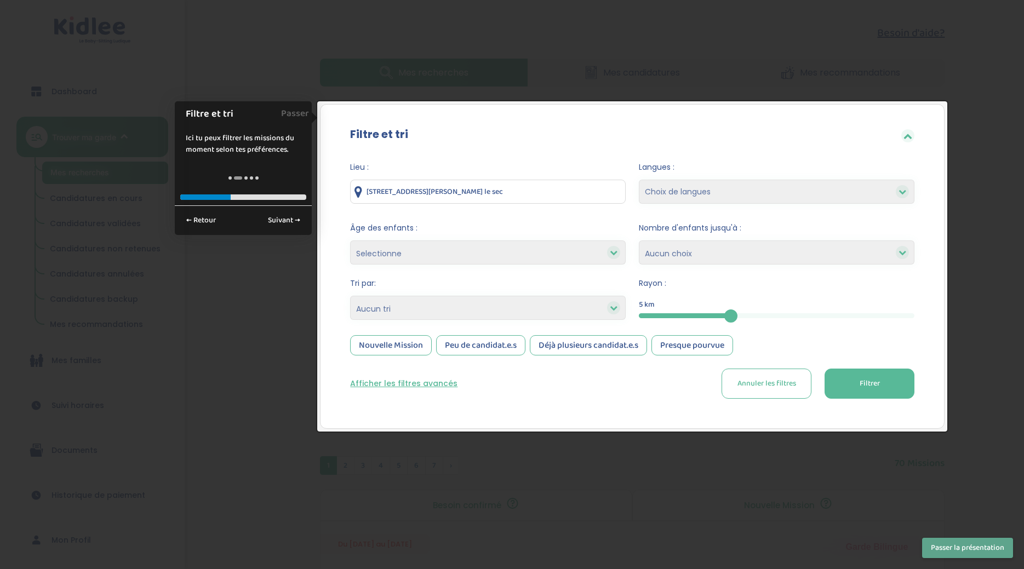
click at [912, 136] on icon at bounding box center [907, 135] width 9 height 9
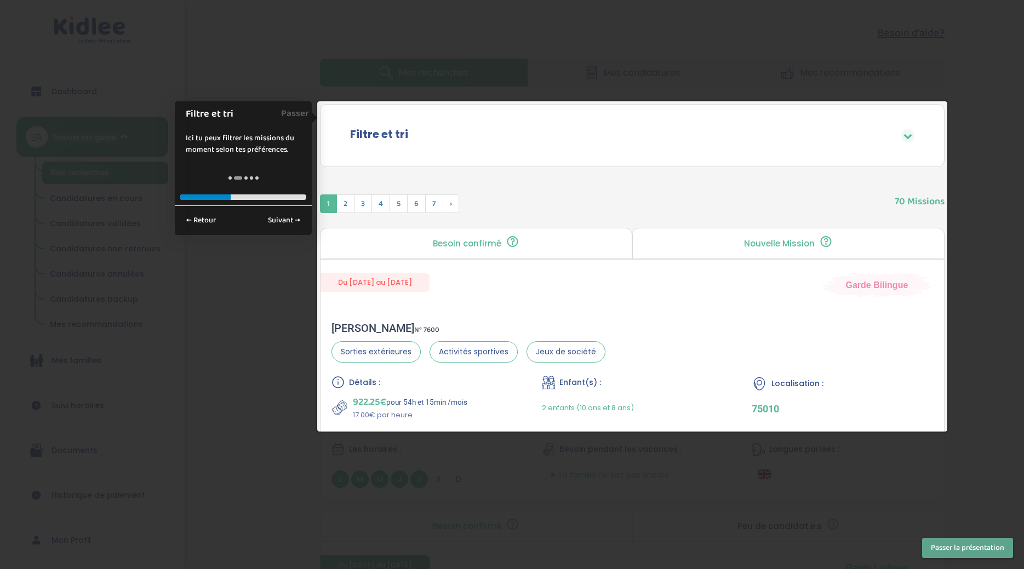
click at [753, 43] on div at bounding box center [512, 284] width 1024 height 569
click at [292, 116] on link "Passer" at bounding box center [295, 113] width 28 height 25
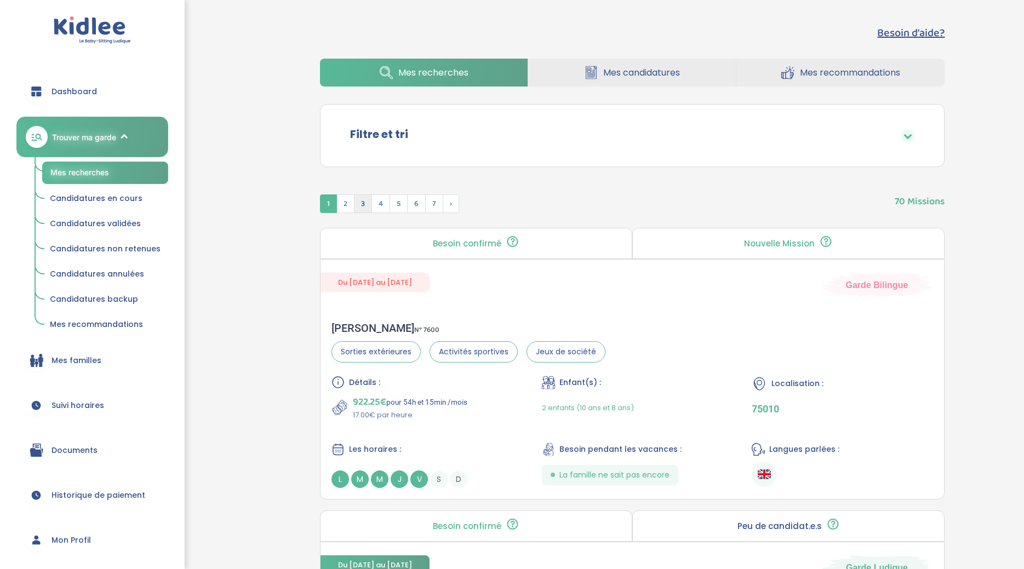
click at [368, 206] on span "3" at bounding box center [363, 203] width 18 height 19
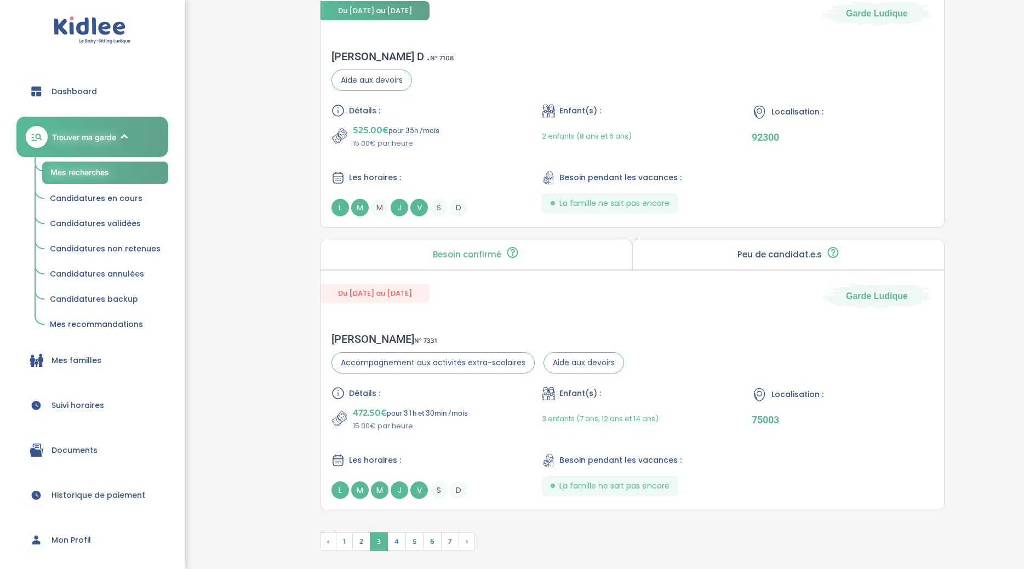
scroll to position [2547, 0]
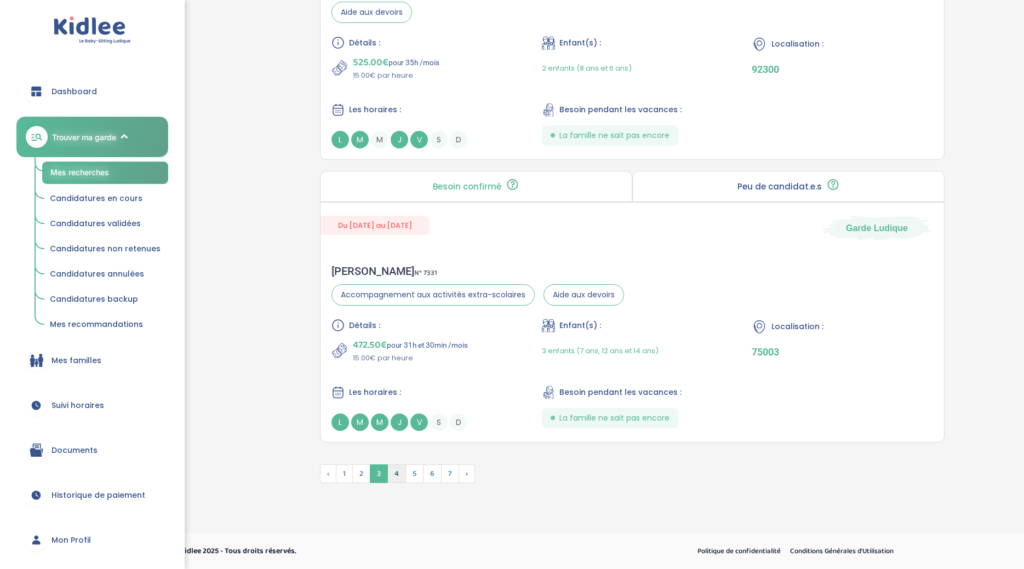
click at [396, 474] on span "4" at bounding box center [396, 474] width 19 height 19
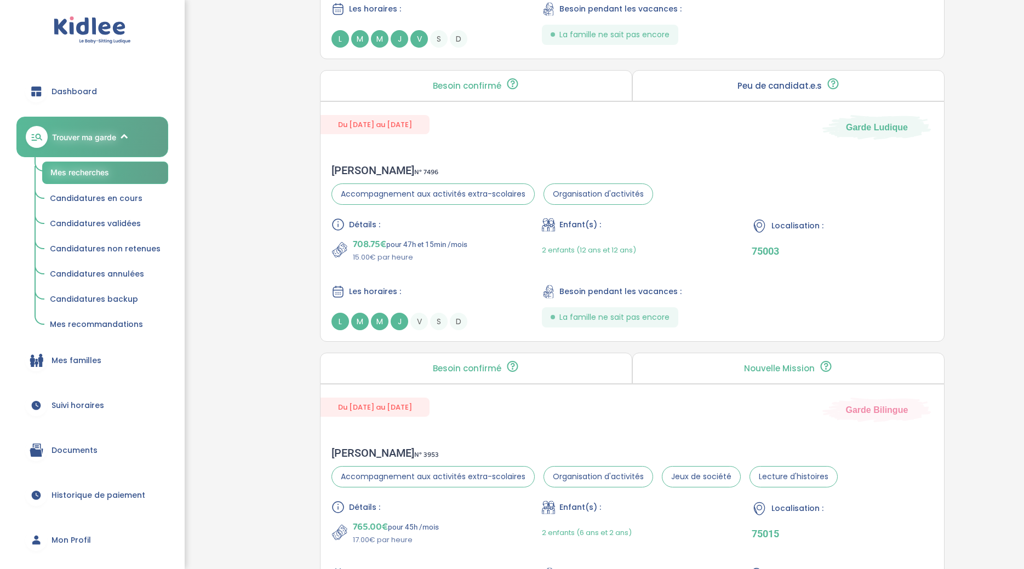
scroll to position [2603, 0]
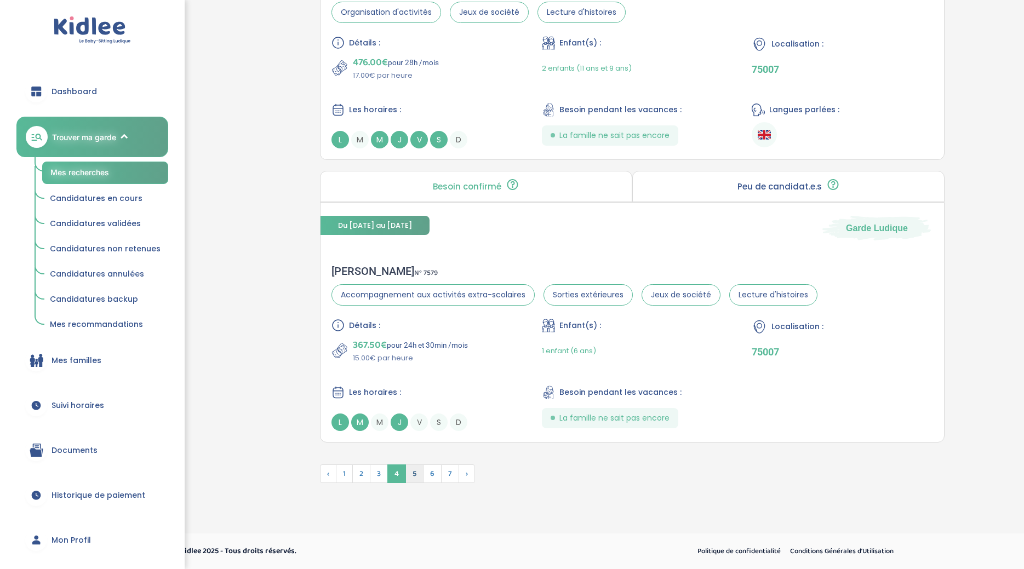
click at [419, 475] on span "5" at bounding box center [414, 474] width 18 height 19
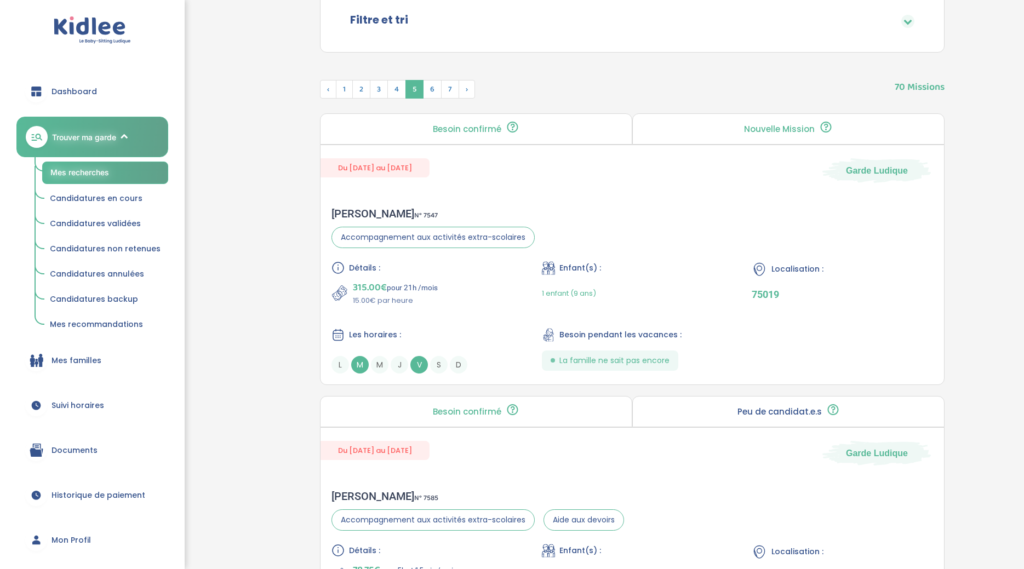
scroll to position [99, 0]
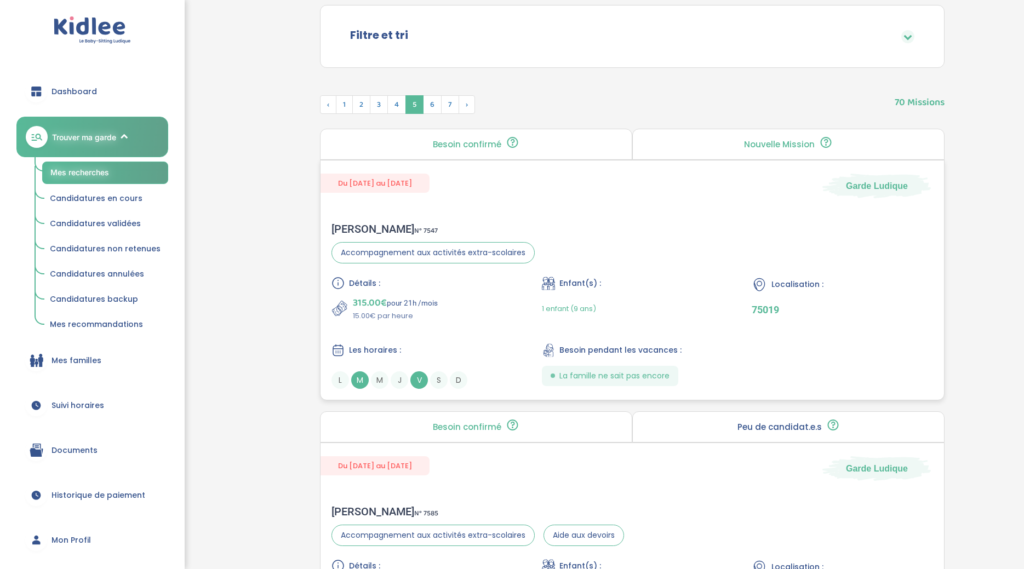
click at [440, 171] on div "Du 09-09-2025 au 08-07-2026 Garde Ludique" at bounding box center [631, 179] width 623 height 38
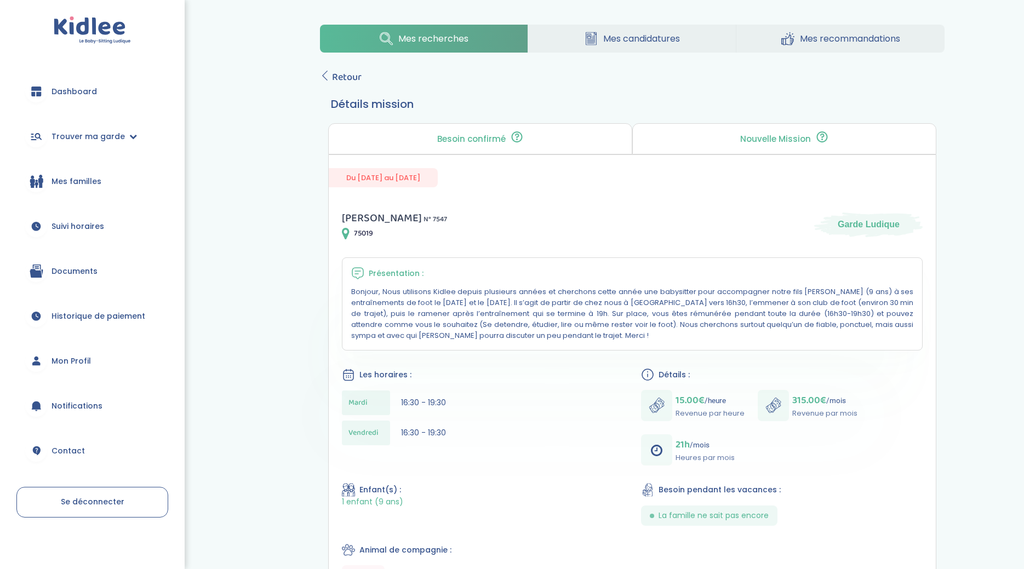
click at [265, 302] on div "Mes recherches Mes candidatures Mes recommandations Retour Détails mission Beso…" at bounding box center [632, 391] width 783 height 751
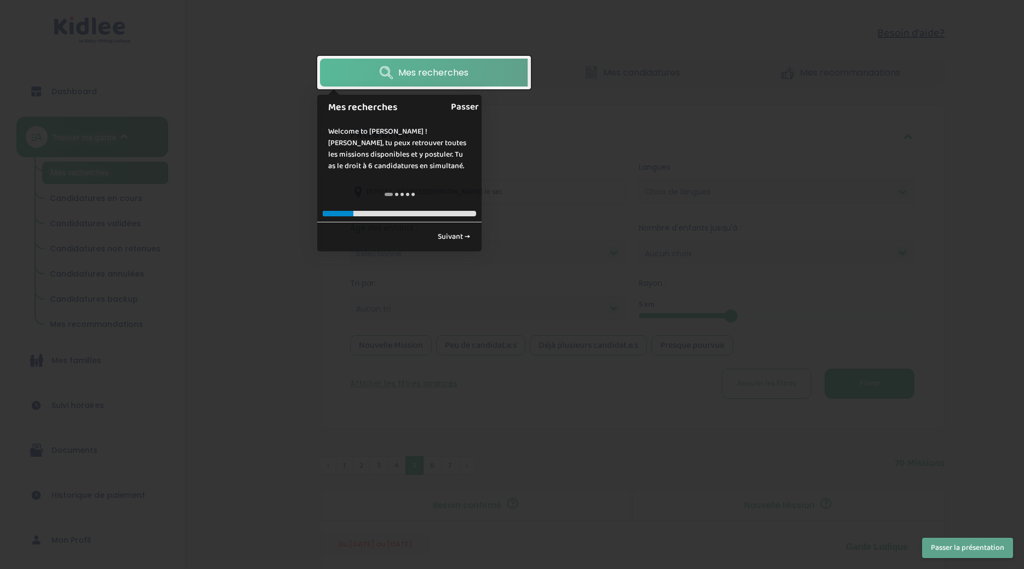
click at [467, 107] on link "Passer" at bounding box center [465, 107] width 28 height 25
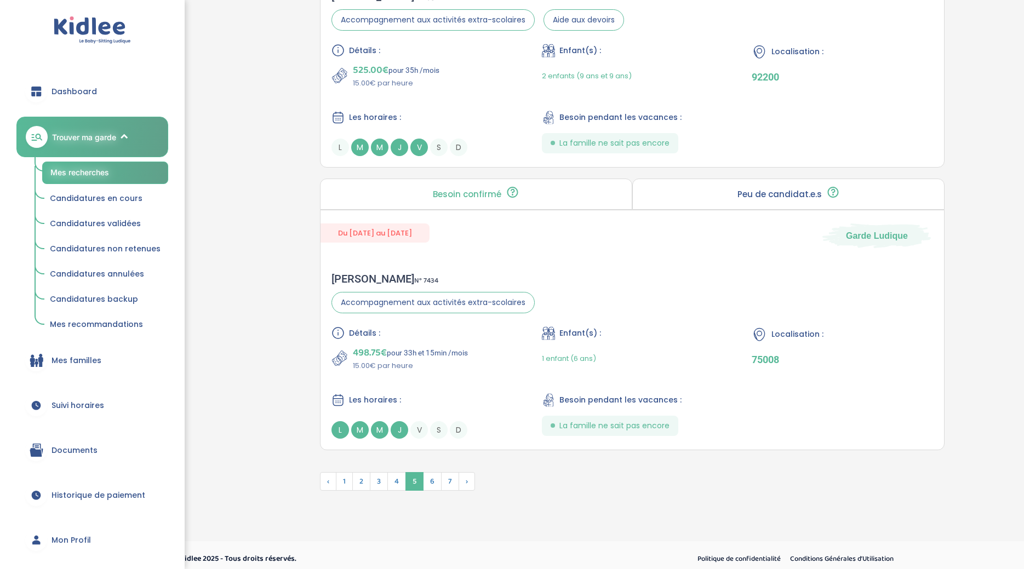
scroll to position [2862, 0]
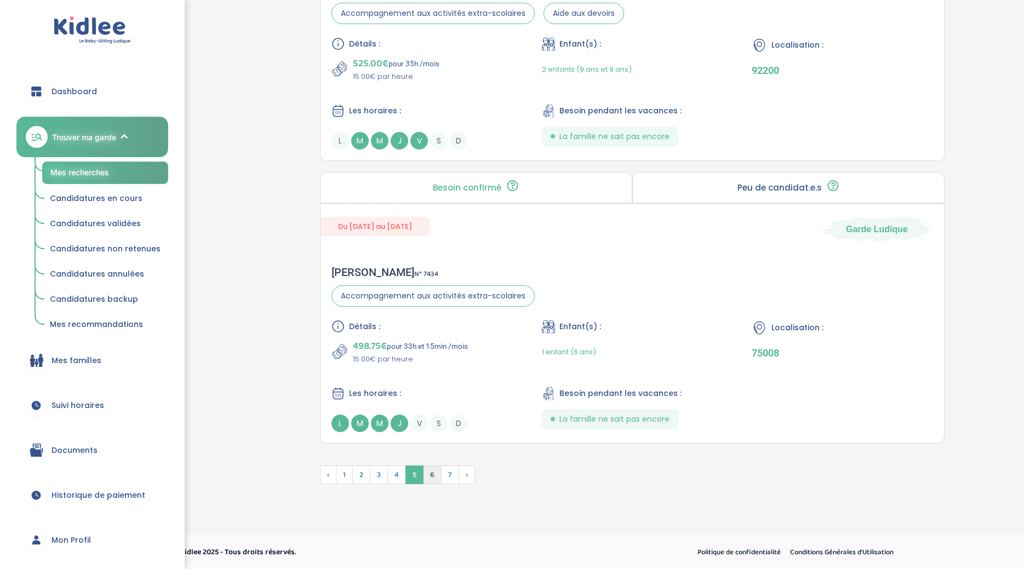
click at [437, 475] on span "6" at bounding box center [432, 475] width 19 height 19
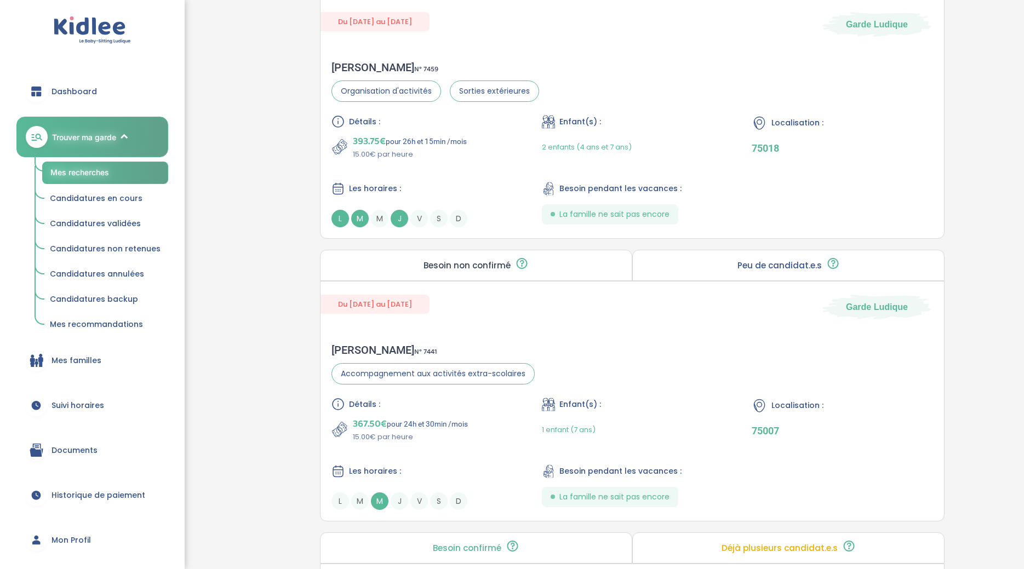
scroll to position [1050, 0]
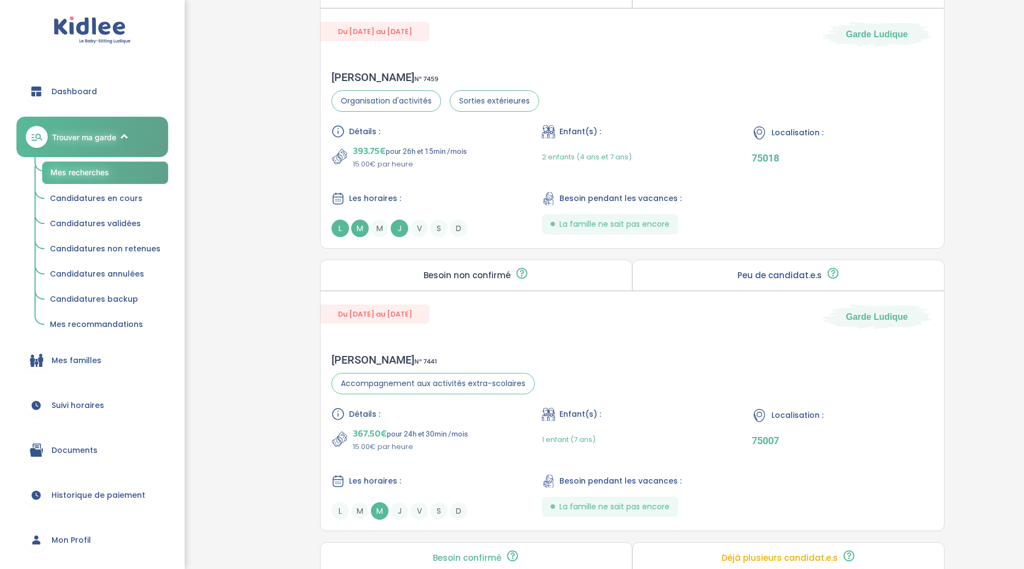
click at [474, 283] on div "Besoin non confirmé La famille a publié son besoin mais n’a pas encore eu d'éch…" at bounding box center [476, 275] width 312 height 31
click at [465, 336] on div "Du 17-09-2025 au 02-07-2026 Garde Ludique Noémie C . N° 7441 Accompagnement aux…" at bounding box center [632, 411] width 624 height 240
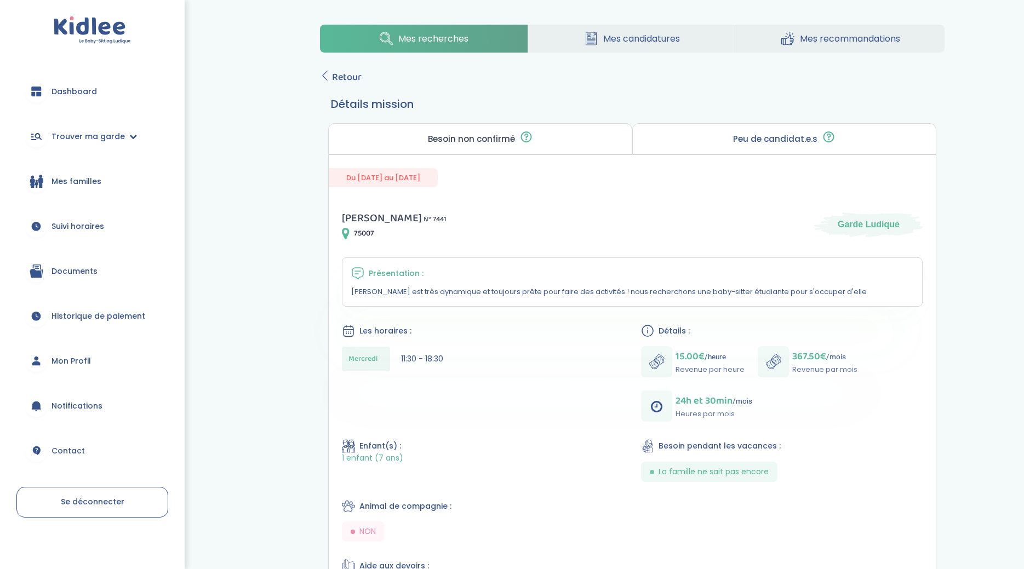
click at [282, 371] on div "Mes recherches Mes candidatures Mes recommandations Retour Détails mission Beso…" at bounding box center [632, 456] width 783 height 880
click at [341, 79] on span "Retour" at bounding box center [347, 77] width 30 height 15
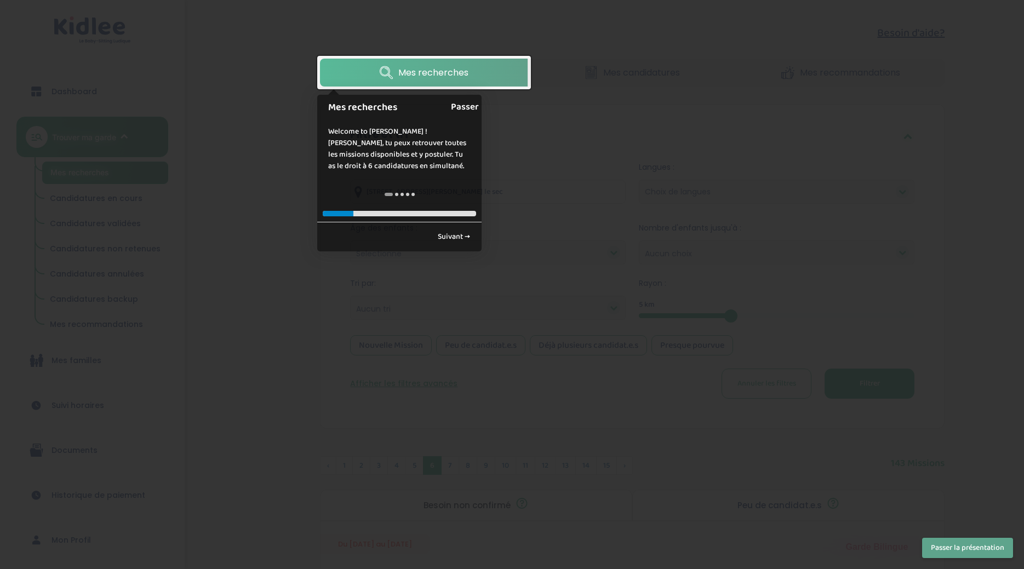
click at [465, 108] on link "Passer" at bounding box center [465, 107] width 28 height 25
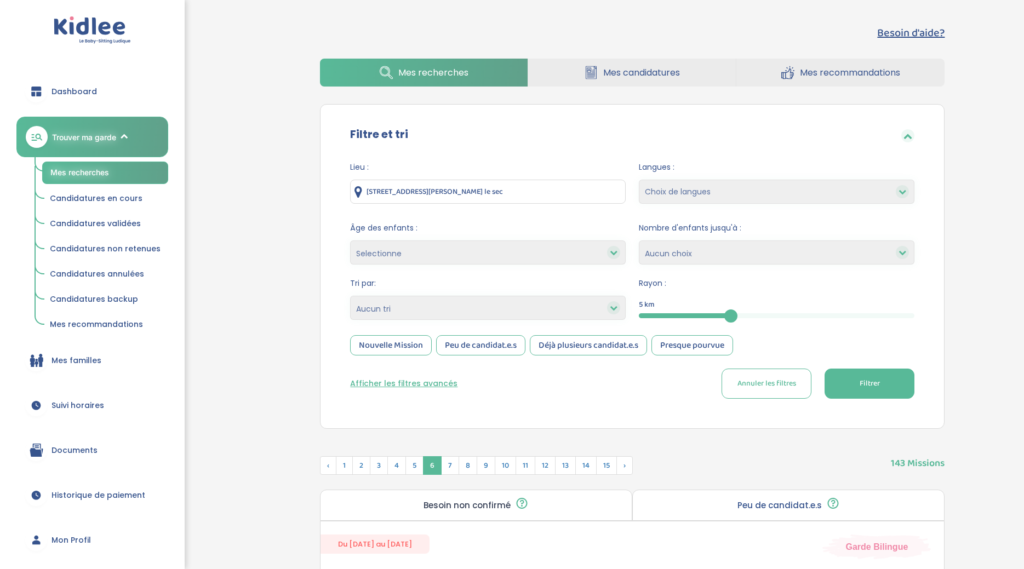
click at [65, 543] on span "Mon Profil" at bounding box center [70, 541] width 39 height 12
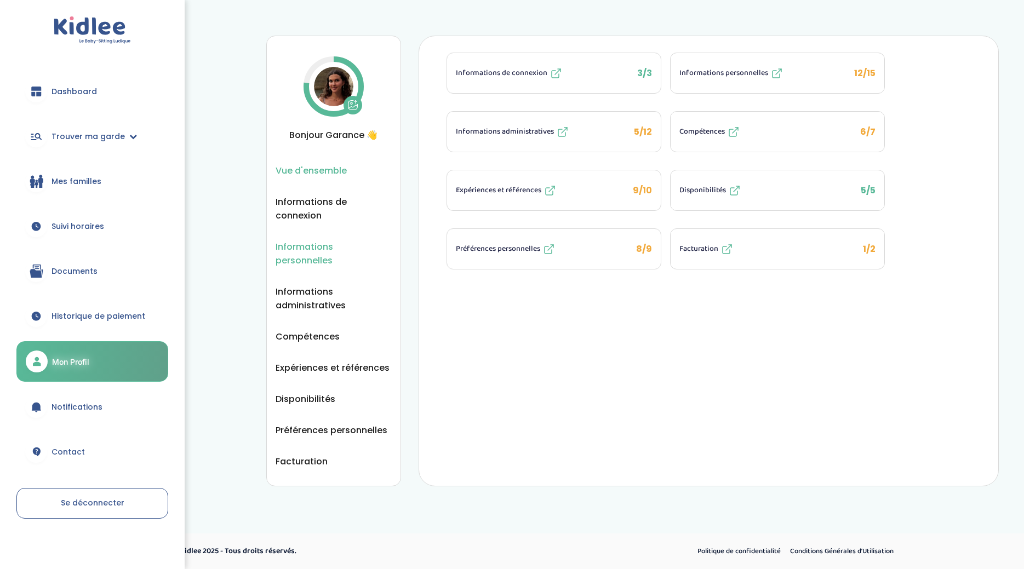
click at [323, 242] on span "Informations personnelles" at bounding box center [334, 253] width 116 height 27
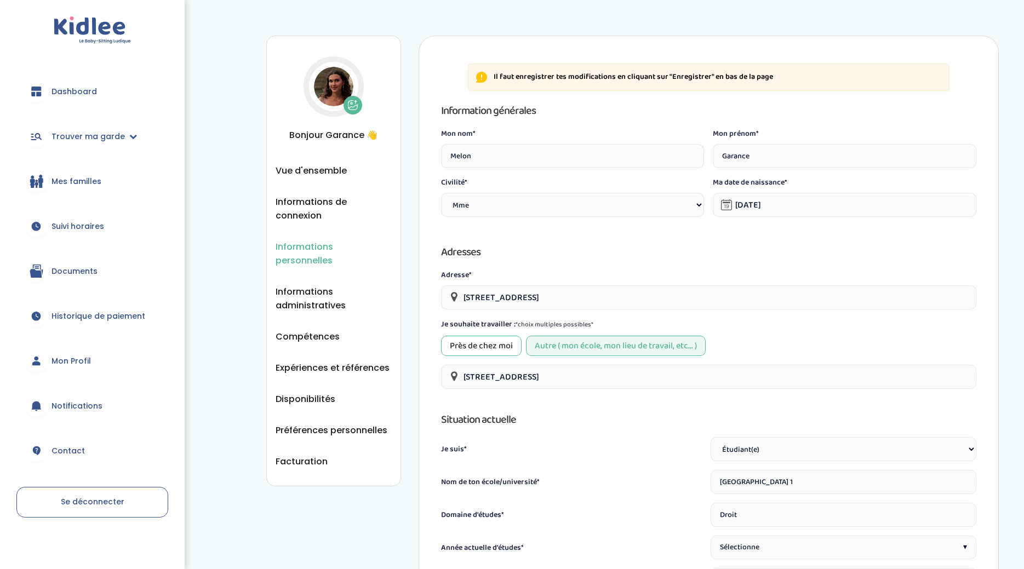
select select "1"
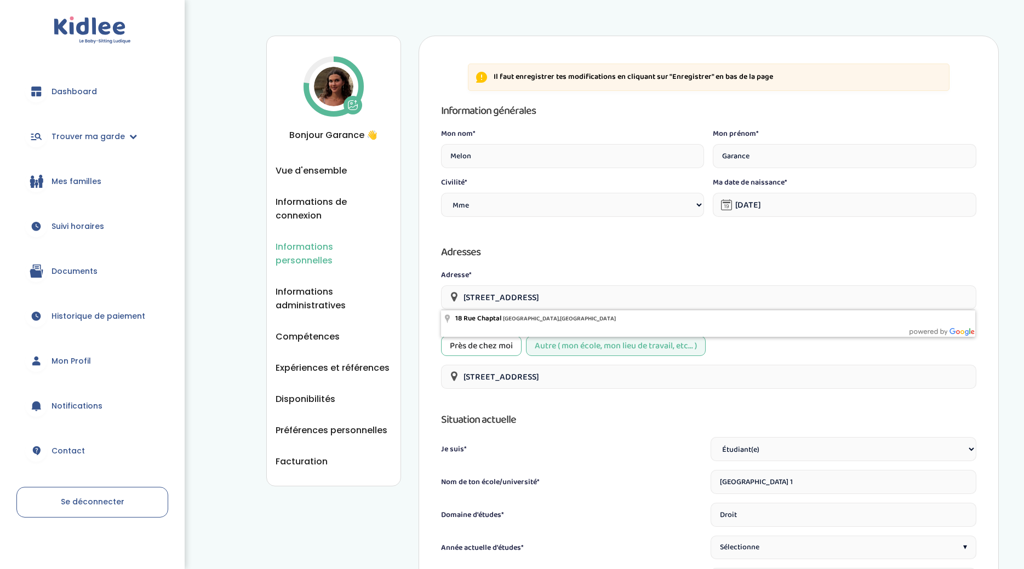
drag, startPoint x: 600, startPoint y: 305, endPoint x: 412, endPoint y: 297, distance: 188.6
click at [412, 297] on div "Informations personnelles Vue d'ensemble Informations de connexion Informations…" at bounding box center [632, 518] width 732 height 964
drag, startPoint x: 575, startPoint y: 294, endPoint x: 472, endPoint y: 293, distance: 103.0
click at [472, 293] on input "18 Rue Chaptal, Paris, France" at bounding box center [708, 297] width 535 height 24
click at [470, 295] on input "18 Rue Chaptal, Paris, France" at bounding box center [708, 297] width 535 height 24
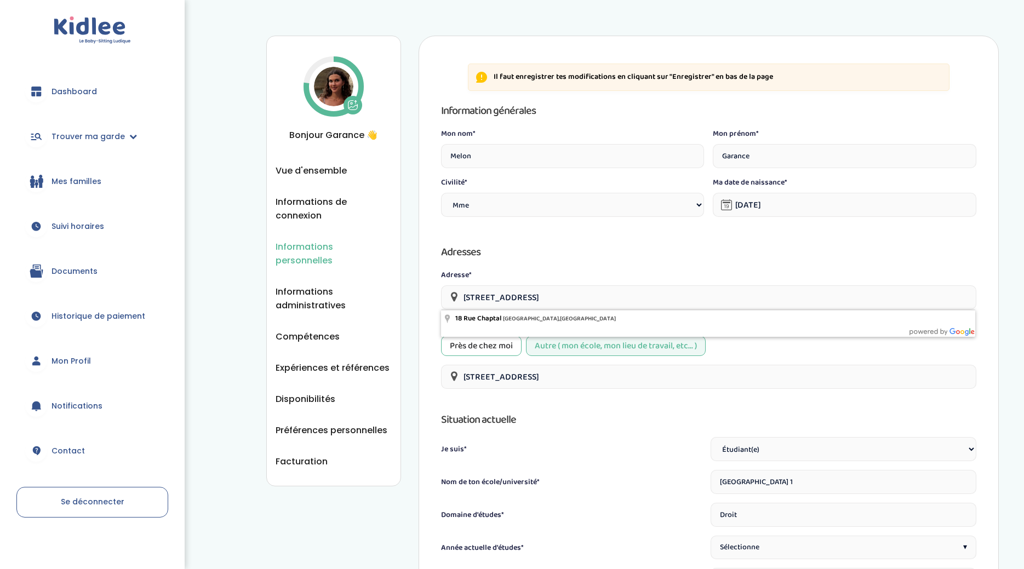
drag, startPoint x: 595, startPoint y: 293, endPoint x: 434, endPoint y: 297, distance: 160.6
click at [441, 297] on input "18 Rue Chaptal, Paris, France" at bounding box center [708, 297] width 535 height 24
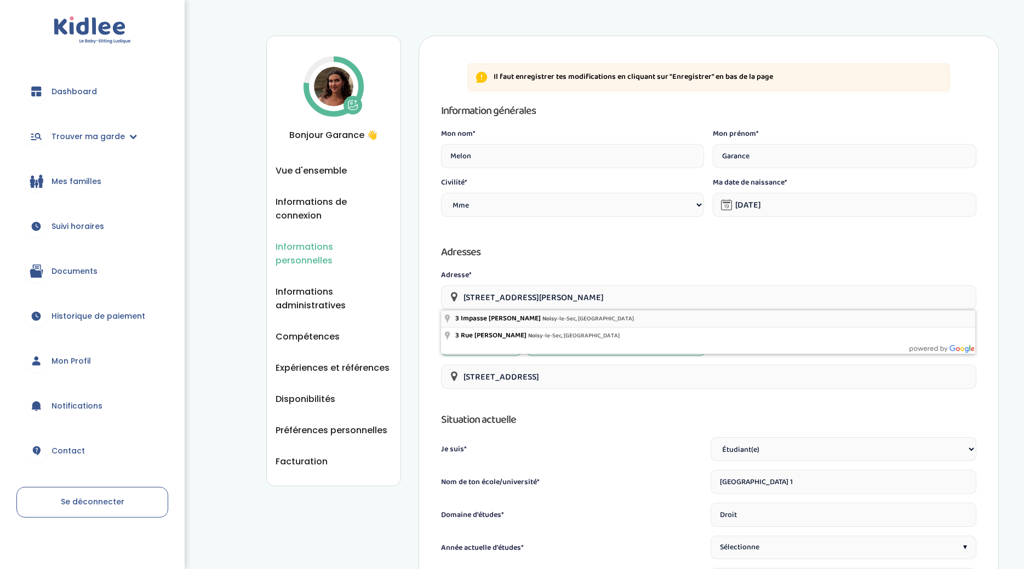
type input "3 Impasse Hélène, Noisy-le-Sec, France"
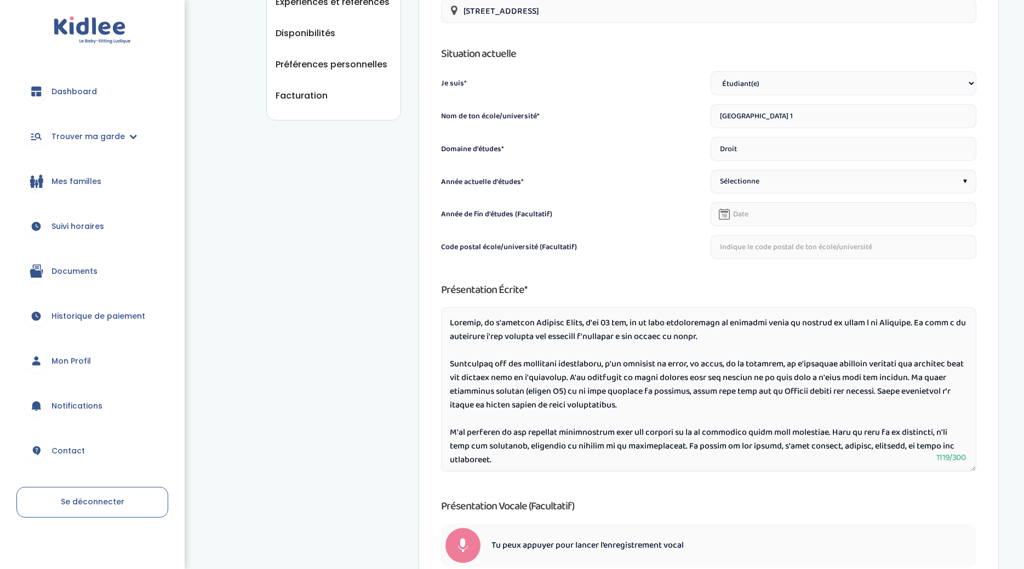
scroll to position [498, 0]
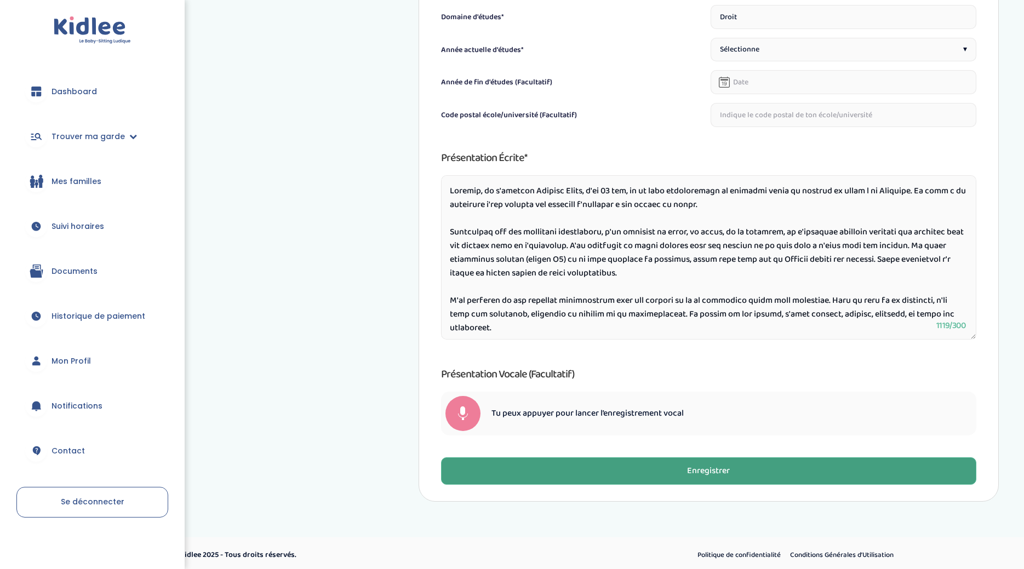
click at [794, 462] on button "Enregistrer" at bounding box center [708, 470] width 535 height 27
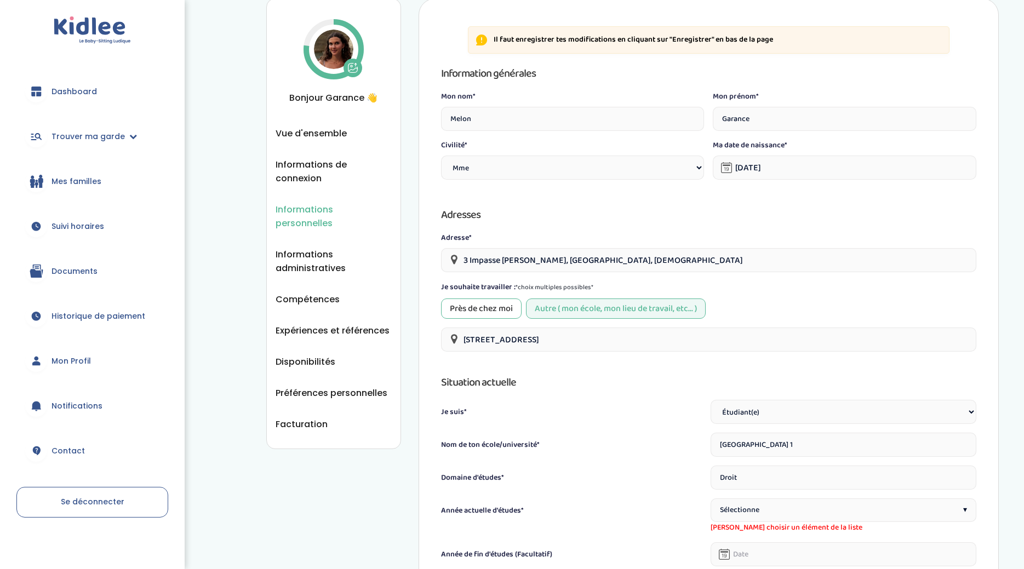
scroll to position [36, 0]
click at [325, 357] on span "Disponibilités" at bounding box center [306, 364] width 60 height 14
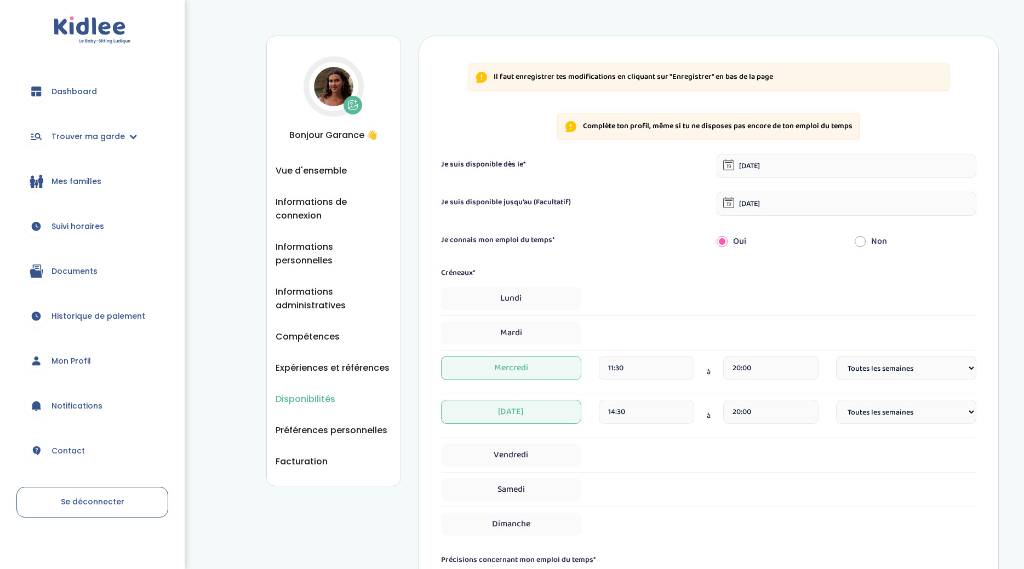
select select "1"
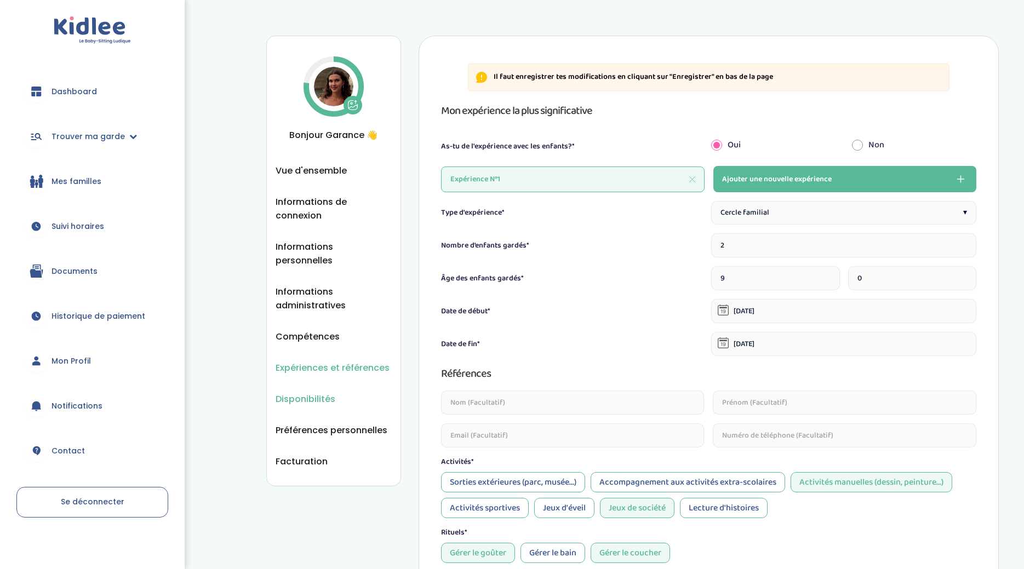
click at [324, 392] on span "Disponibilités" at bounding box center [306, 399] width 60 height 14
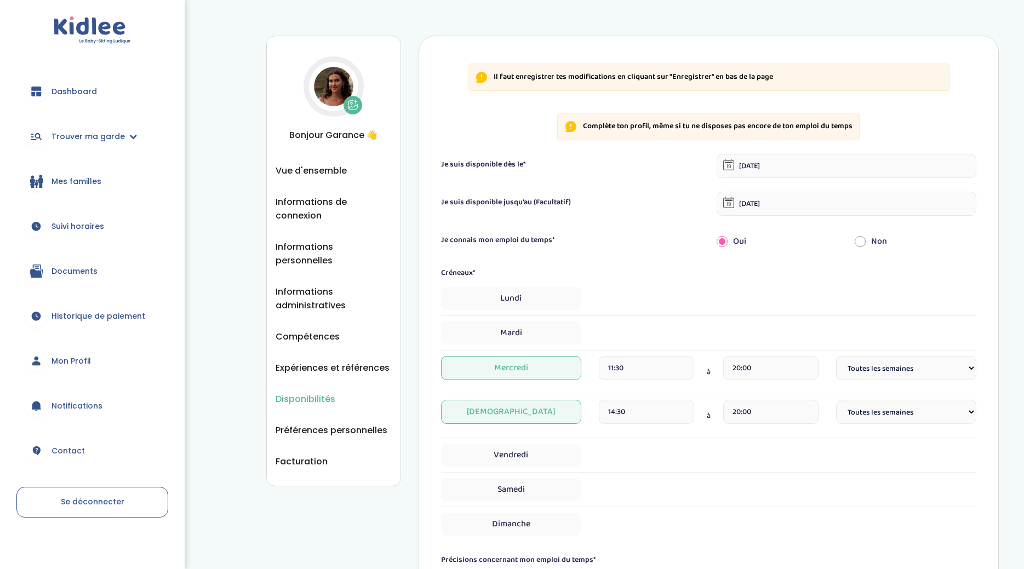
select select "1"
click at [638, 365] on input "11:30" at bounding box center [646, 368] width 95 height 24
type input "1"
type input "13:00"
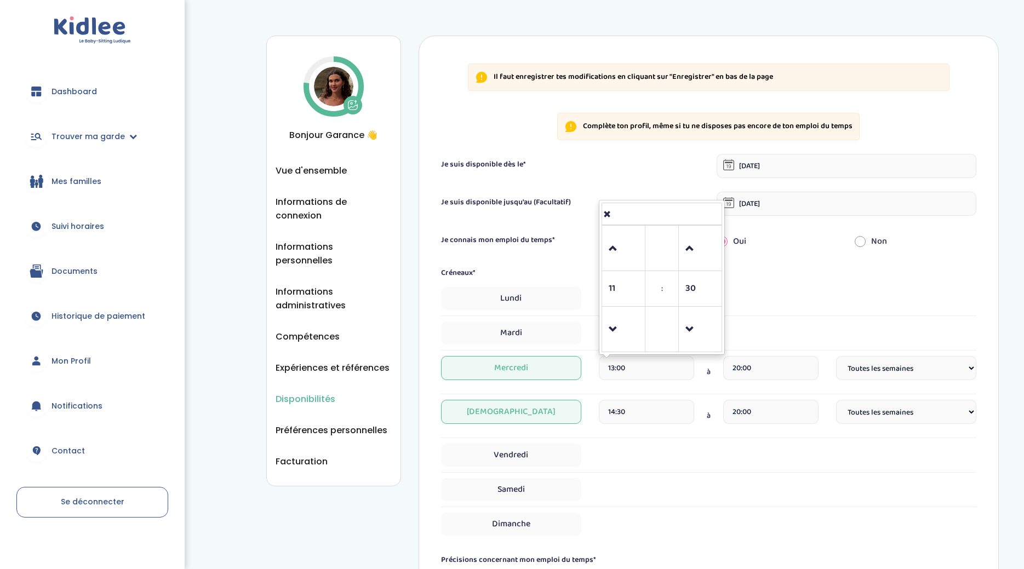
click at [629, 480] on div "Samedi" at bounding box center [708, 489] width 535 height 23
click at [636, 313] on div "Lundi" at bounding box center [708, 301] width 535 height 29
click at [635, 331] on div "Mardi" at bounding box center [708, 333] width 535 height 23
click at [526, 342] on span "Mardi" at bounding box center [511, 333] width 140 height 23
select select "1"
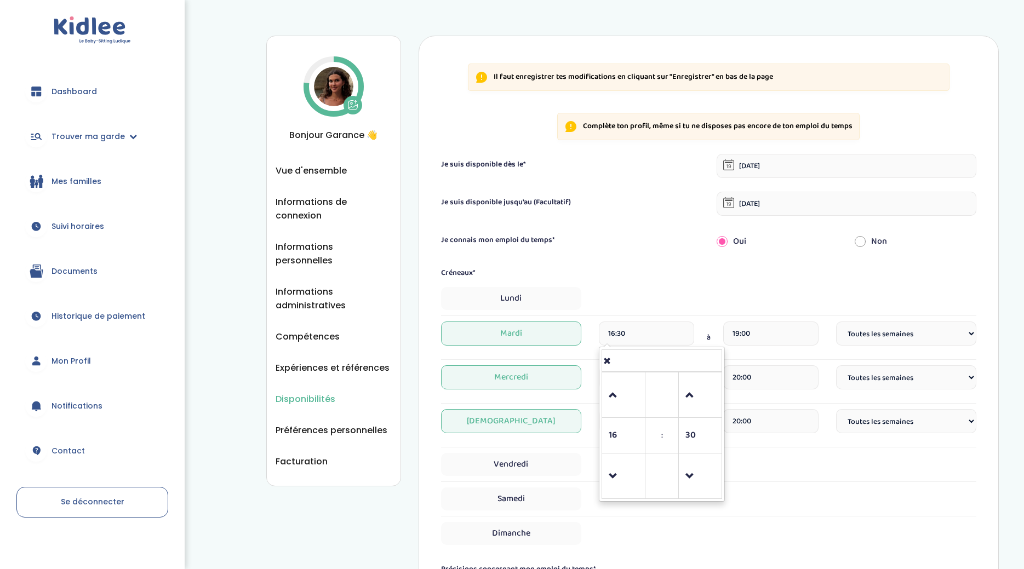
click at [633, 335] on input "16:30" at bounding box center [646, 334] width 95 height 24
click at [613, 334] on input "16:30" at bounding box center [646, 334] width 95 height 24
click at [646, 333] on input "10:30" at bounding box center [646, 334] width 95 height 24
type input "10:00"
click at [759, 335] on input "19:00" at bounding box center [770, 334] width 95 height 24
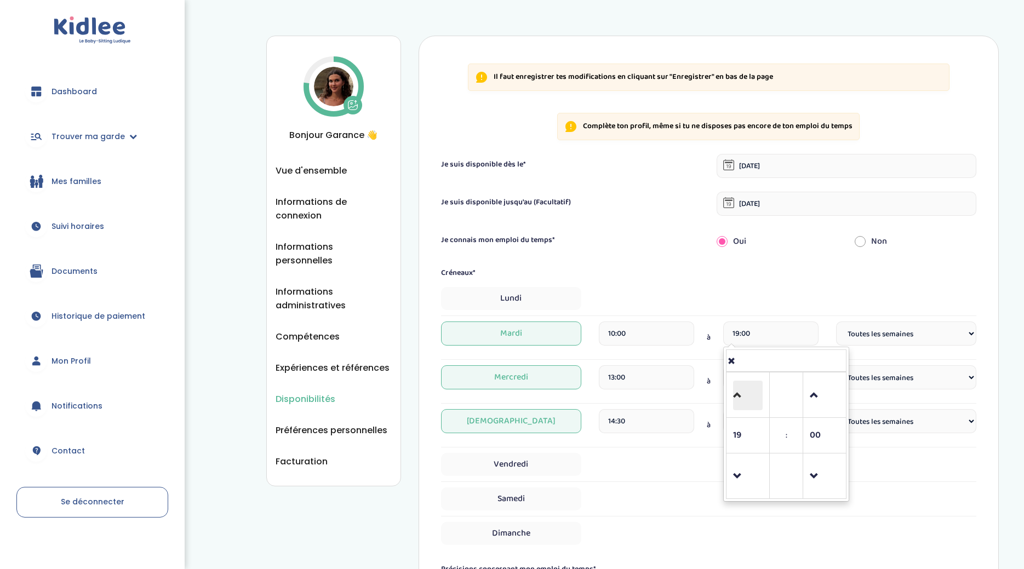
click at [743, 386] on span at bounding box center [748, 396] width 30 height 30
type input "20:00"
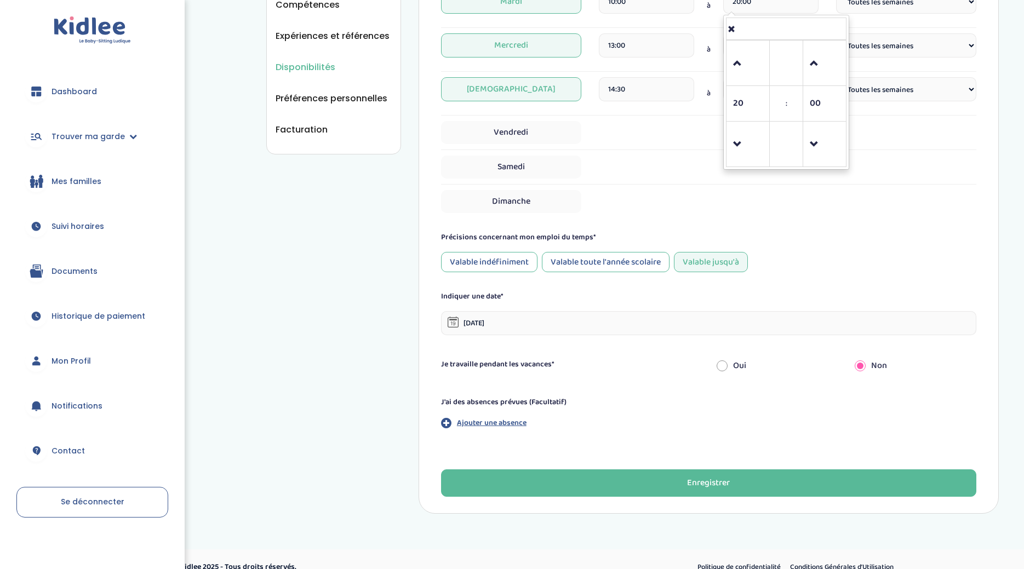
scroll to position [331, 0]
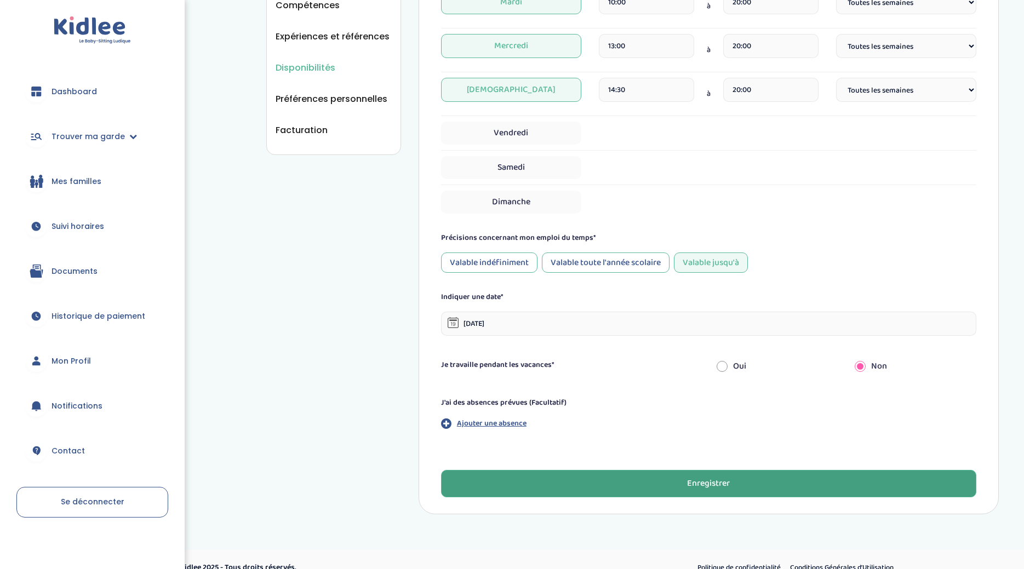
click at [760, 485] on button "Enregistrer" at bounding box center [708, 483] width 535 height 27
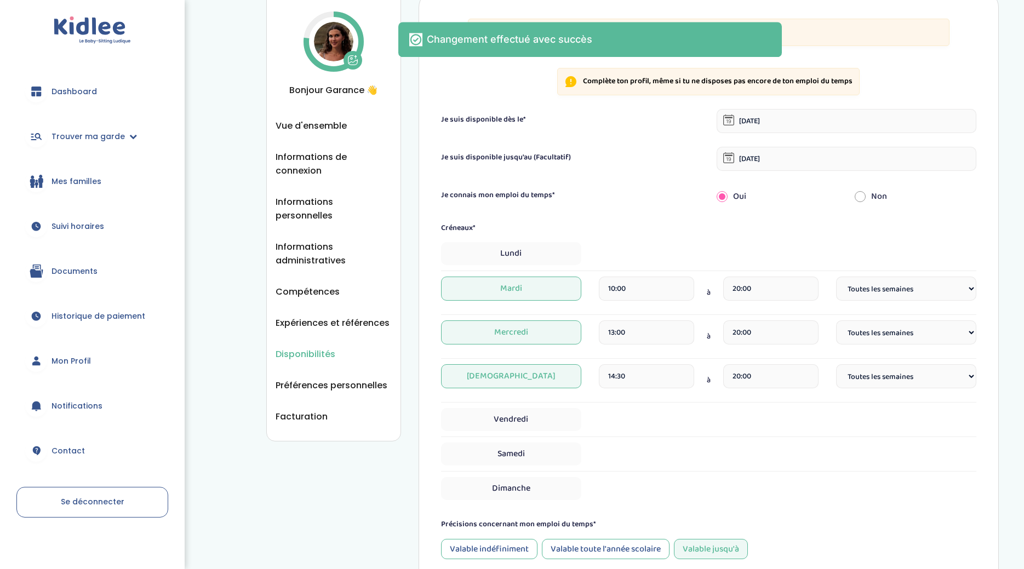
scroll to position [0, 0]
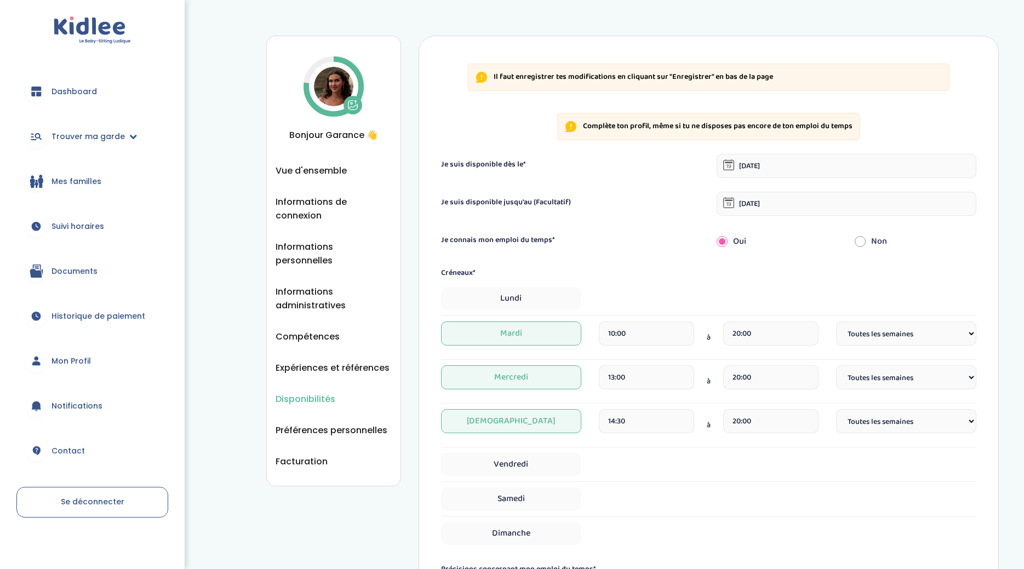
click at [104, 141] on span "Trouver ma garde" at bounding box center [87, 137] width 73 height 12
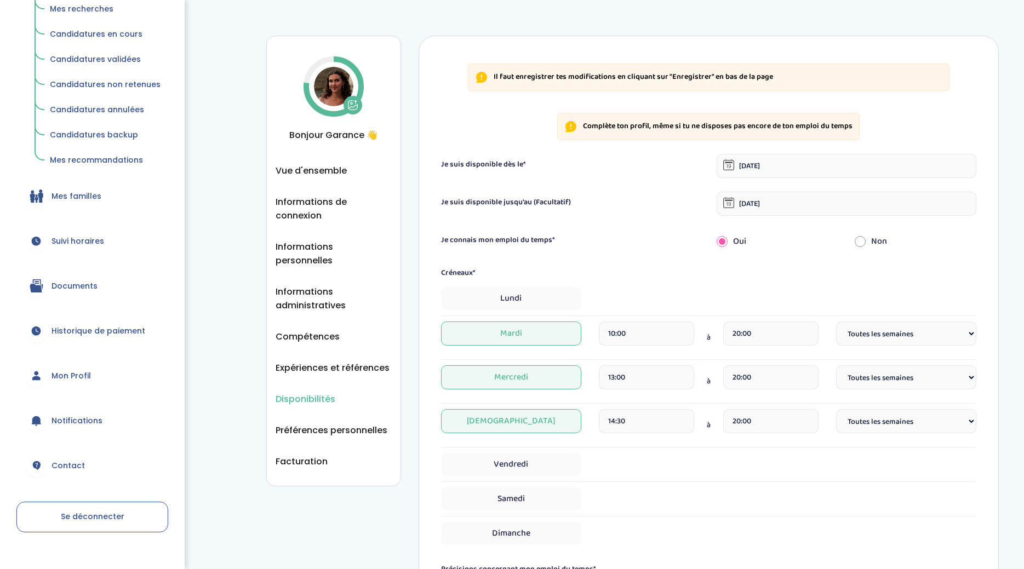
scroll to position [162, 0]
click at [94, 246] on span "Suivi horaires" at bounding box center [77, 241] width 53 height 12
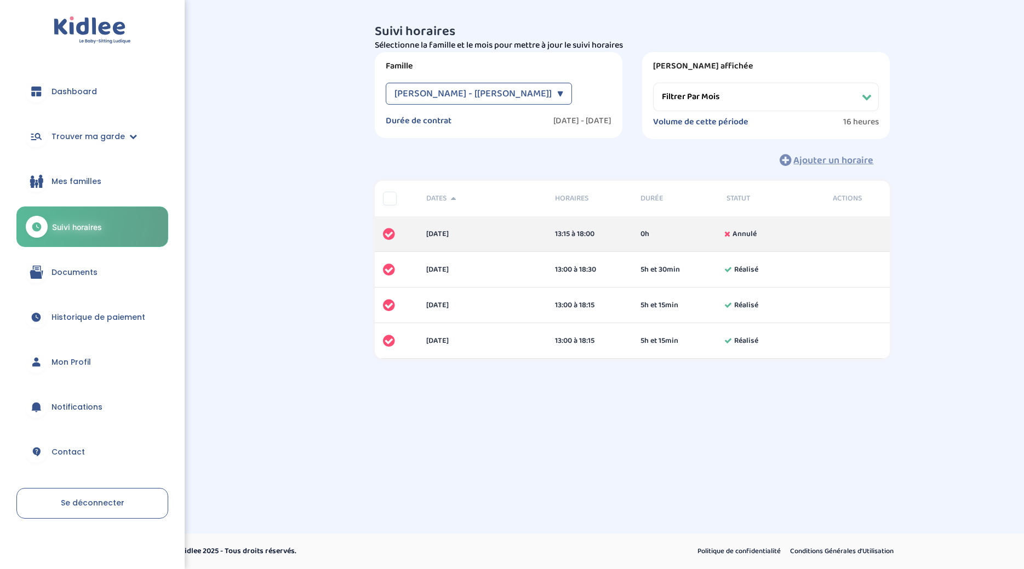
select select "[DATE]"
click at [101, 130] on link "Trouver ma garde" at bounding box center [92, 136] width 152 height 39
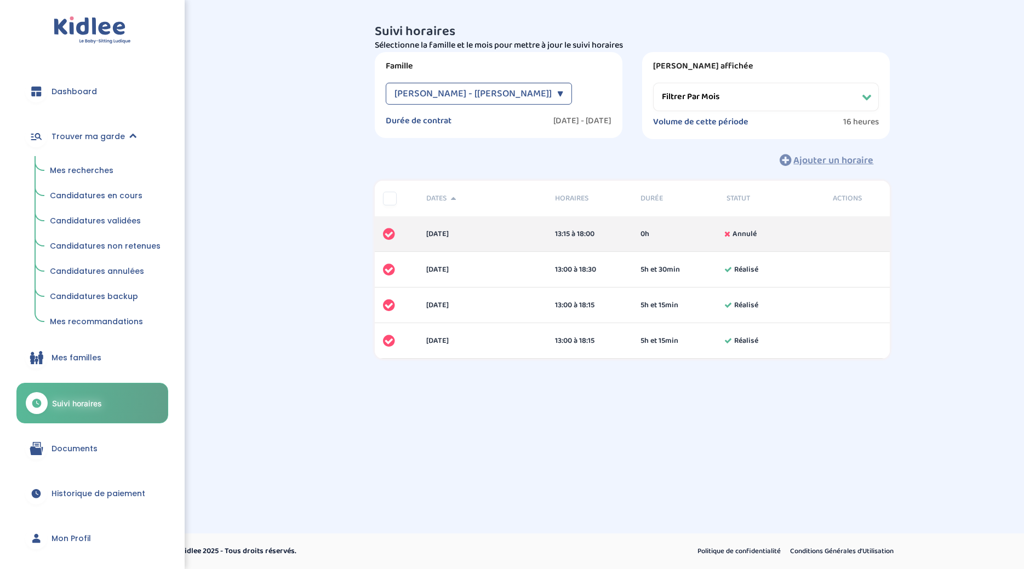
click at [93, 174] on span "Mes recherches" at bounding box center [82, 170] width 64 height 11
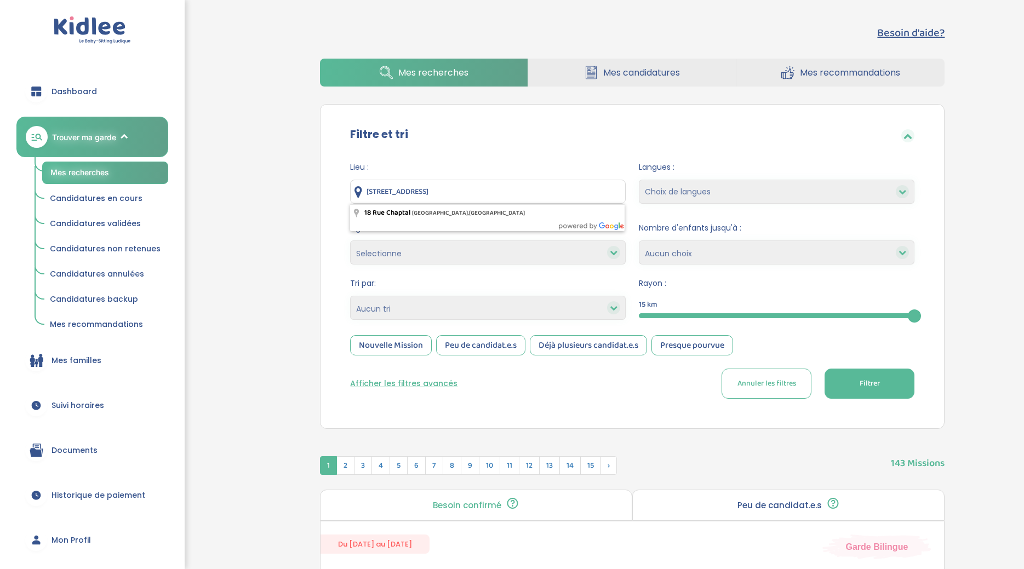
drag, startPoint x: 535, startPoint y: 202, endPoint x: 368, endPoint y: 194, distance: 167.8
click at [368, 194] on input "18 Rue Chaptal, Paris, France" at bounding box center [488, 192] width 276 height 24
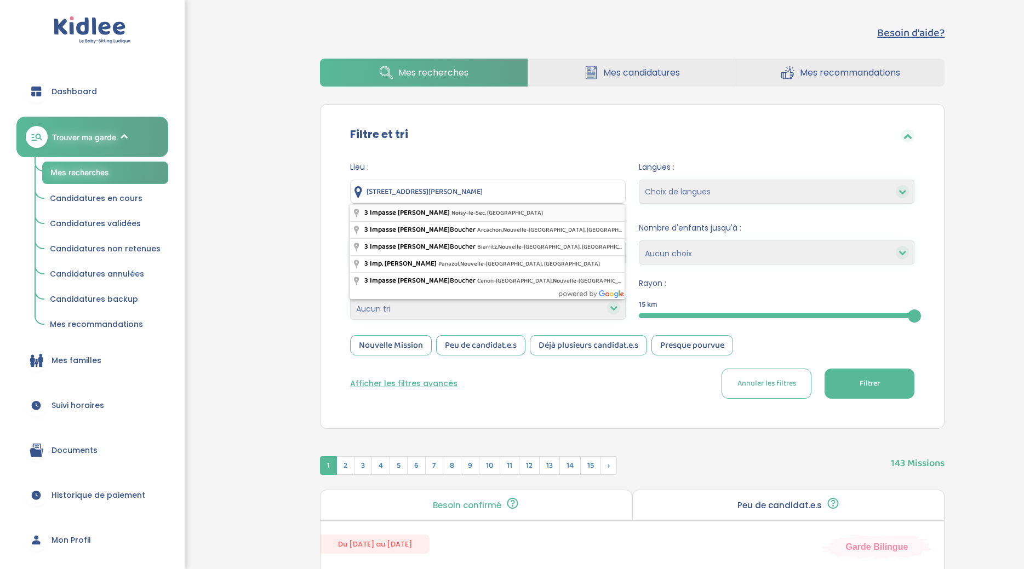
type input "3 Impasse Hélène, Noisy-le-Sec, France"
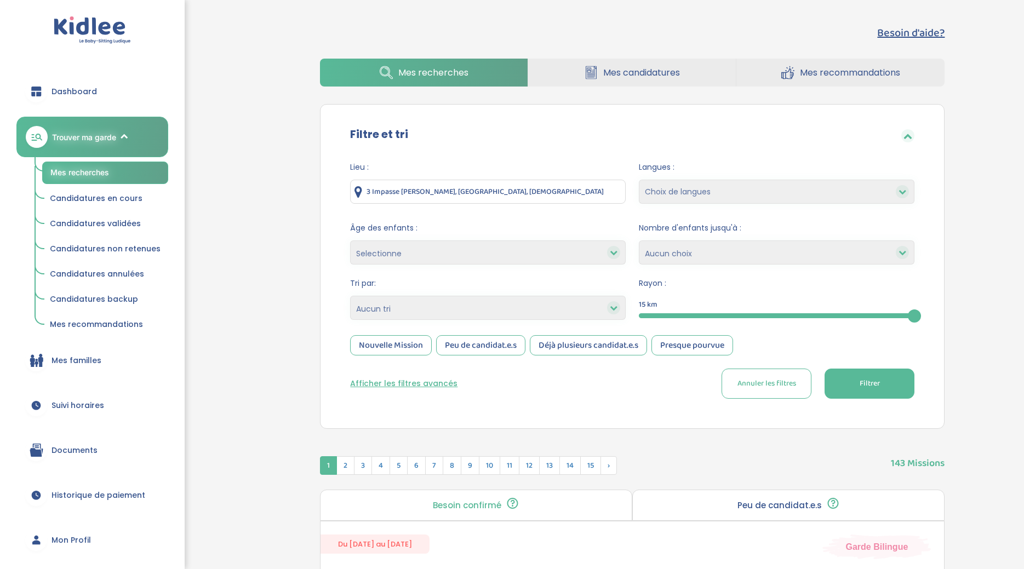
click at [489, 232] on span "Âge des enfants :" at bounding box center [488, 228] width 276 height 12
click at [350, 240] on select "Selectionne moins de 3 ans entre 3 et 6 ans plus de 6 ans" at bounding box center [488, 252] width 276 height 24
drag, startPoint x: 914, startPoint y: 310, endPoint x: 723, endPoint y: 316, distance: 191.8
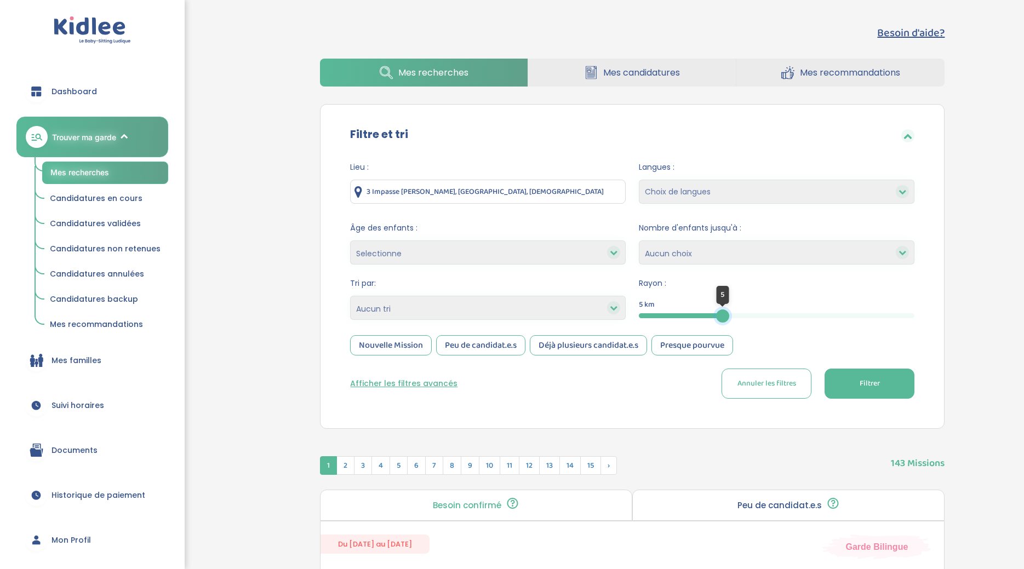
click at [723, 316] on div at bounding box center [722, 315] width 13 height 13
click at [824, 387] on button "Filtrer" at bounding box center [869, 384] width 90 height 30
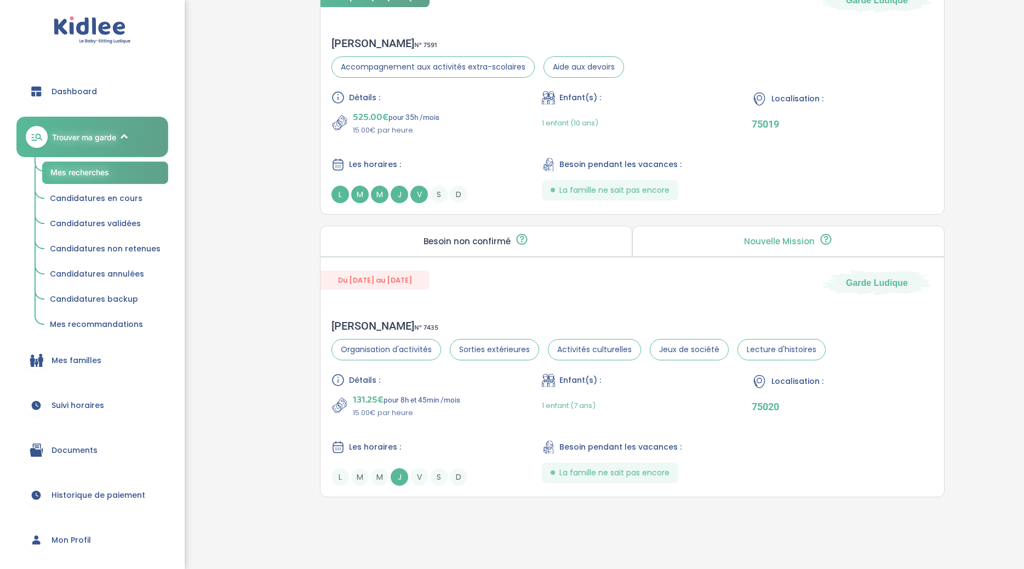
scroll to position [812, 0]
click at [497, 312] on div "Laurent H . N° 7435 Organisation d'activités Sorties extérieures Activités cult…" at bounding box center [631, 401] width 623 height 188
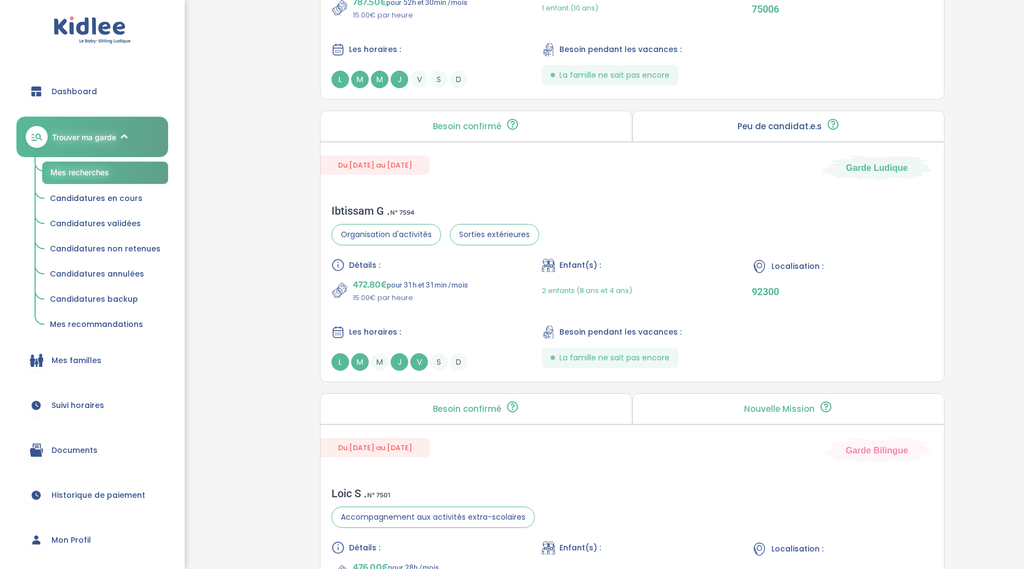
scroll to position [2865, 0]
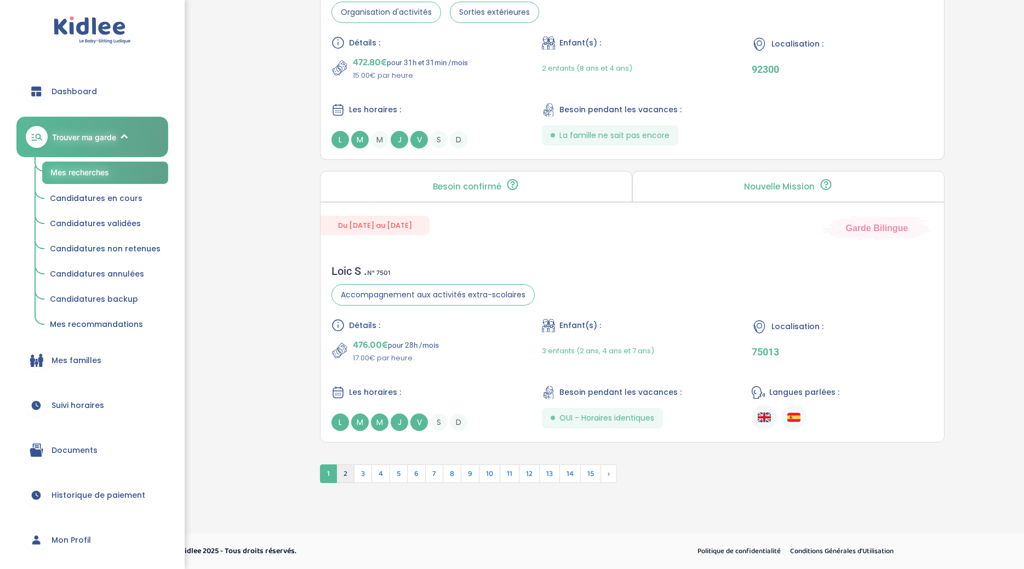
click at [346, 468] on span "2" at bounding box center [345, 474] width 18 height 19
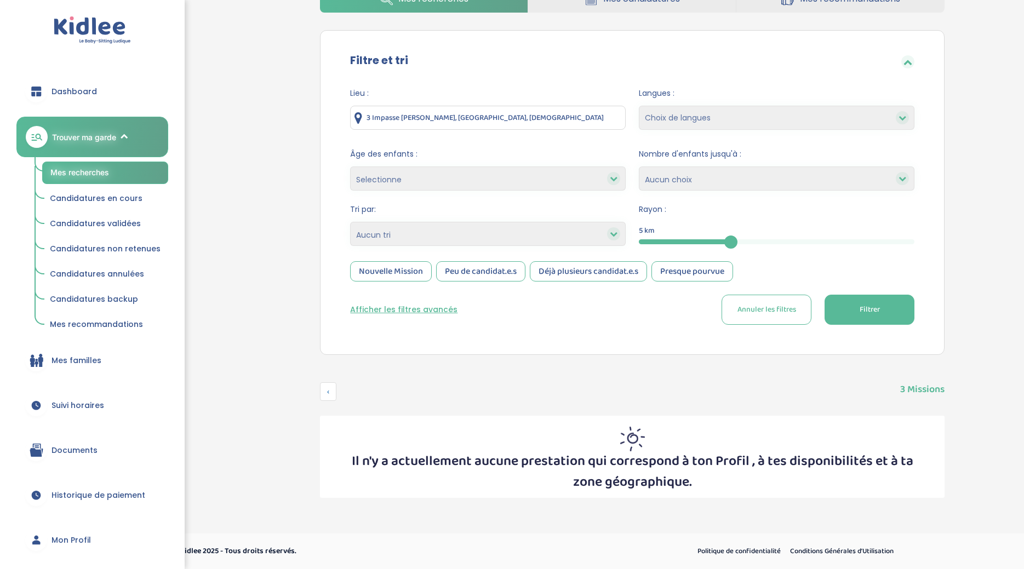
click at [350, 222] on select "Heures par semaine (croissant) Heures par semaine (décroissant) Date de démarra…" at bounding box center [488, 234] width 276 height 24
click option "Heures par semaine (décroissant)" at bounding box center [0, 0] width 0 height 0
click at [859, 311] on span "Filtrer" at bounding box center [869, 310] width 20 height 12
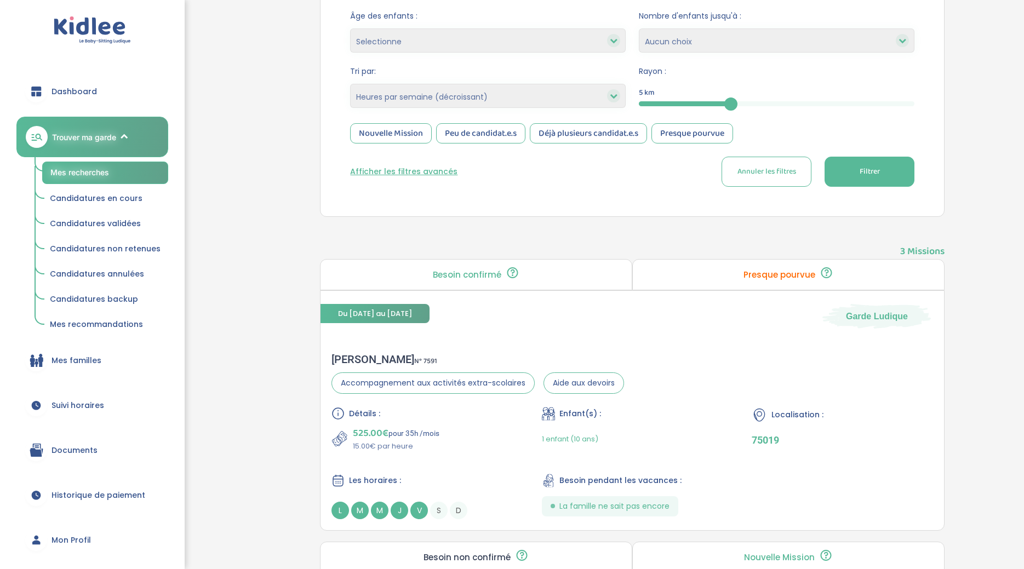
scroll to position [211, 0]
click at [350, 85] on select "Heures par semaine (croissant) Heures par semaine (décroissant) Date de démarra…" at bounding box center [488, 97] width 276 height 24
select select "hours_asc"
click option "Heures par semaine (croissant)" at bounding box center [0, 0] width 0 height 0
click at [824, 185] on button "Filtrer" at bounding box center [869, 173] width 90 height 30
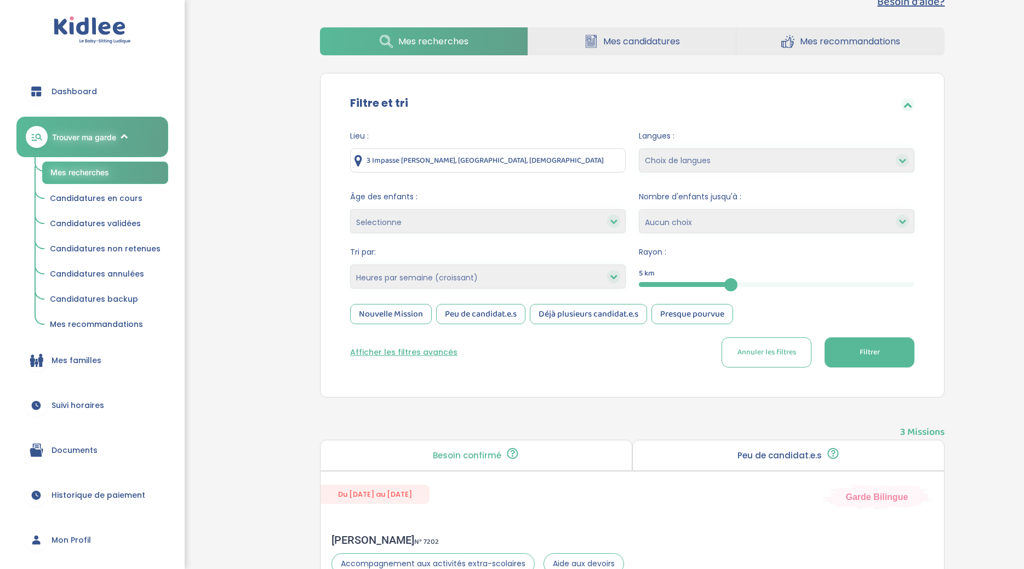
scroll to position [28, 0]
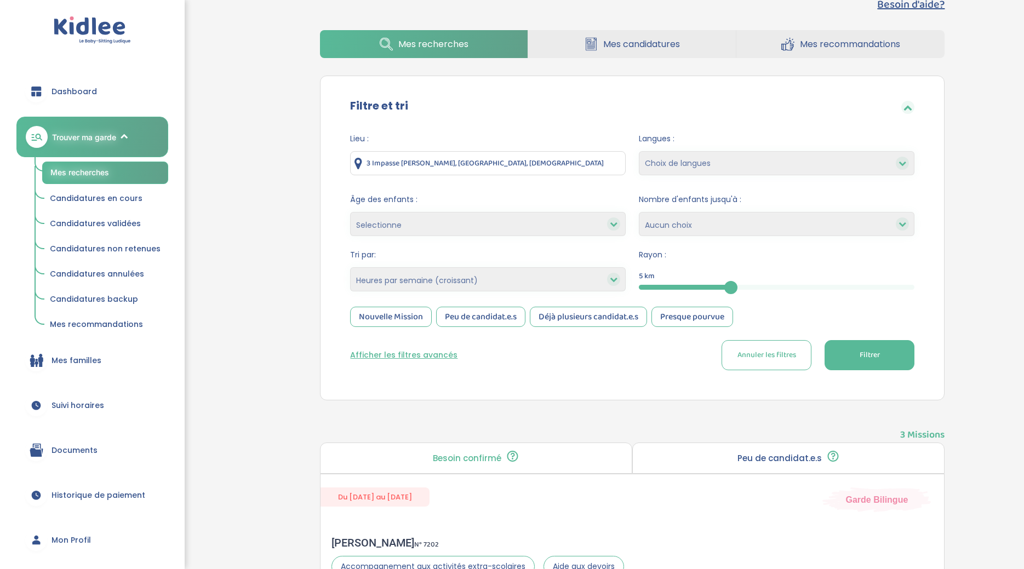
click at [350, 267] on select "Heures par semaine (croissant) Heures par semaine (décroissant) Date de démarra…" at bounding box center [488, 279] width 276 height 24
click at [350, 212] on select "Selectionne moins de 3 ans entre 3 et 6 ans plus de 6 ans" at bounding box center [488, 224] width 276 height 24
click at [440, 223] on select "Selectionne moins de 3 ans entre 3 et 6 ans plus de 6 ans" at bounding box center [488, 224] width 276 height 24
click at [769, 294] on form "Lieu : 3 Impasse [PERSON_NAME], [GEOGRAPHIC_DATA], [DEMOGRAPHIC_DATA] Langues :…" at bounding box center [632, 251] width 564 height 237
drag, startPoint x: 733, startPoint y: 292, endPoint x: 788, endPoint y: 294, distance: 54.8
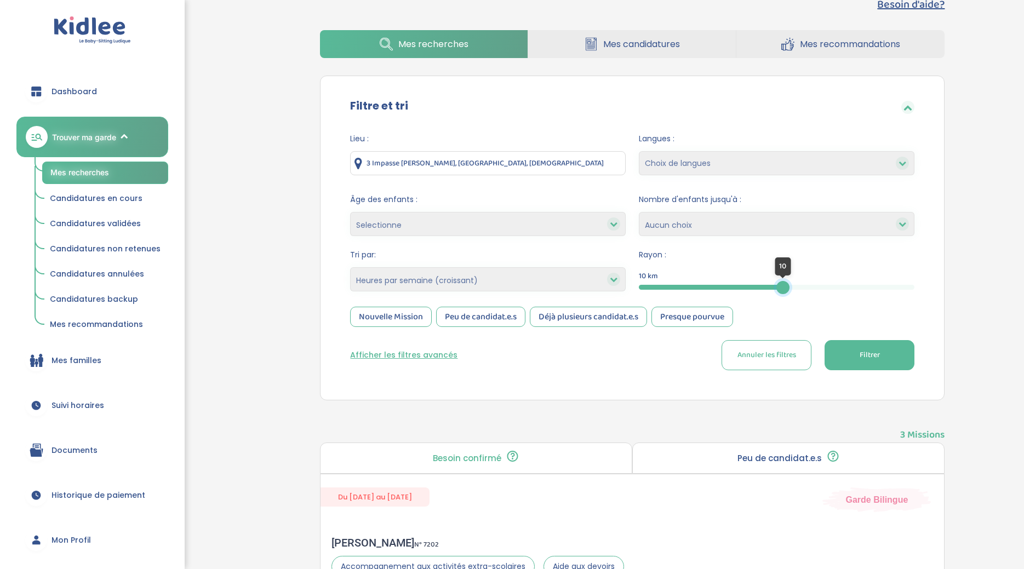
click at [788, 294] on div at bounding box center [782, 287] width 13 height 13
click at [859, 354] on span "Filtrer" at bounding box center [869, 355] width 20 height 12
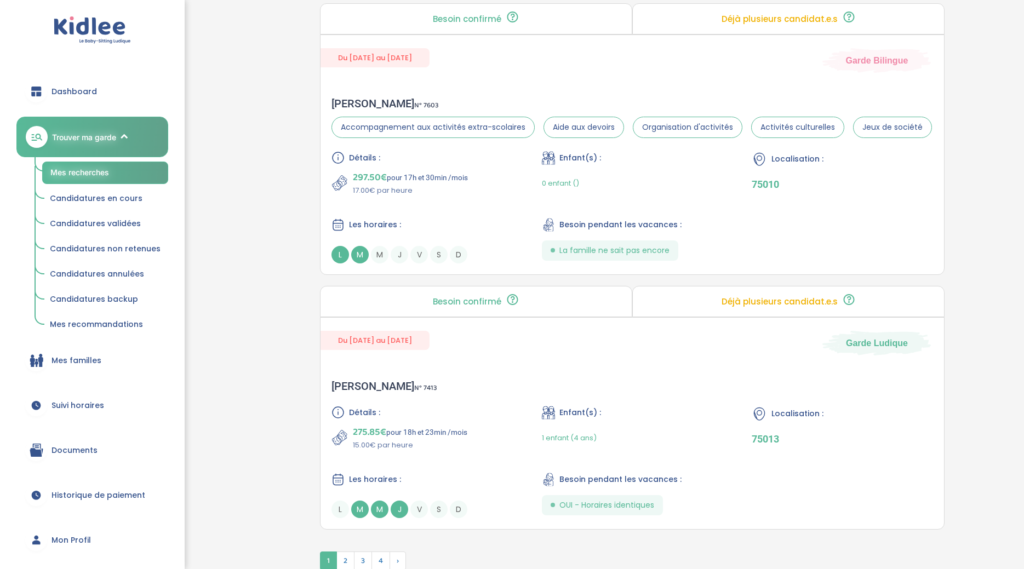
scroll to position [2753, 0]
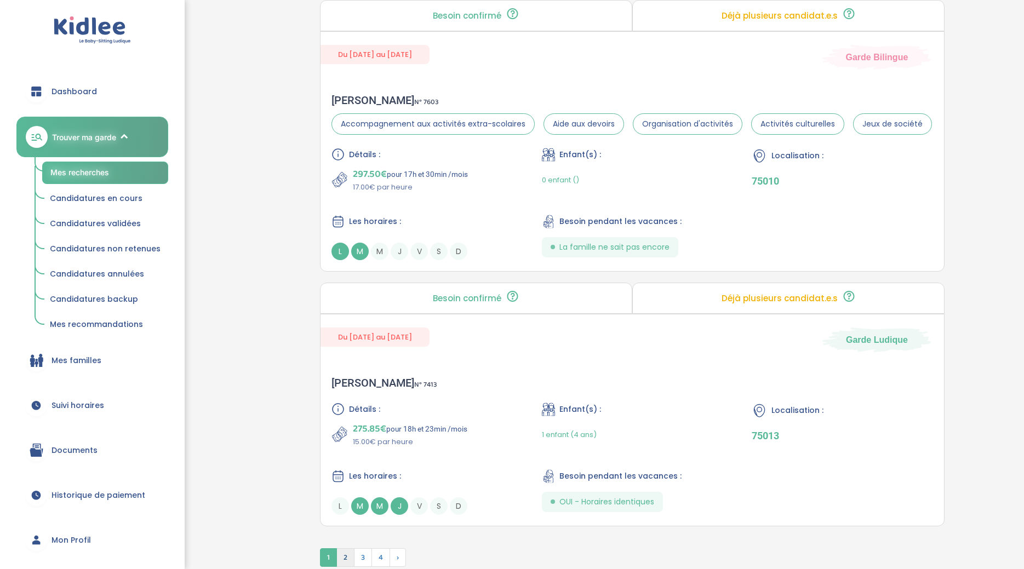
click at [348, 548] on span "2" at bounding box center [345, 557] width 18 height 19
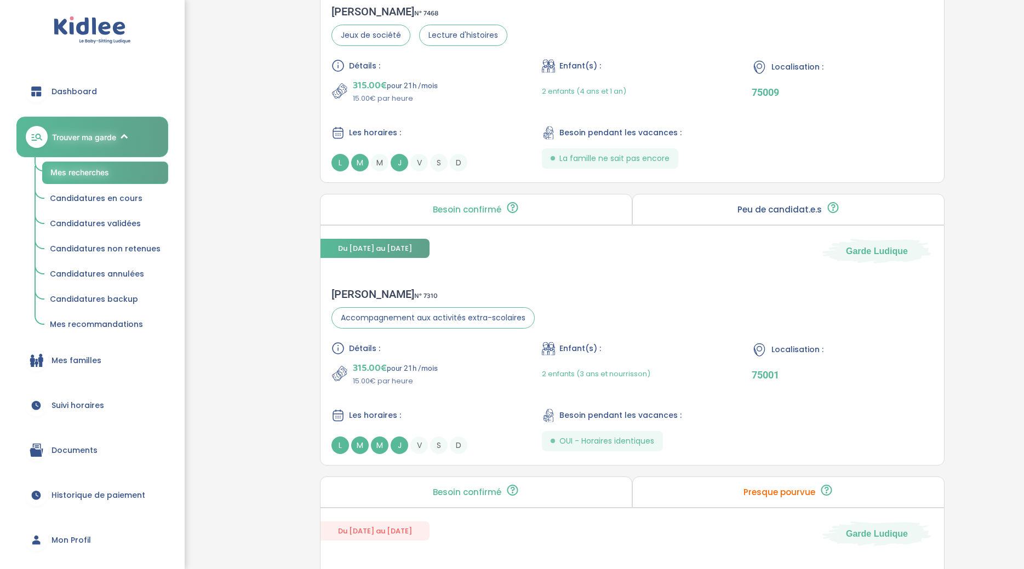
scroll to position [2837, 0]
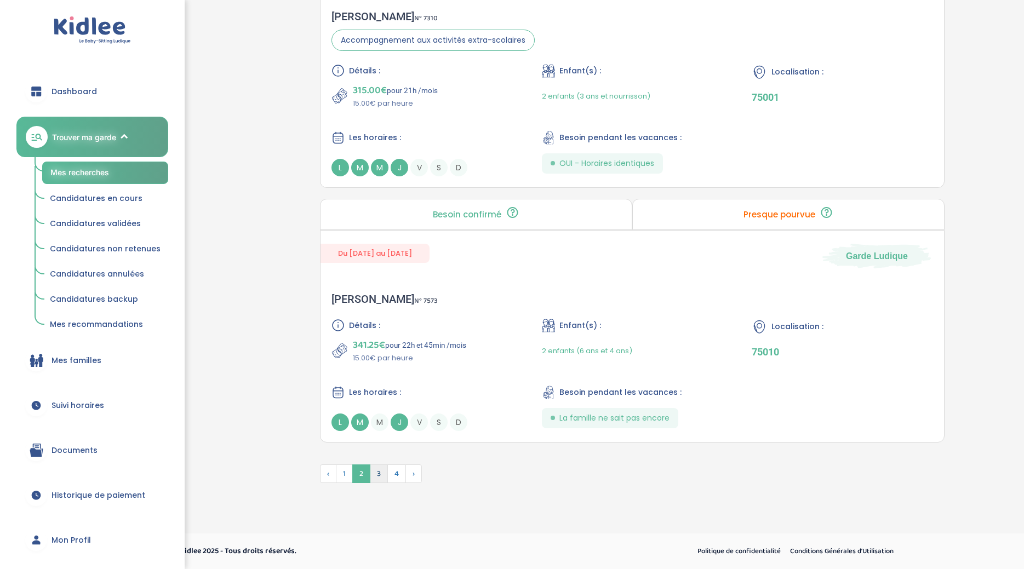
click at [382, 479] on span "3" at bounding box center [379, 474] width 18 height 19
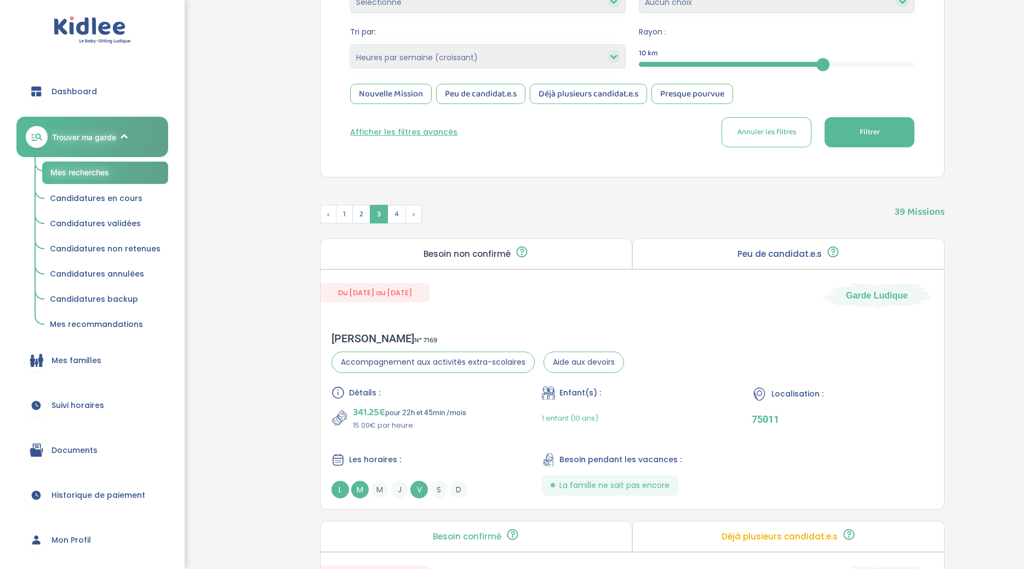
scroll to position [232, 0]
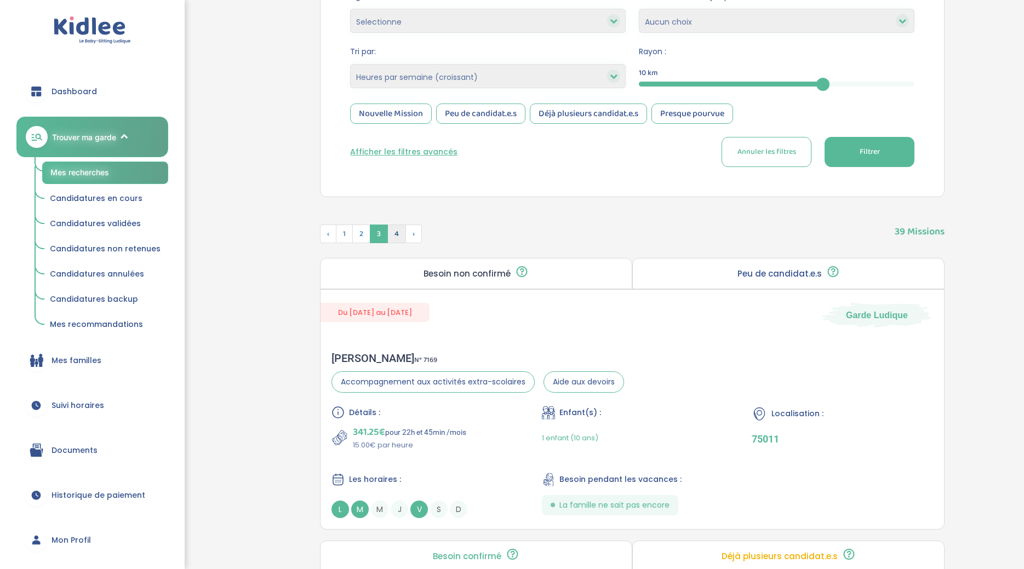
click at [400, 237] on span "4" at bounding box center [396, 234] width 19 height 19
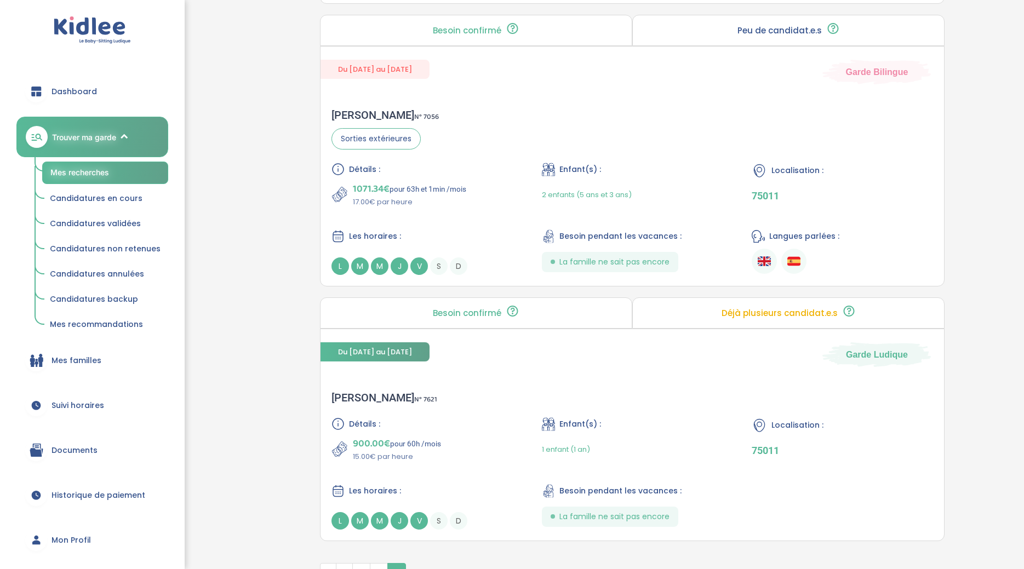
scroll to position [2584, 0]
